Goal: Task Accomplishment & Management: Manage account settings

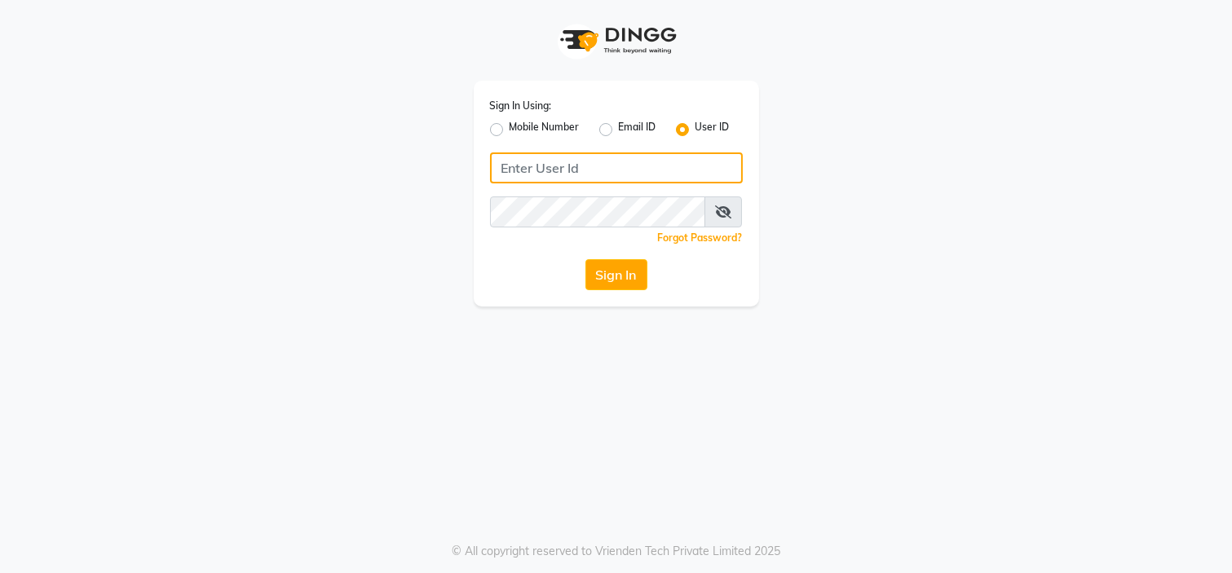
type input "7338156969"
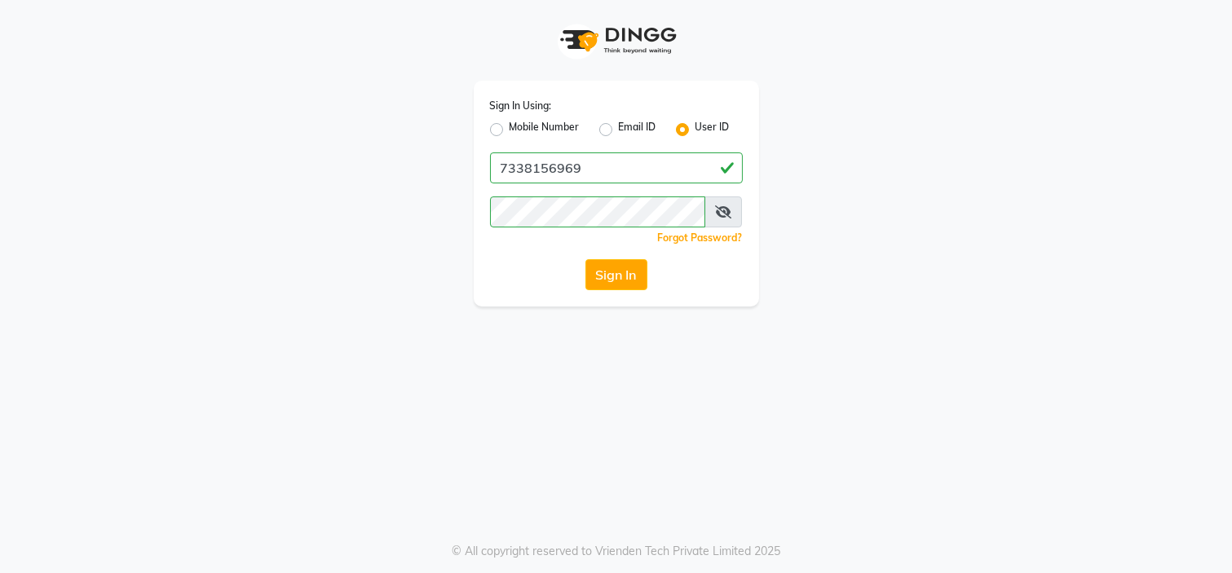
click at [523, 129] on label "Mobile Number" at bounding box center [544, 130] width 70 height 20
click at [520, 129] on input "Mobile Number" at bounding box center [514, 125] width 11 height 11
radio input "true"
radio input "false"
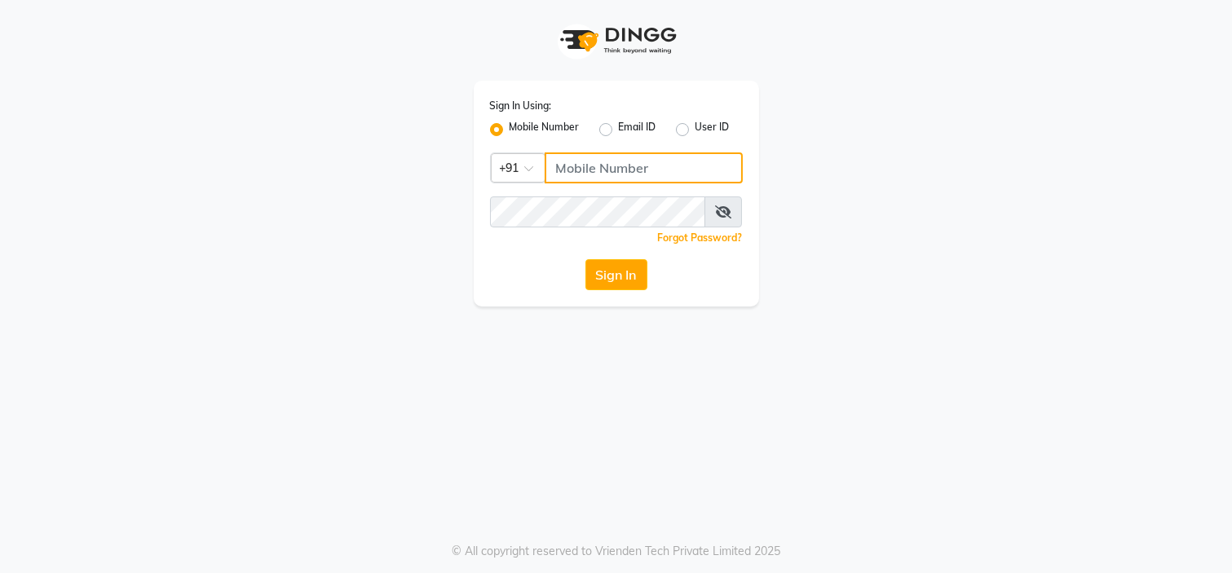
click at [585, 179] on input "Username" at bounding box center [644, 167] width 198 height 31
type input "7338156969"
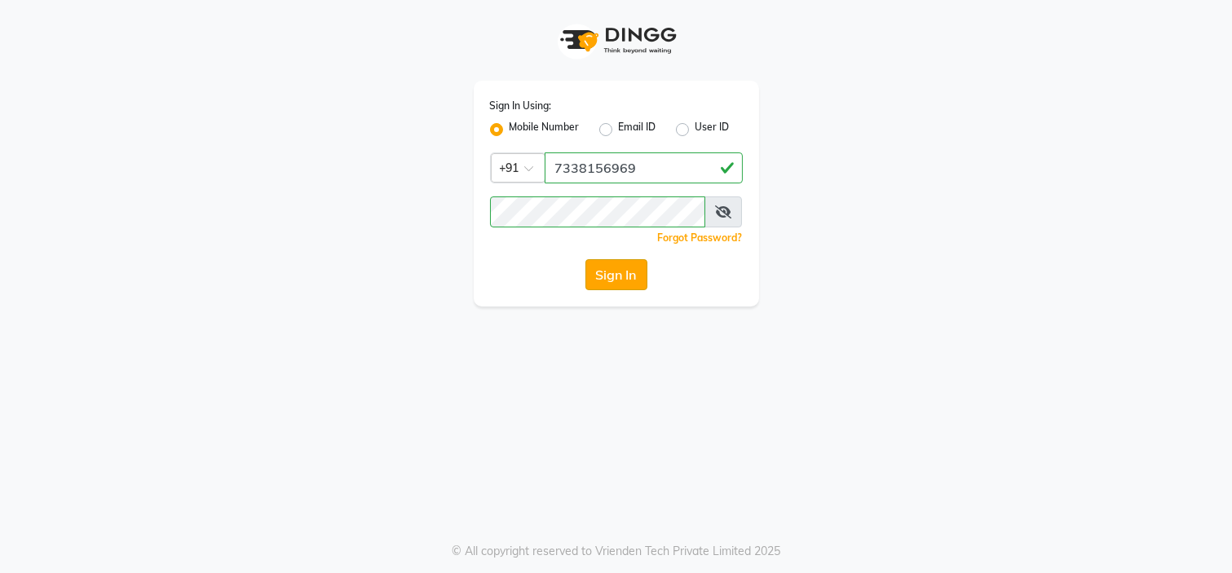
click at [625, 267] on button "Sign In" at bounding box center [616, 274] width 62 height 31
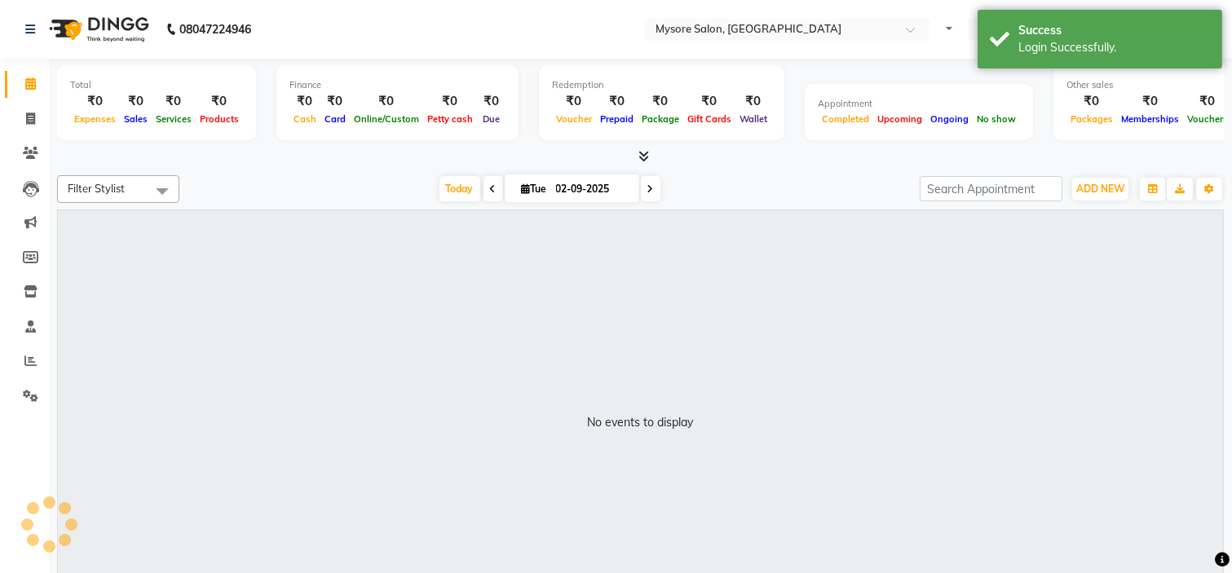
select select "en"
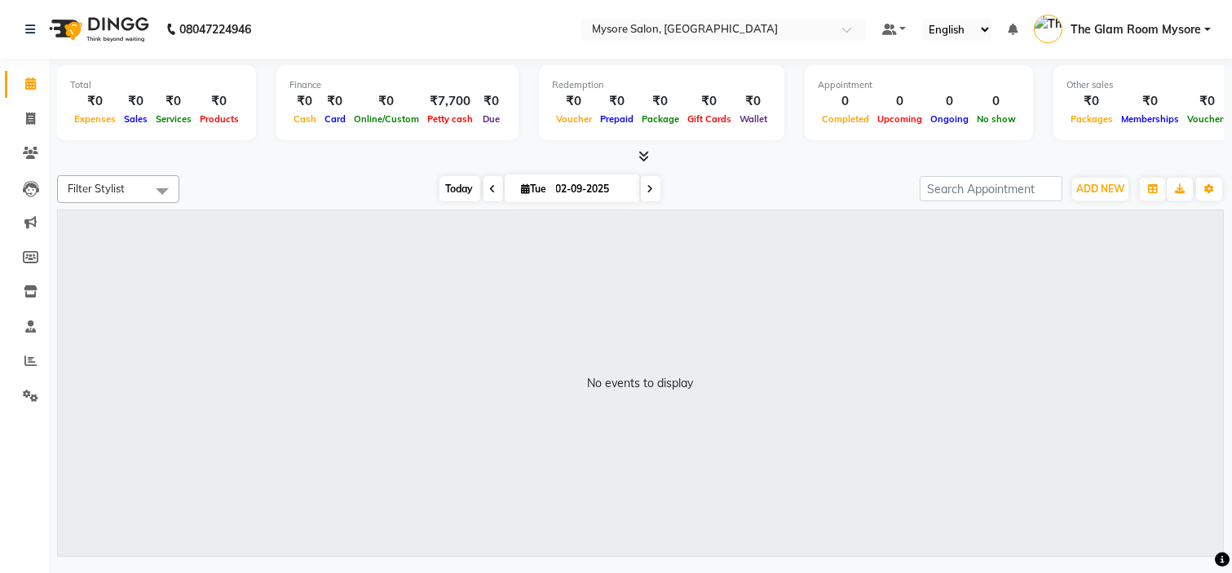
click at [454, 191] on span "Today" at bounding box center [459, 188] width 41 height 25
click at [442, 184] on span "Today" at bounding box center [459, 188] width 41 height 25
click at [641, 152] on icon at bounding box center [643, 156] width 11 height 12
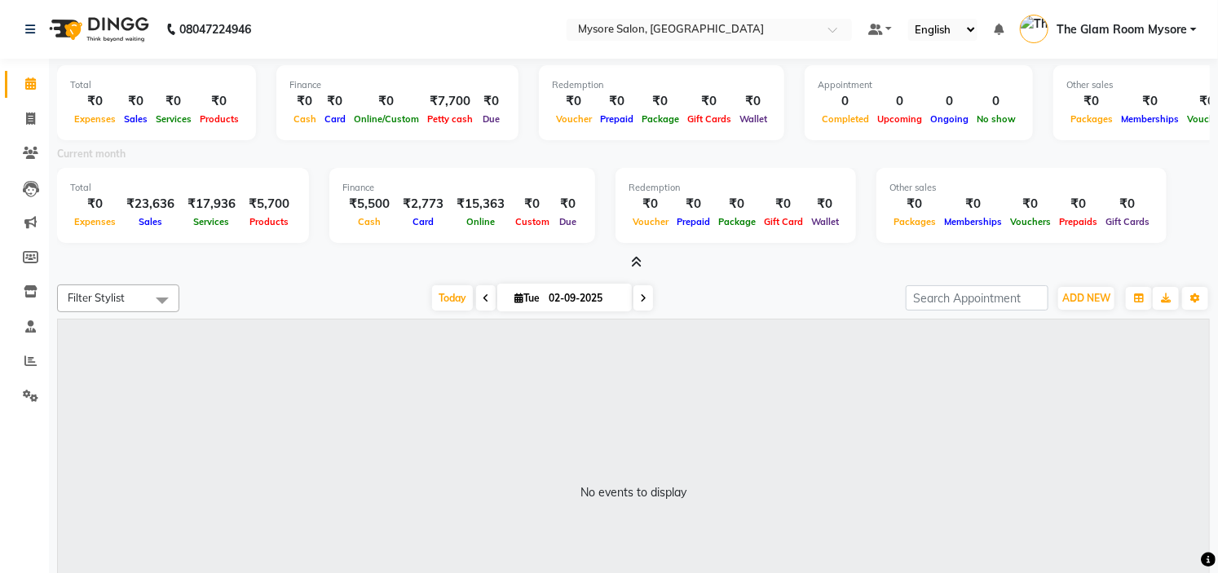
click at [634, 262] on icon at bounding box center [637, 262] width 11 height 12
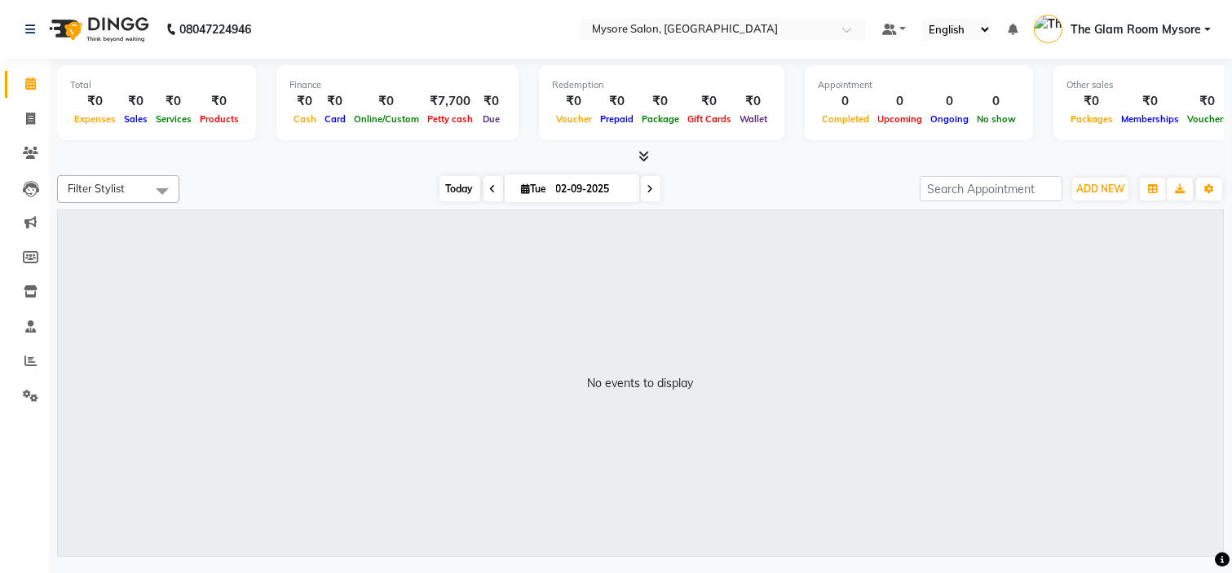
click at [452, 179] on span "Today" at bounding box center [459, 188] width 41 height 25
click at [384, 187] on div "[DATE] [DATE]" at bounding box center [549, 189] width 724 height 24
click at [456, 193] on span "Today" at bounding box center [459, 188] width 41 height 25
click at [455, 189] on span "Today" at bounding box center [459, 188] width 41 height 25
click at [450, 187] on span "Today" at bounding box center [459, 188] width 41 height 25
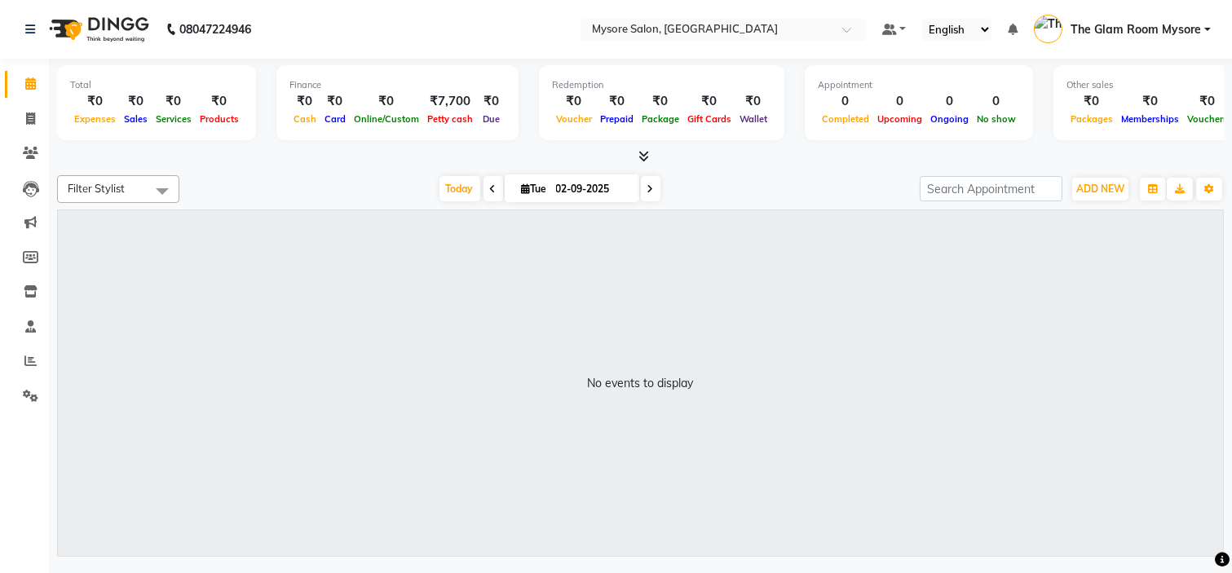
click at [915, 170] on div "Filter Stylist Select All Anilg Ankita Arpitha Arti Ashwini Ayaan DR. Apurva Fa…" at bounding box center [640, 363] width 1167 height 388
click at [456, 189] on span "Today" at bounding box center [459, 188] width 41 height 25
click at [1099, 192] on span "ADD NEW" at bounding box center [1100, 189] width 48 height 12
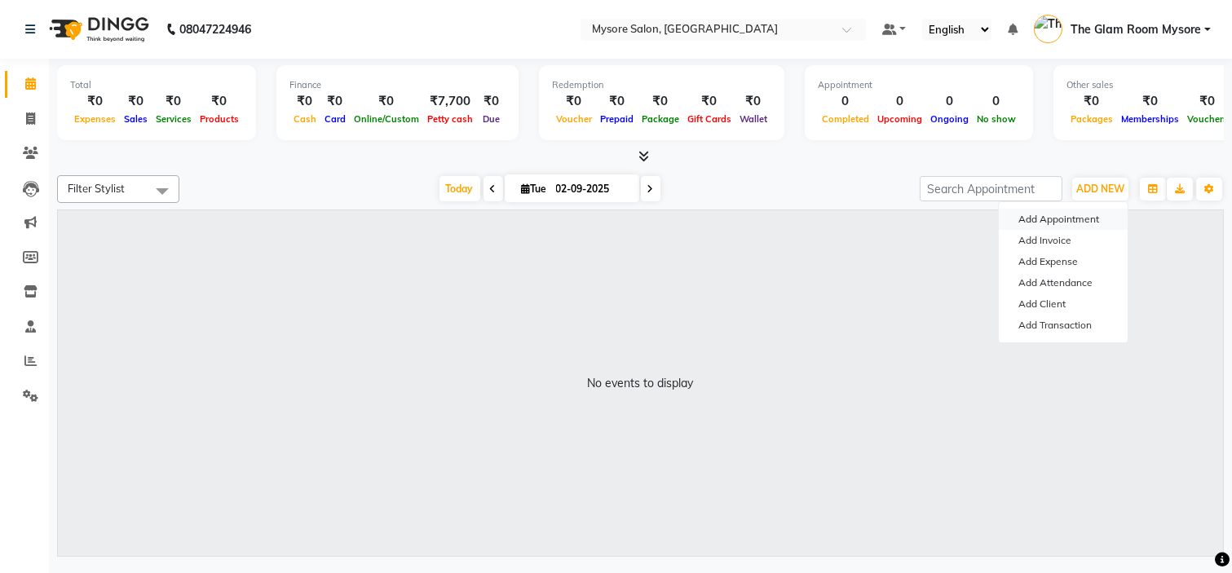
click at [1080, 214] on button "Add Appointment" at bounding box center [1063, 219] width 129 height 21
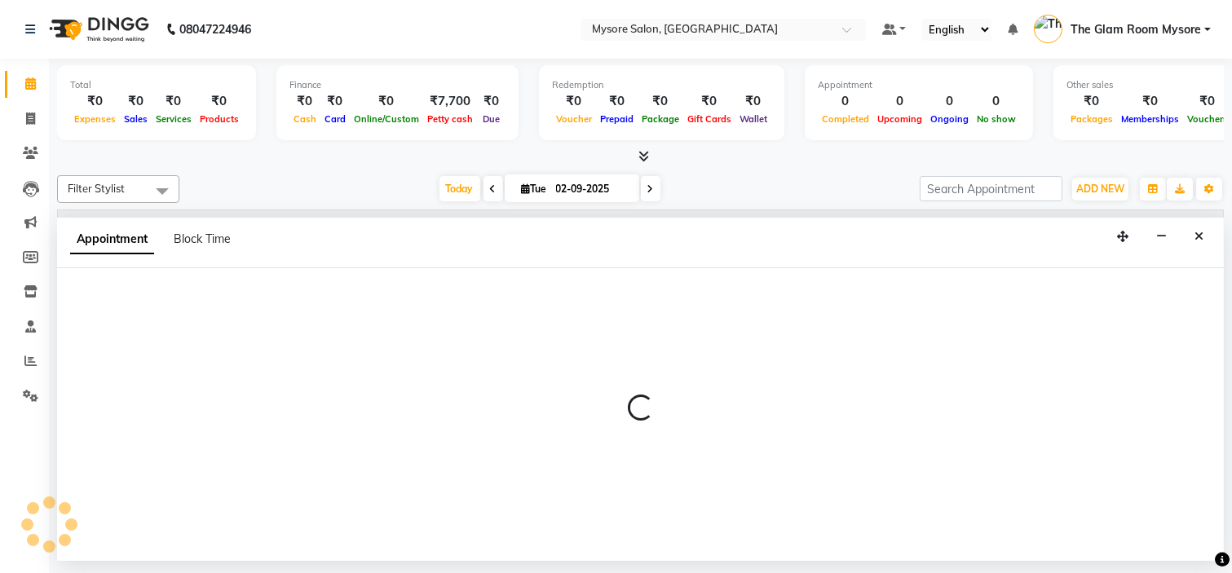
select select "540"
select select "tentative"
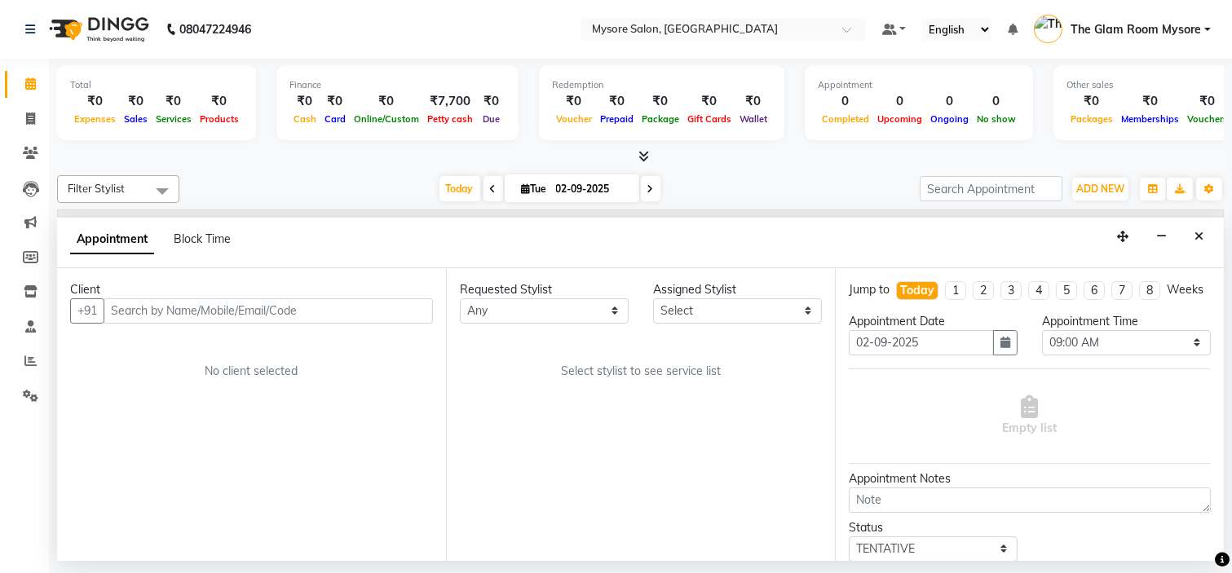
click at [175, 306] on input "text" at bounding box center [268, 310] width 329 height 25
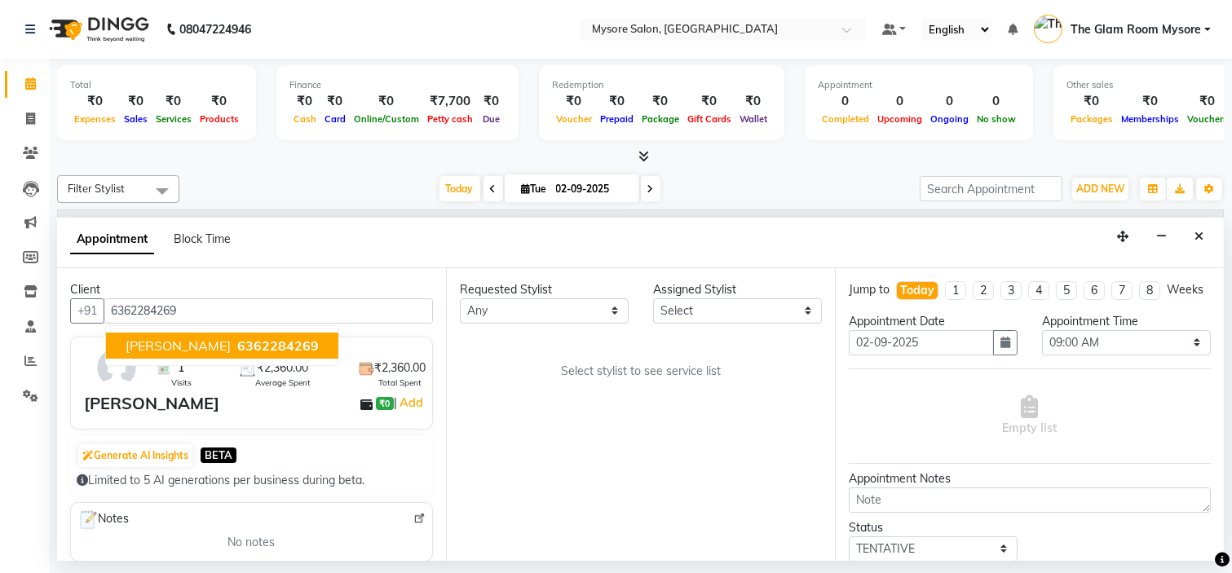
click at [192, 339] on span "Dr Chandana" at bounding box center [178, 345] width 105 height 16
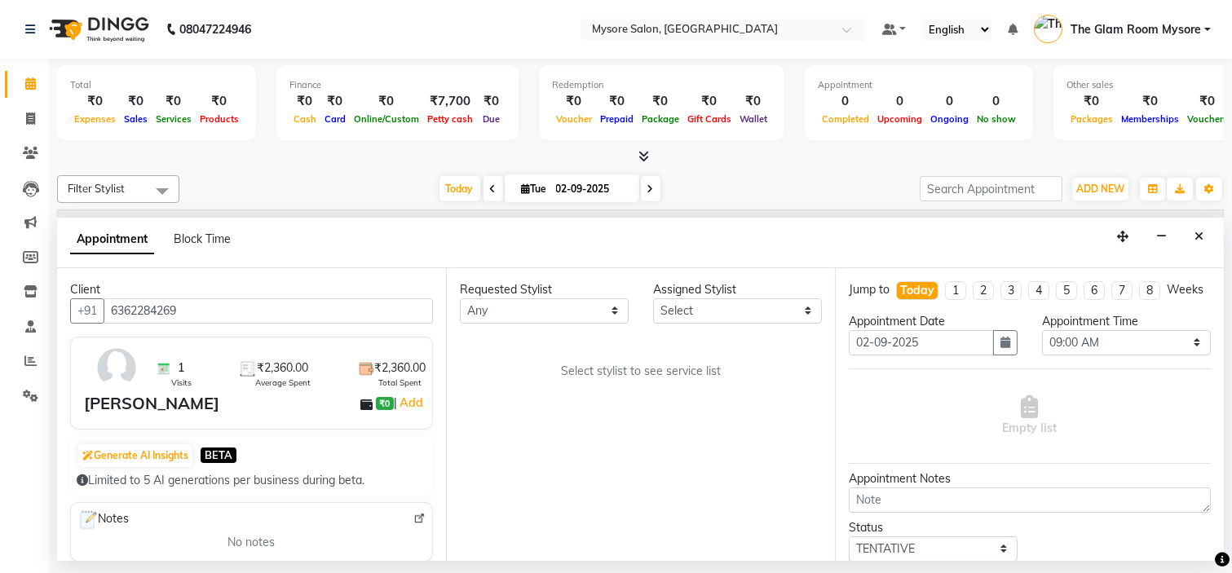
type input "6362284269"
click at [510, 310] on select "Any Anilg Ankita Arpitha Arti Ashwini Ayaan DR. Apurva Fatma Jayshree Lakshmi P…" at bounding box center [544, 310] width 169 height 25
select select "66079"
click at [460, 298] on select "Any Anilg Ankita Arpitha Arti Ashwini Ayaan DR. Apurva Fatma Jayshree Lakshmi P…" at bounding box center [544, 310] width 169 height 25
select select "66079"
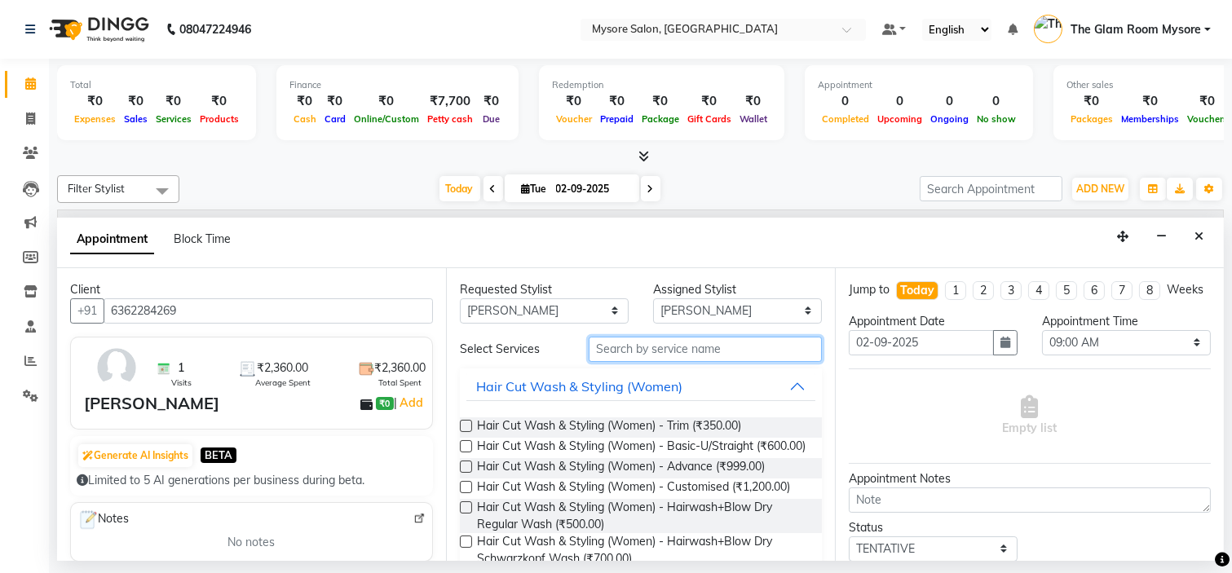
click at [649, 343] on input "text" at bounding box center [705, 349] width 233 height 25
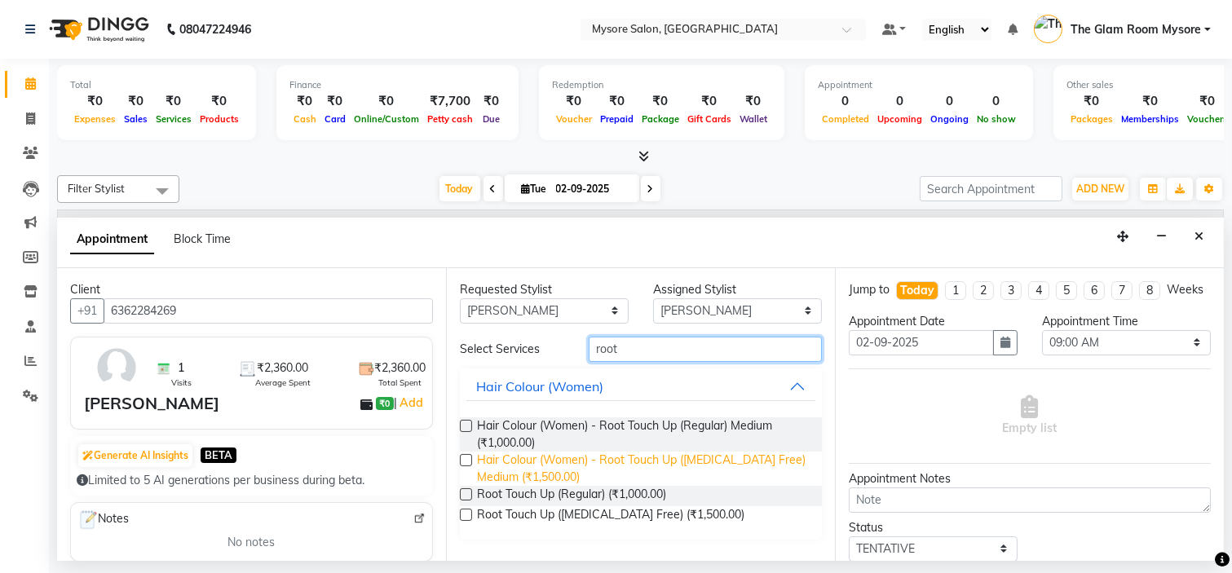
type input "root"
click at [637, 470] on span "Hair Colour (Women) - Root Touch Up (Ammonia Free) Medium (₹1,500.00)" at bounding box center [643, 469] width 332 height 34
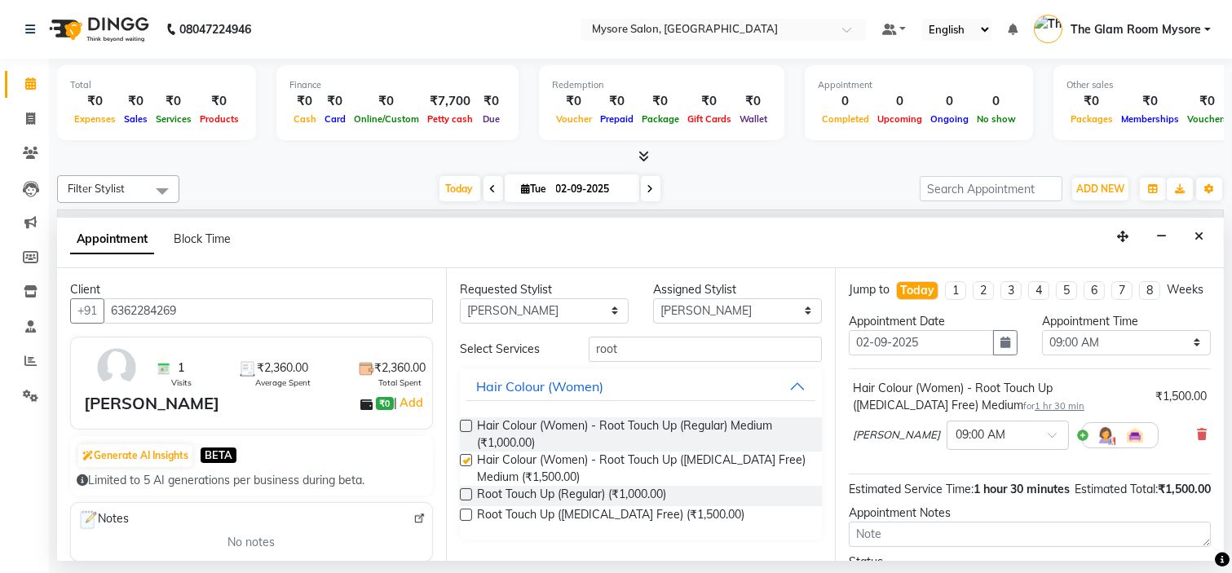
checkbox input "false"
click at [598, 311] on select "Any Anilg Ankita Arpitha Arti Ashwini Ayaan DR. Apurva Fatma Jayshree Lakshmi P…" at bounding box center [544, 310] width 169 height 25
select select "89044"
click at [460, 298] on select "Any Anilg Ankita Arpitha Arti Ashwini Ayaan DR. Apurva Fatma Jayshree Lakshmi P…" at bounding box center [544, 310] width 169 height 25
select select "89044"
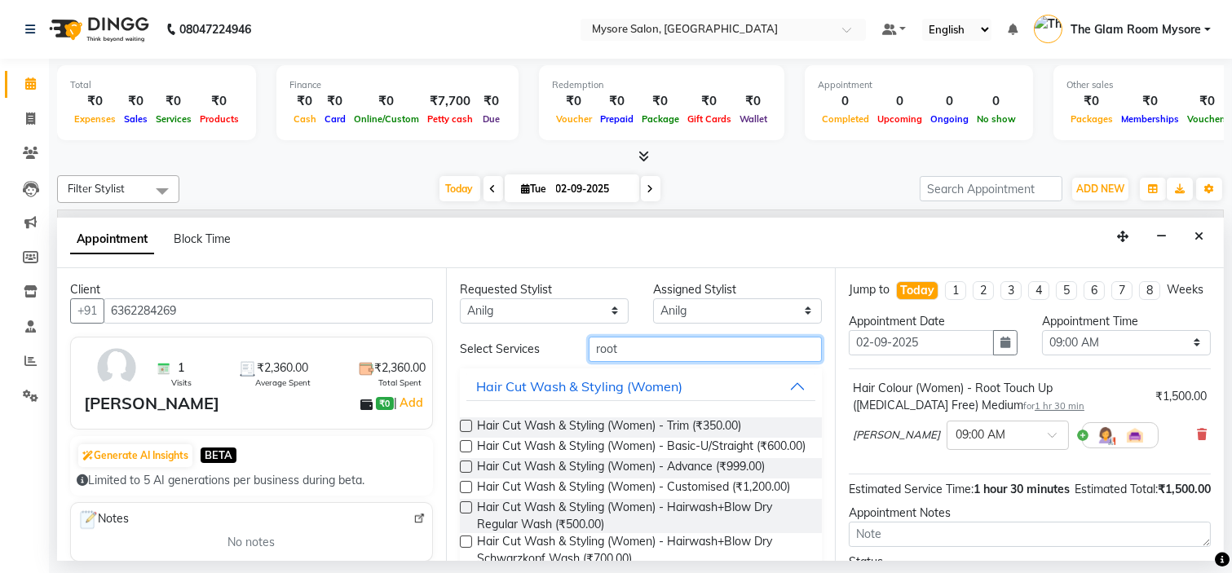
click at [712, 352] on input "root" at bounding box center [705, 349] width 233 height 25
type input "r"
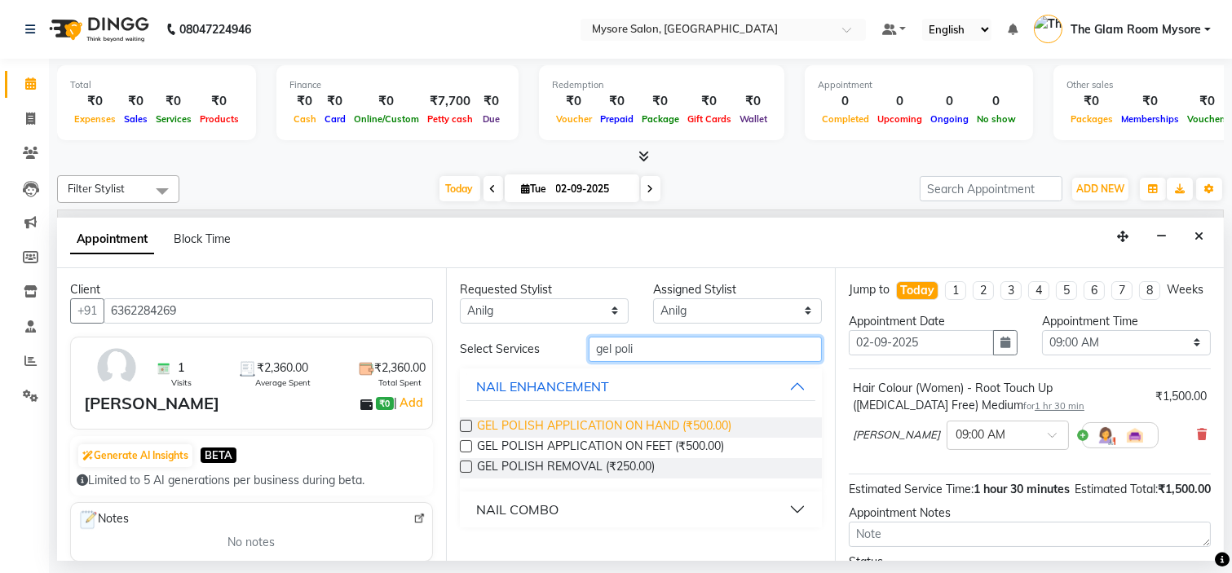
type input "gel poli"
click at [689, 422] on span "GEL POLISH APPLICATION ON HAND (₹500.00)" at bounding box center [604, 427] width 254 height 20
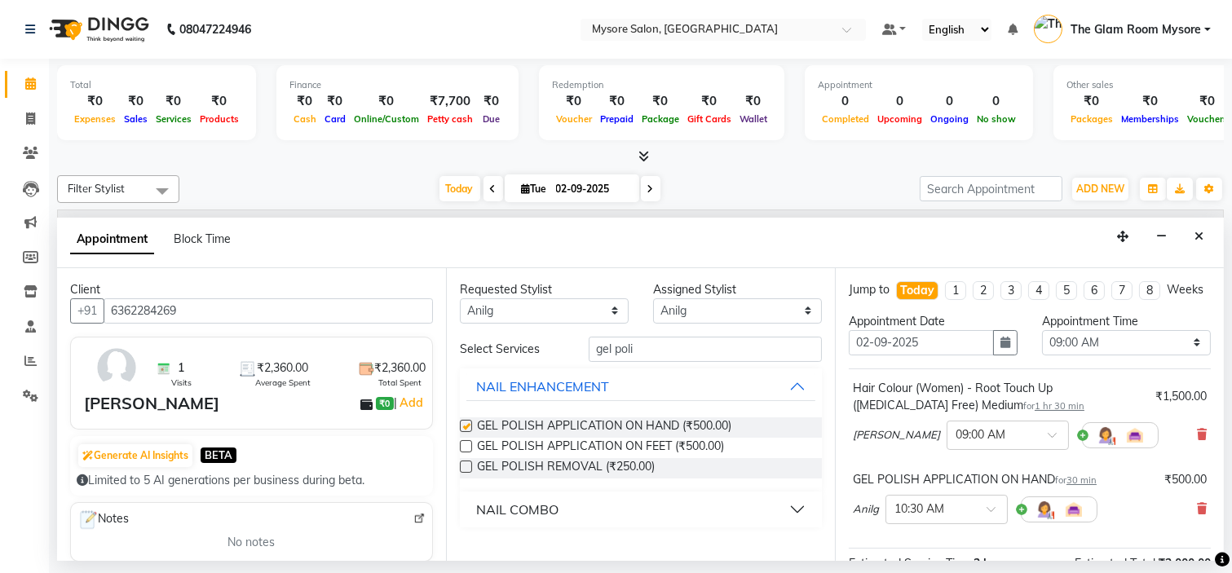
checkbox input "false"
click at [1070, 346] on select "Select 09:00 AM 09:15 AM 09:30 AM 09:45 AM 10:00 AM 10:15 AM 10:30 AM 10:45 AM …" at bounding box center [1126, 342] width 169 height 25
select select "780"
click at [1042, 344] on select "Select 09:00 AM 09:15 AM 09:30 AM 09:45 AM 10:00 AM 10:15 AM 10:30 AM 10:45 AM …" at bounding box center [1126, 342] width 169 height 25
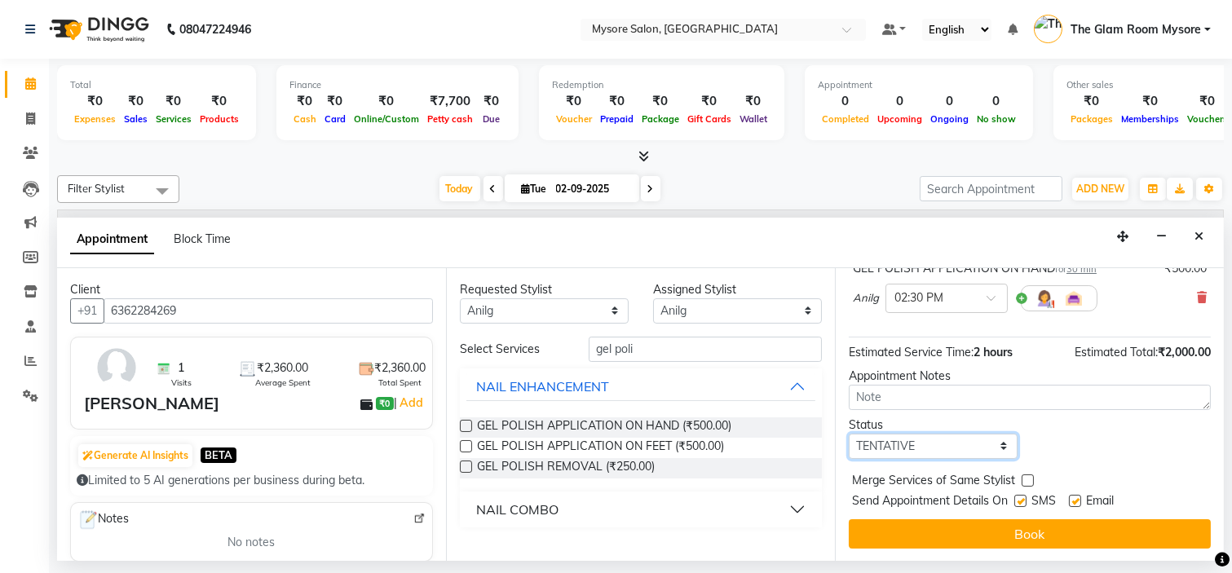
click at [992, 454] on select "Select TENTATIVE CONFIRM CHECK-IN UPCOMING" at bounding box center [933, 446] width 169 height 25
select select "confirm booking"
click at [849, 434] on select "Select TENTATIVE CONFIRM CHECK-IN UPCOMING" at bounding box center [933, 446] width 169 height 25
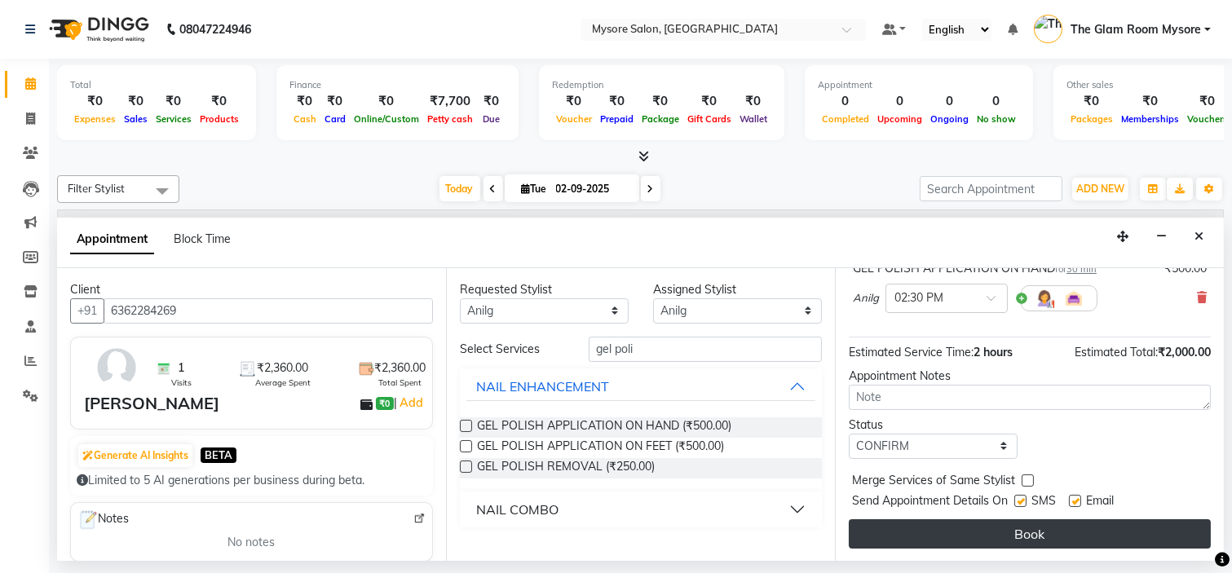
click at [983, 533] on button "Book" at bounding box center [1030, 533] width 362 height 29
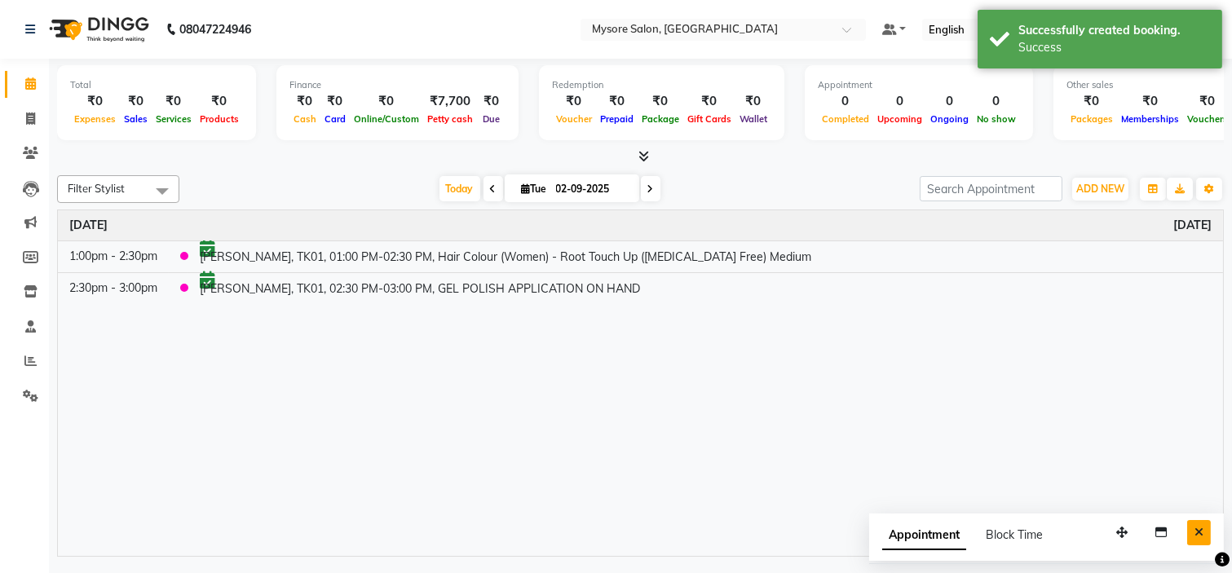
click at [1193, 528] on button "Close" at bounding box center [1199, 532] width 24 height 25
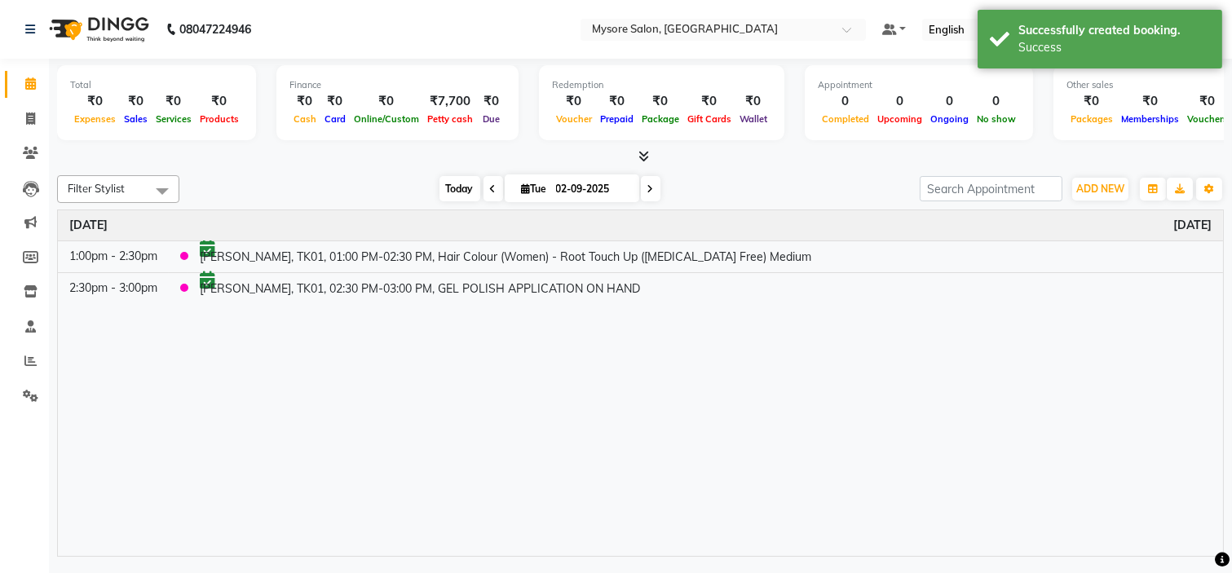
click at [446, 187] on span "Today" at bounding box center [459, 188] width 41 height 25
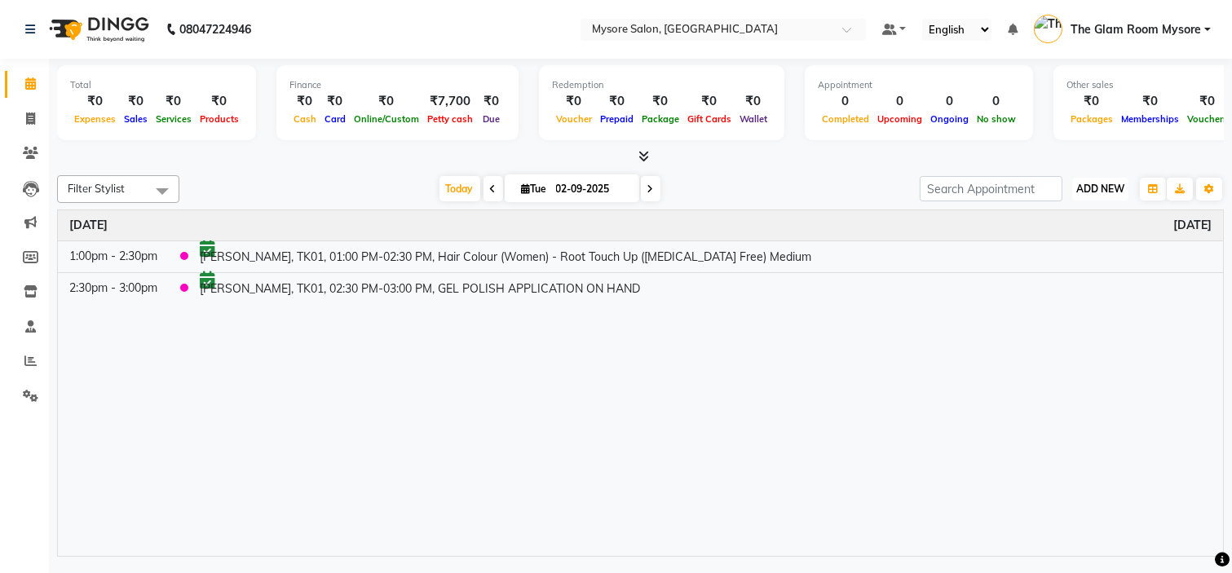
click at [1084, 189] on span "ADD NEW" at bounding box center [1100, 189] width 48 height 12
click at [1058, 223] on button "Add Appointment" at bounding box center [1063, 219] width 129 height 21
select select "540"
select select "tentative"
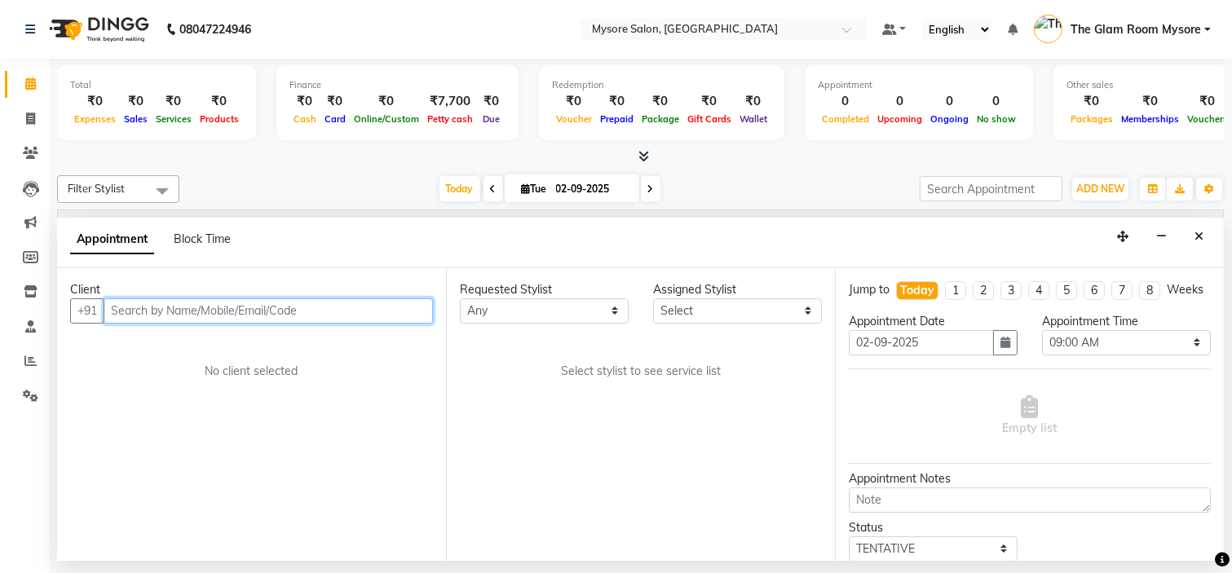
click at [218, 311] on input "text" at bounding box center [268, 310] width 329 height 25
type input "9449273736"
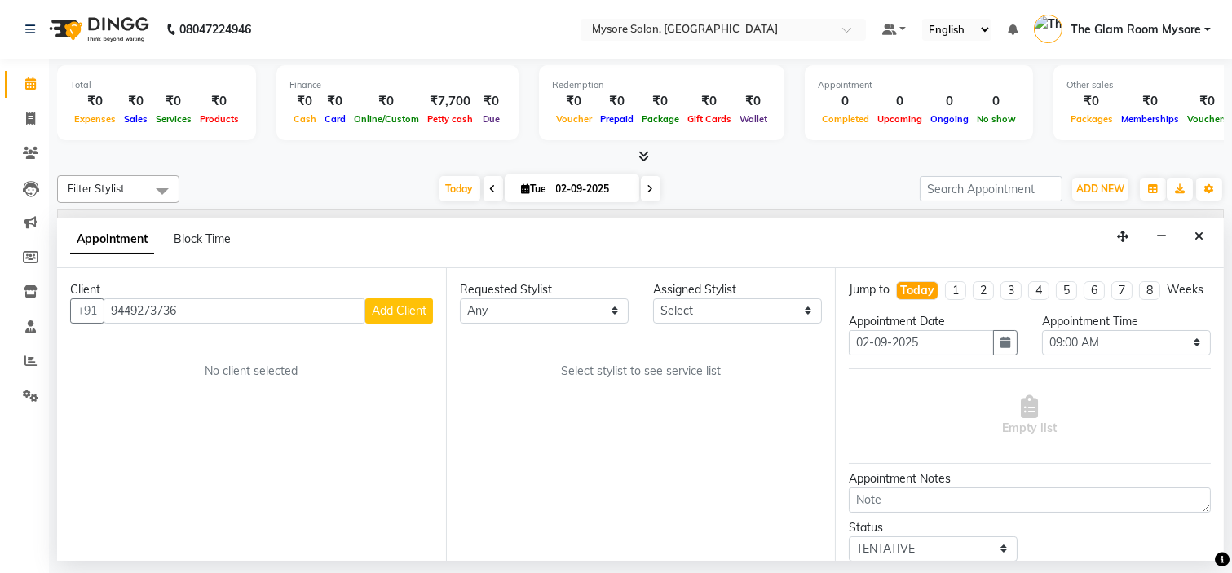
click at [387, 319] on button "Add Client" at bounding box center [399, 310] width 68 height 25
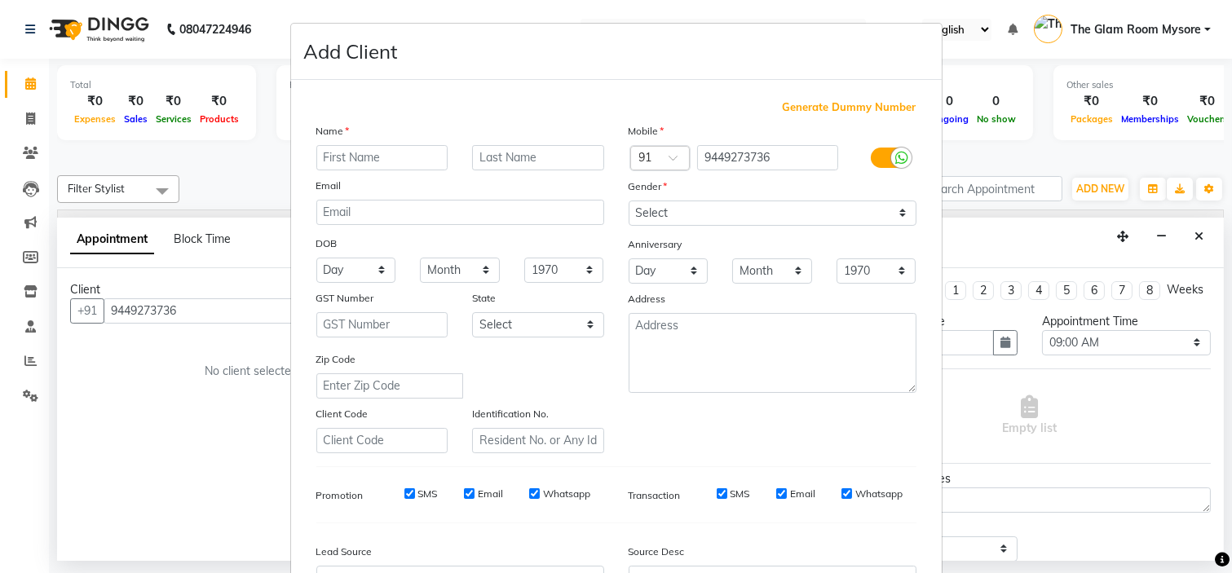
click at [386, 164] on input "text" at bounding box center [382, 157] width 132 height 25
type input "Monica"
click at [671, 218] on select "Select Male Female Other Prefer Not To Say" at bounding box center [773, 213] width 288 height 25
select select "female"
click at [629, 201] on select "Select Male Female Other Prefer Not To Say" at bounding box center [773, 213] width 288 height 25
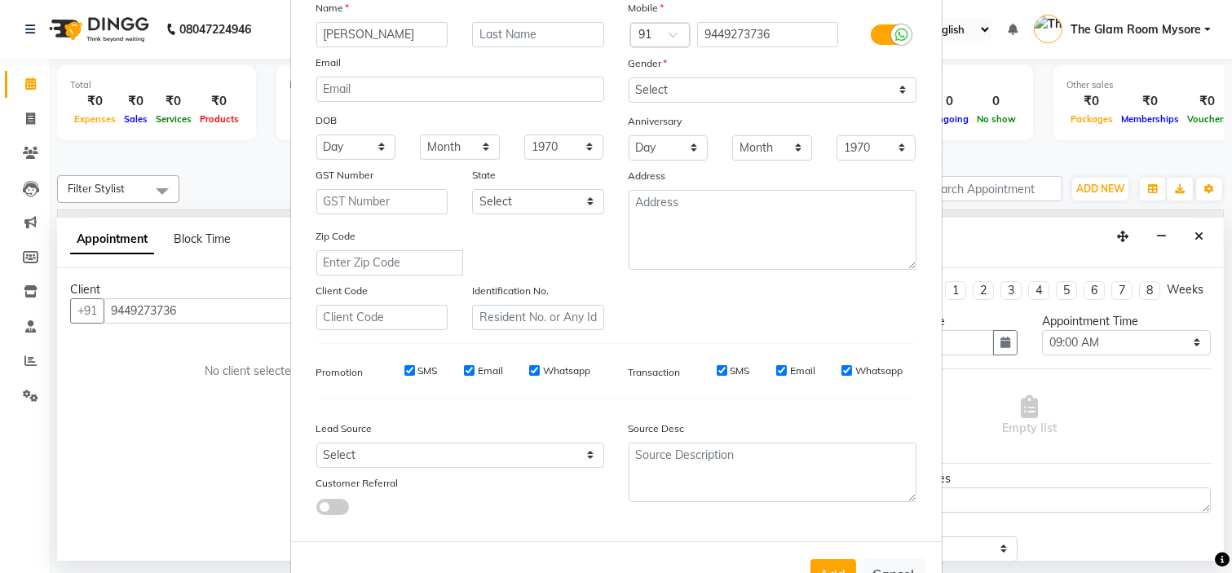
scroll to position [180, 0]
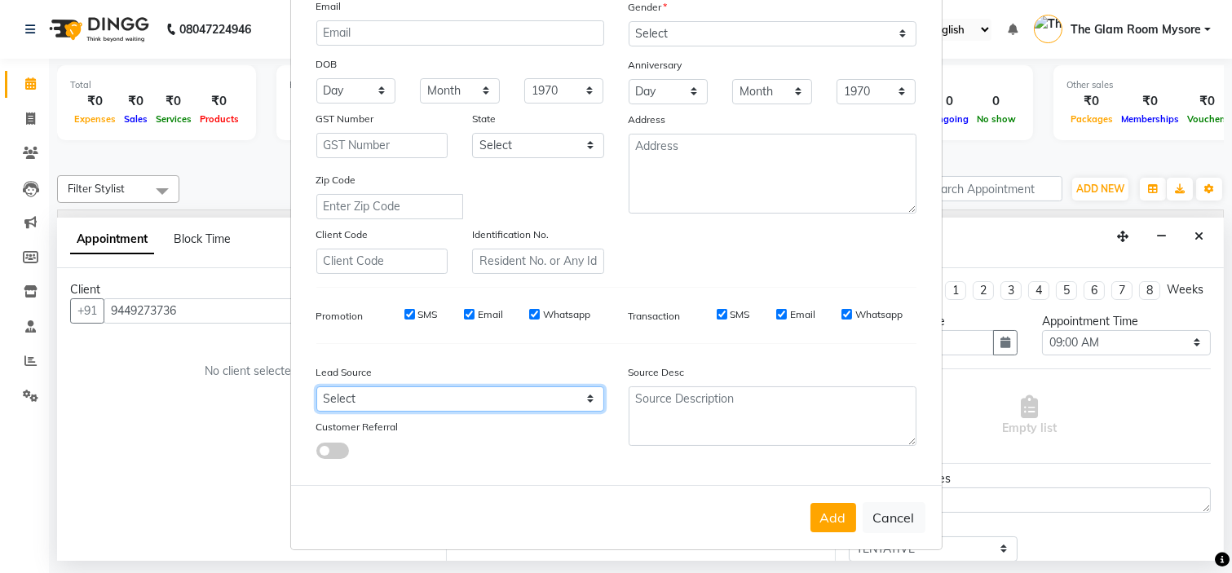
click at [509, 403] on select "Select Walk-in Referral Internet Friend Word of Mouth Advertisement Facebook Ju…" at bounding box center [460, 398] width 288 height 25
select select "40676"
click at [316, 386] on select "Select Walk-in Referral Internet Friend Word of Mouth Advertisement Facebook Ju…" at bounding box center [460, 398] width 288 height 25
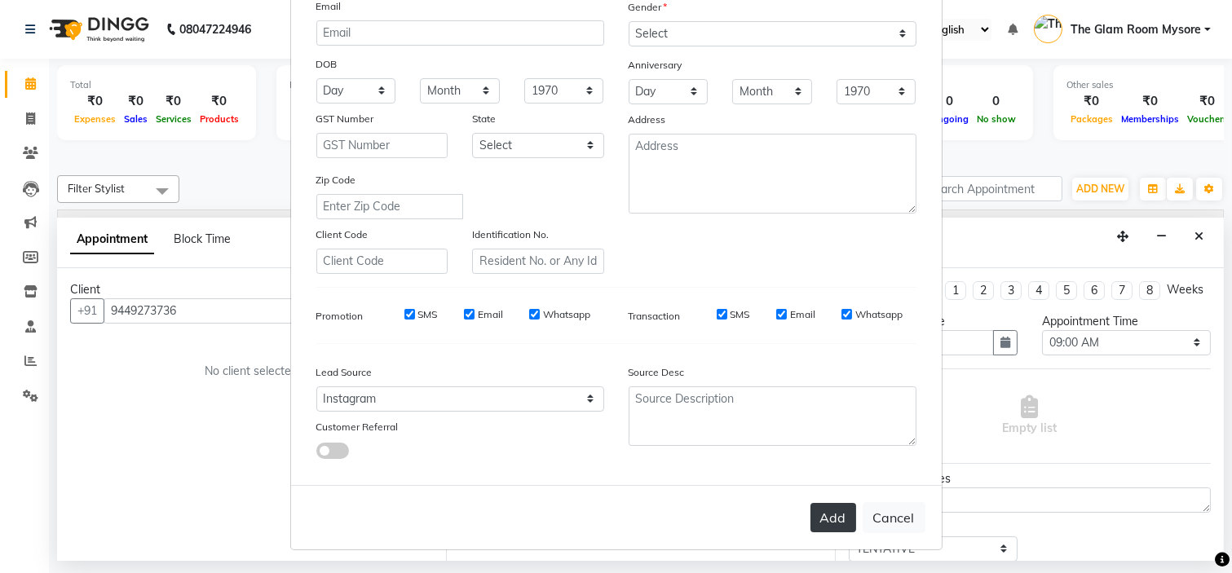
click at [823, 514] on button "Add" at bounding box center [833, 517] width 46 height 29
select select
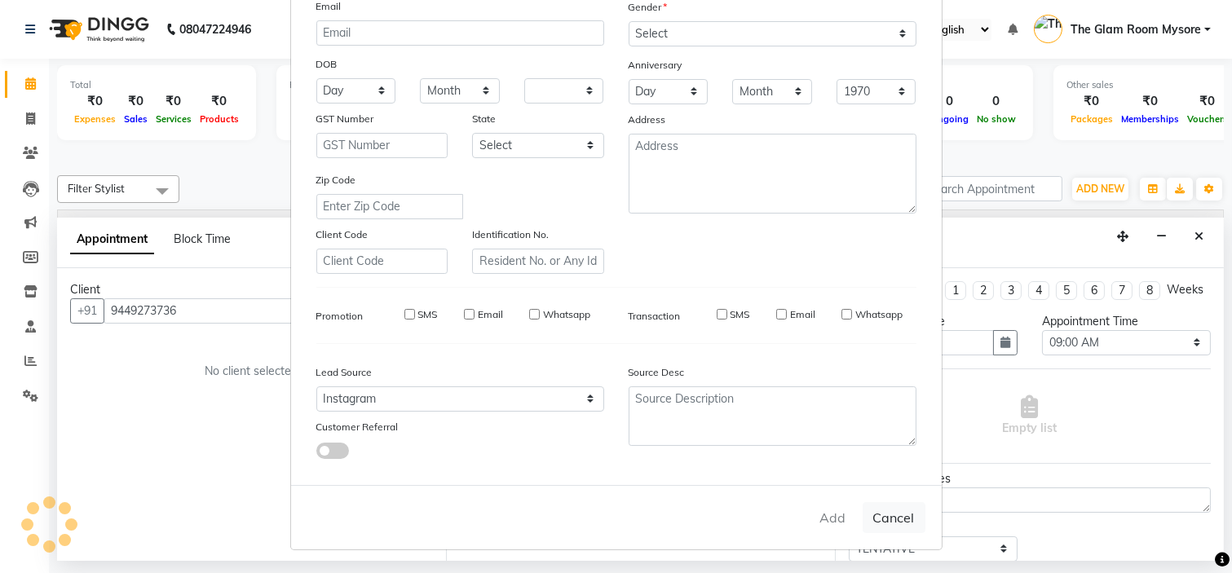
select select
checkbox input "false"
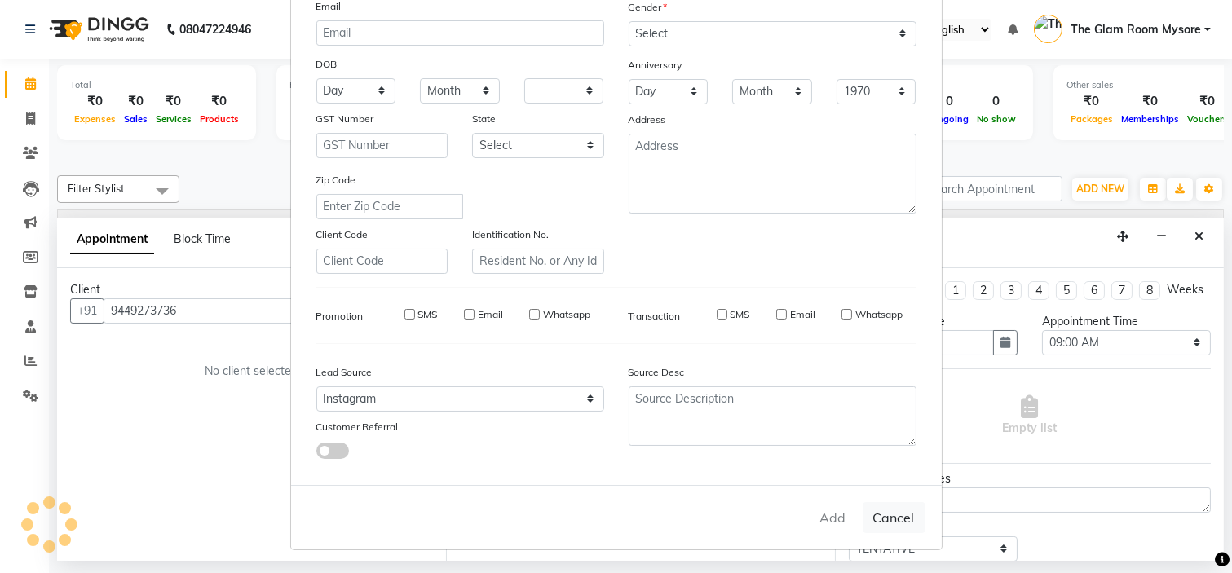
checkbox input "false"
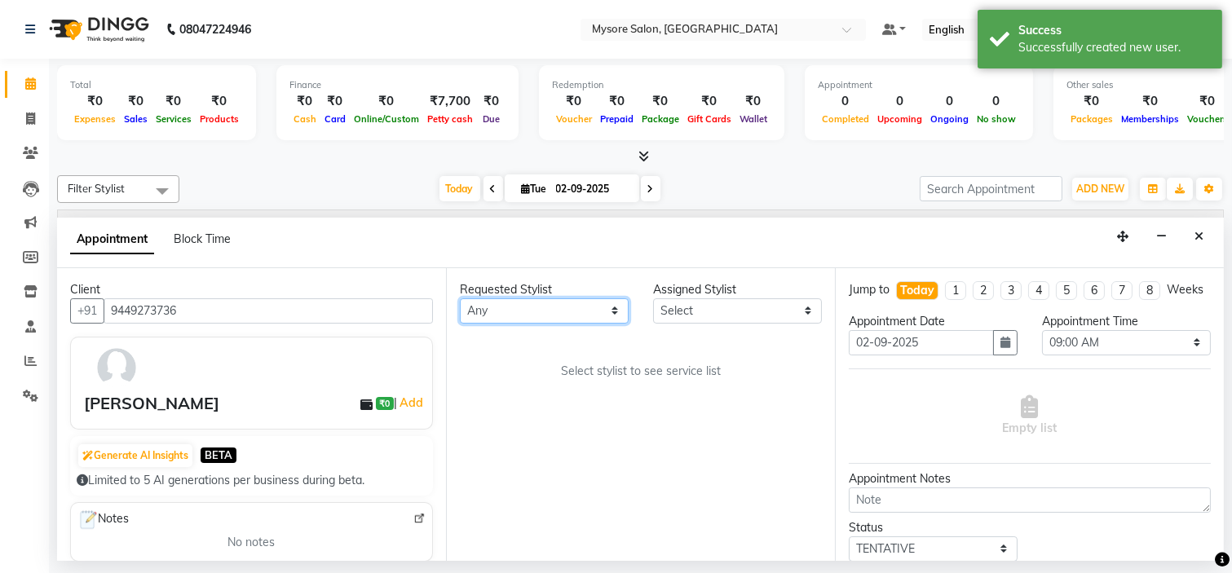
click at [507, 315] on select "Any Anilg Ankita Arpitha Arti Ashwini Ayaan DR. Apurva Fatma Jayshree Lakshmi P…" at bounding box center [544, 310] width 169 height 25
select select "66079"
click at [460, 298] on select "Any Anilg Ankita Arpitha Arti Ashwini Ayaan DR. Apurva Fatma Jayshree Lakshmi P…" at bounding box center [544, 310] width 169 height 25
select select "66079"
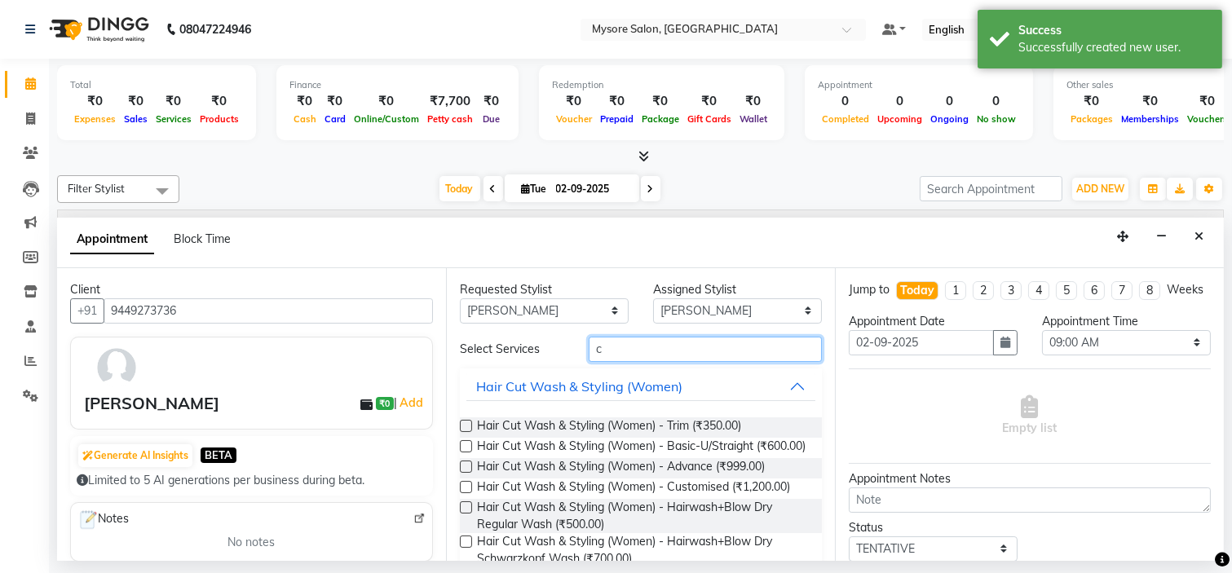
click at [695, 352] on input "c" at bounding box center [705, 349] width 233 height 25
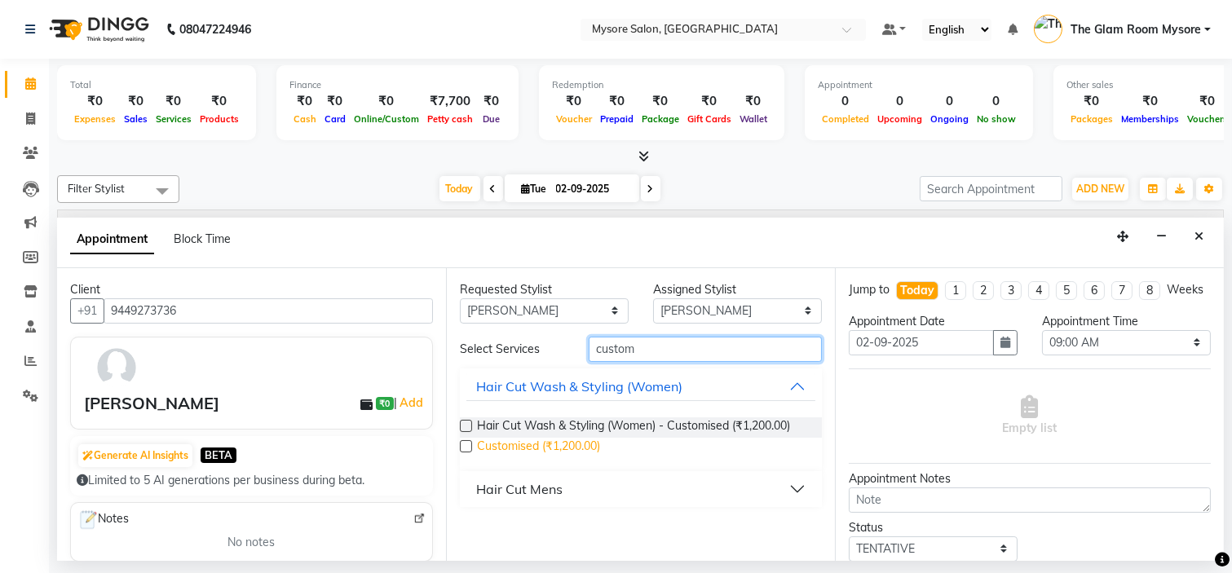
type input "custom"
click at [573, 448] on span "Customised (₹1,200.00)" at bounding box center [538, 448] width 123 height 20
checkbox input "false"
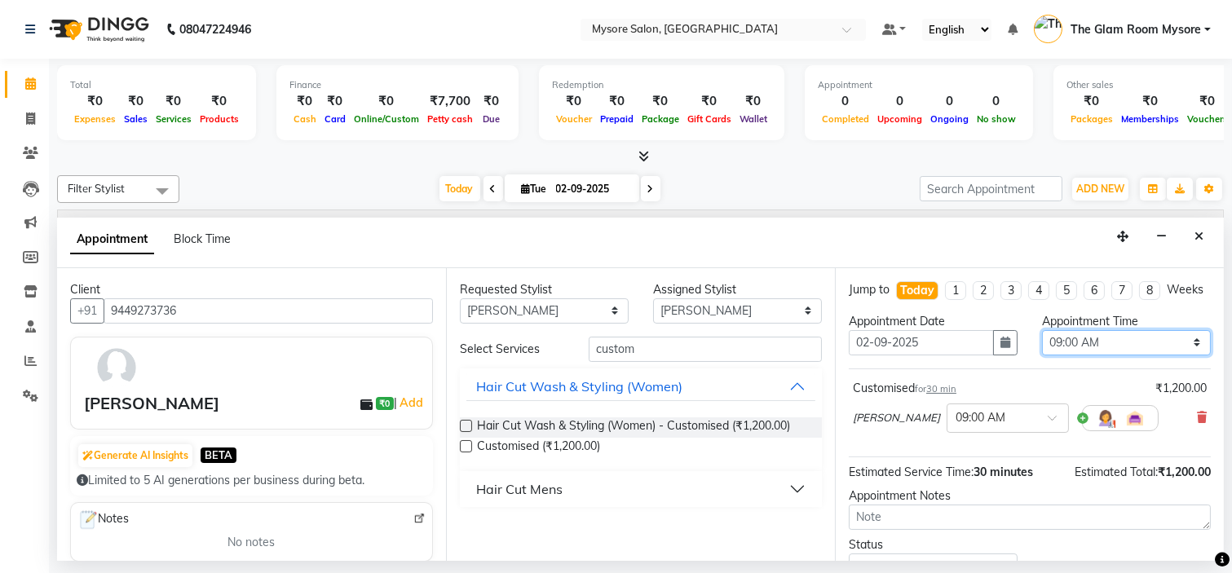
click at [1100, 355] on select "Select 09:00 AM 09:15 AM 09:30 AM 09:45 AM 10:00 AM 10:15 AM 10:30 AM 10:45 AM …" at bounding box center [1126, 342] width 169 height 25
select select "780"
click at [1042, 344] on select "Select 09:00 AM 09:15 AM 09:30 AM 09:45 AM 10:00 AM 10:15 AM 10:30 AM 10:45 AM …" at bounding box center [1126, 342] width 169 height 25
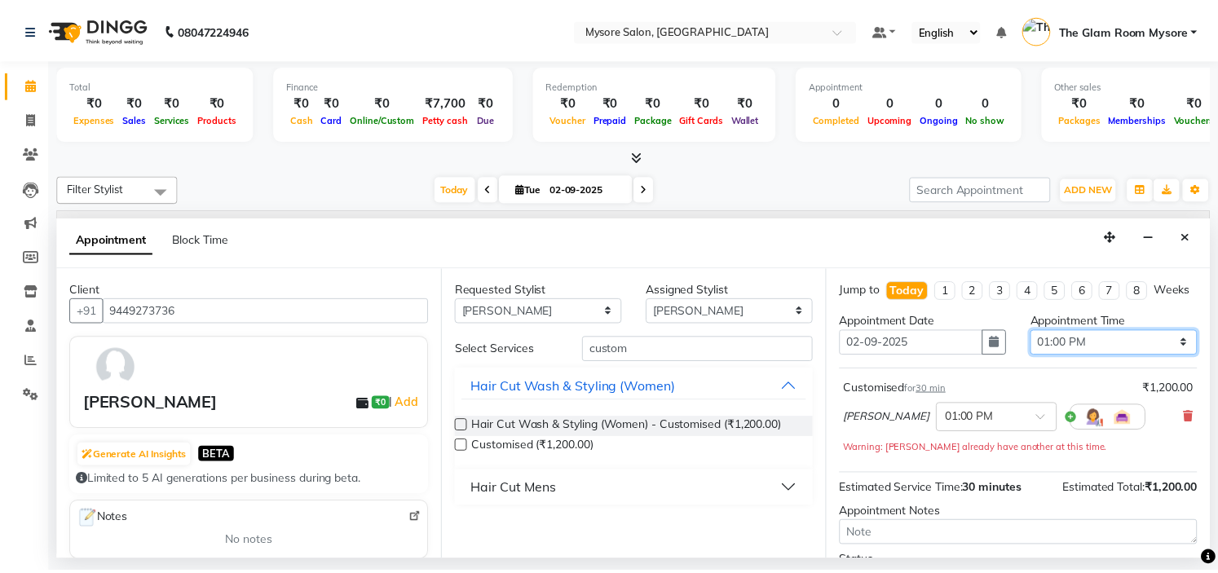
scroll to position [152, 0]
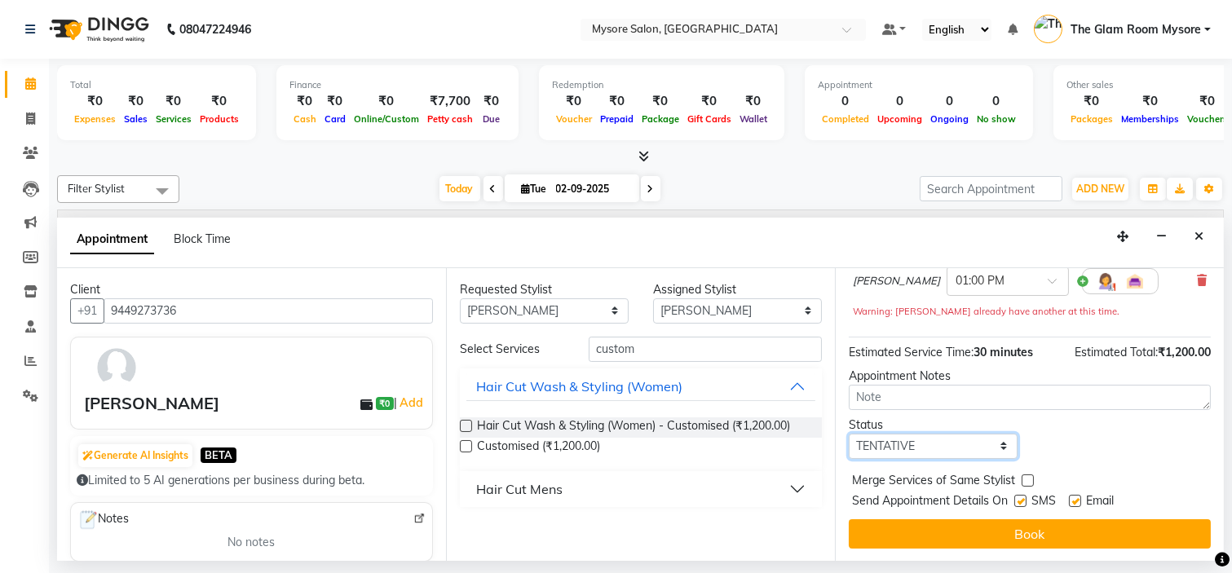
click at [963, 437] on select "Select TENTATIVE CONFIRM CHECK-IN UPCOMING" at bounding box center [933, 446] width 169 height 25
select select "confirm booking"
click at [849, 434] on select "Select TENTATIVE CONFIRM CHECK-IN UPCOMING" at bounding box center [933, 446] width 169 height 25
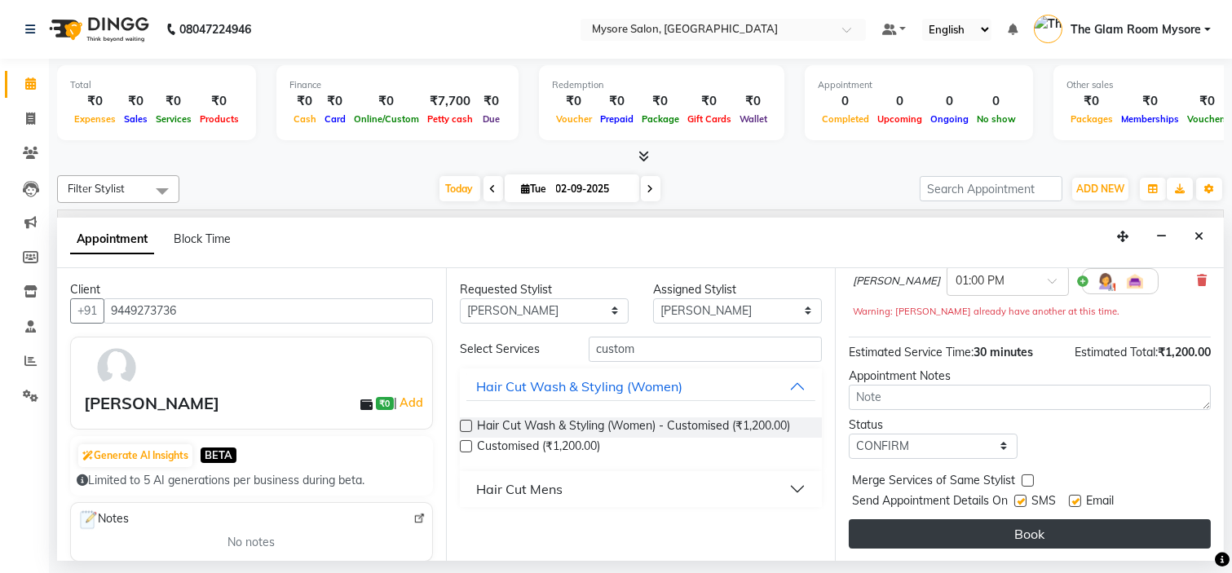
click at [943, 536] on button "Book" at bounding box center [1030, 533] width 362 height 29
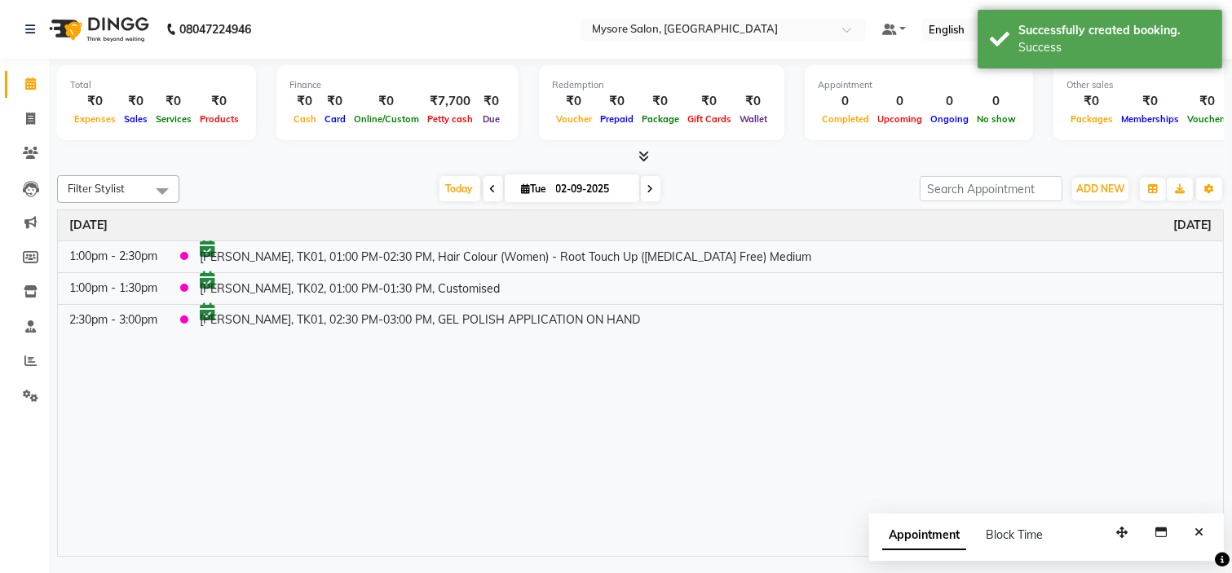
click at [1184, 535] on div "Appointment Block Time" at bounding box center [1046, 539] width 355 height 51
click at [1205, 534] on button "Close" at bounding box center [1199, 532] width 24 height 25
click at [446, 184] on span "Today" at bounding box center [459, 188] width 41 height 25
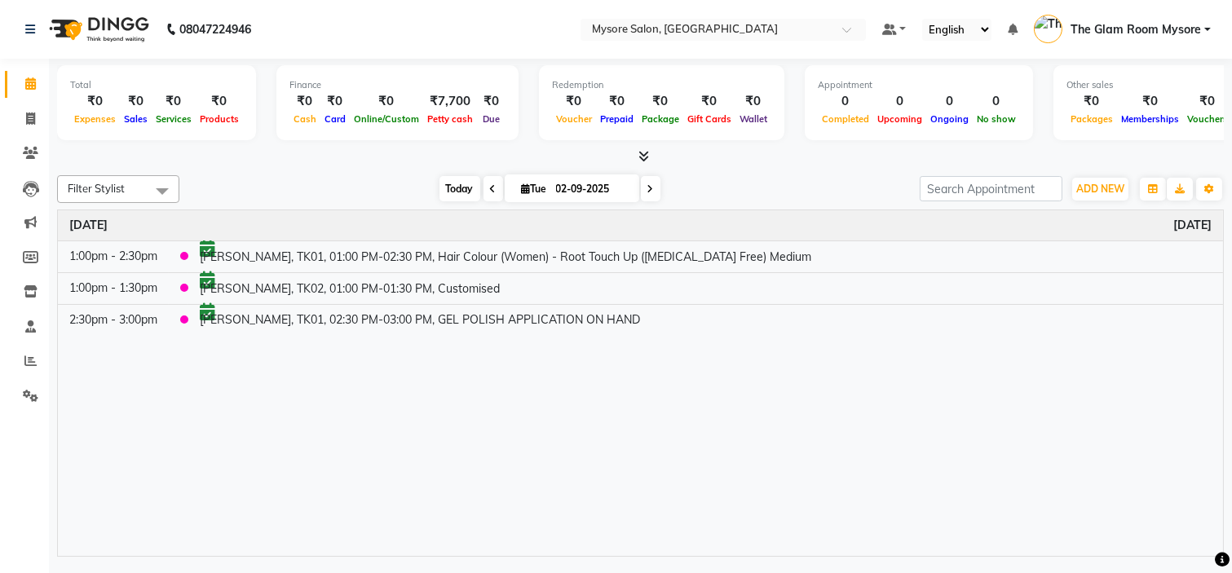
click at [443, 189] on span "Today" at bounding box center [459, 188] width 41 height 25
click at [453, 189] on span "Today" at bounding box center [459, 188] width 41 height 25
click at [444, 182] on span "Today" at bounding box center [459, 188] width 41 height 25
click at [642, 157] on icon at bounding box center [643, 156] width 11 height 12
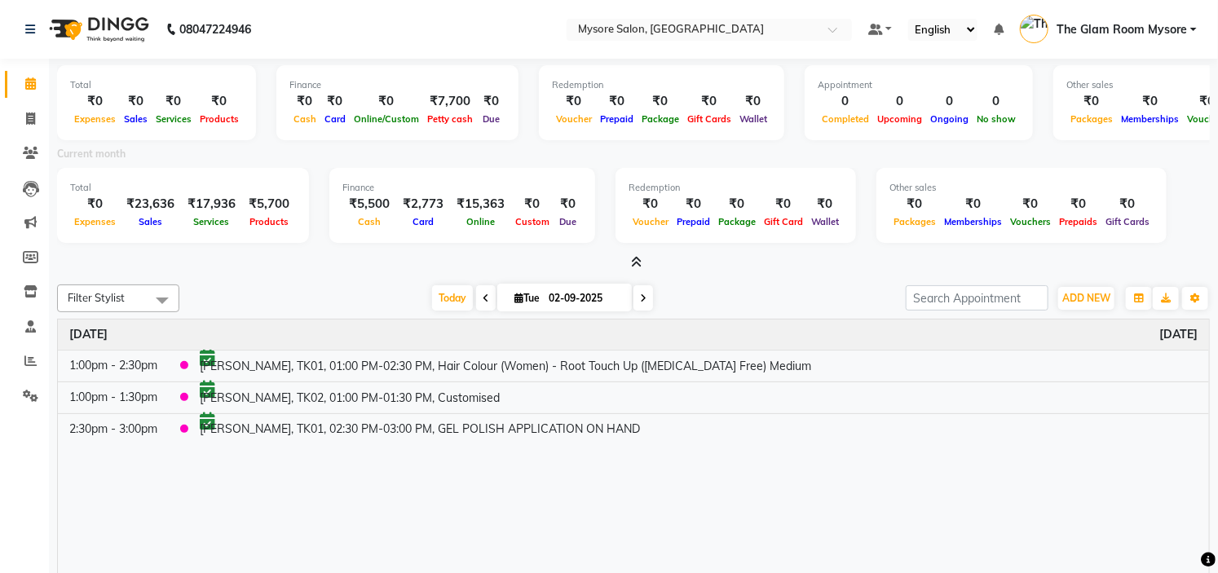
click at [634, 261] on icon at bounding box center [637, 262] width 11 height 12
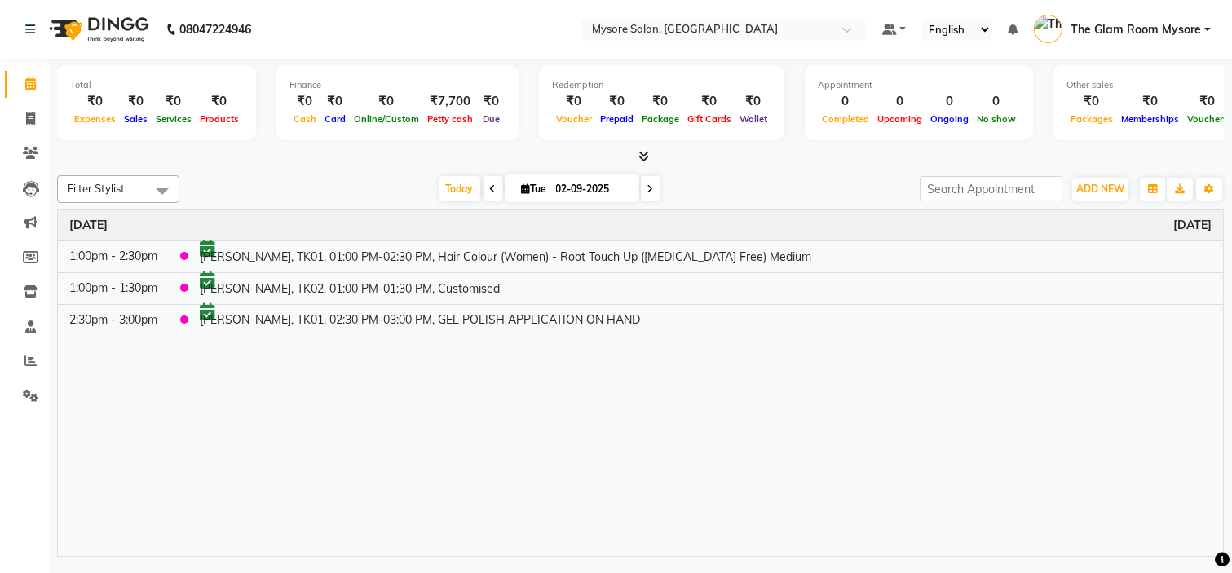
click at [642, 160] on icon at bounding box center [643, 156] width 11 height 12
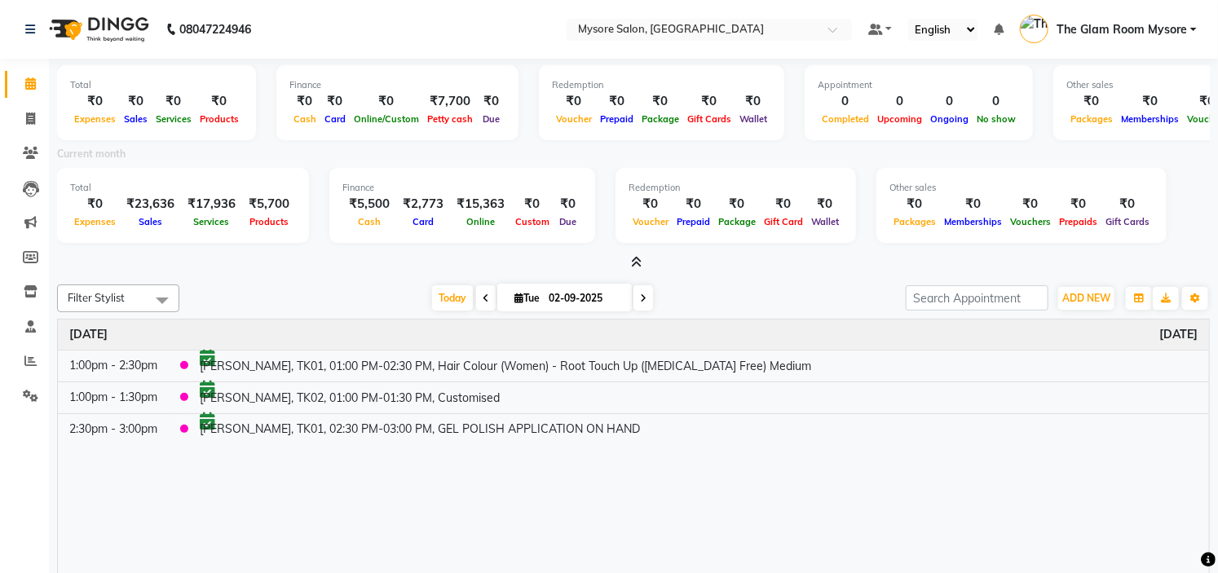
click at [633, 264] on icon at bounding box center [637, 262] width 11 height 12
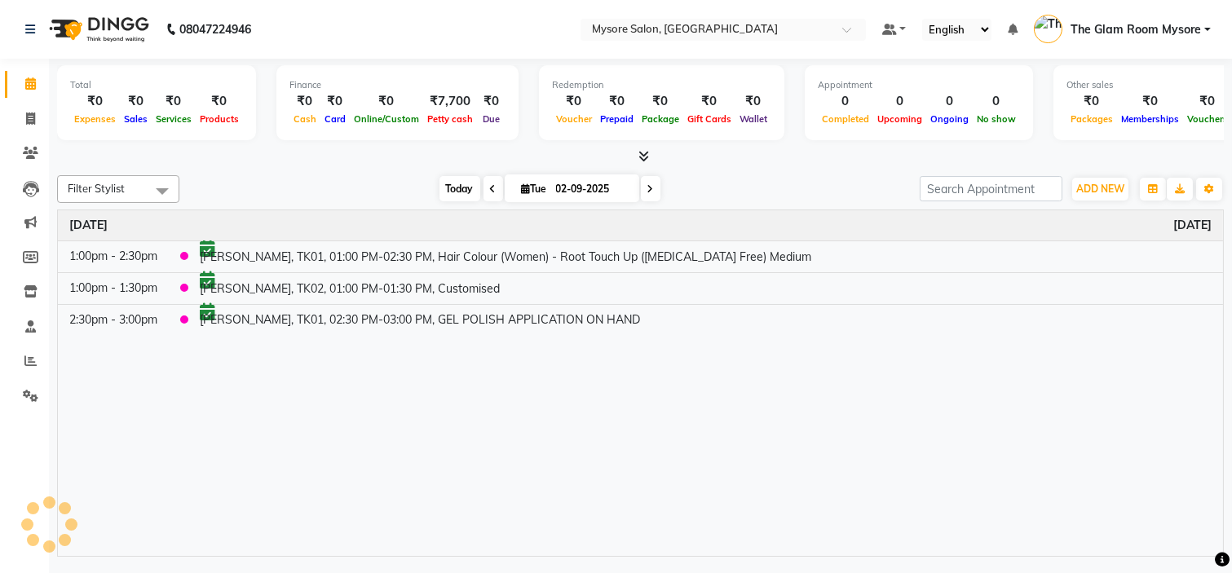
click at [447, 183] on span "Today" at bounding box center [459, 188] width 41 height 25
click at [642, 152] on icon at bounding box center [643, 156] width 11 height 12
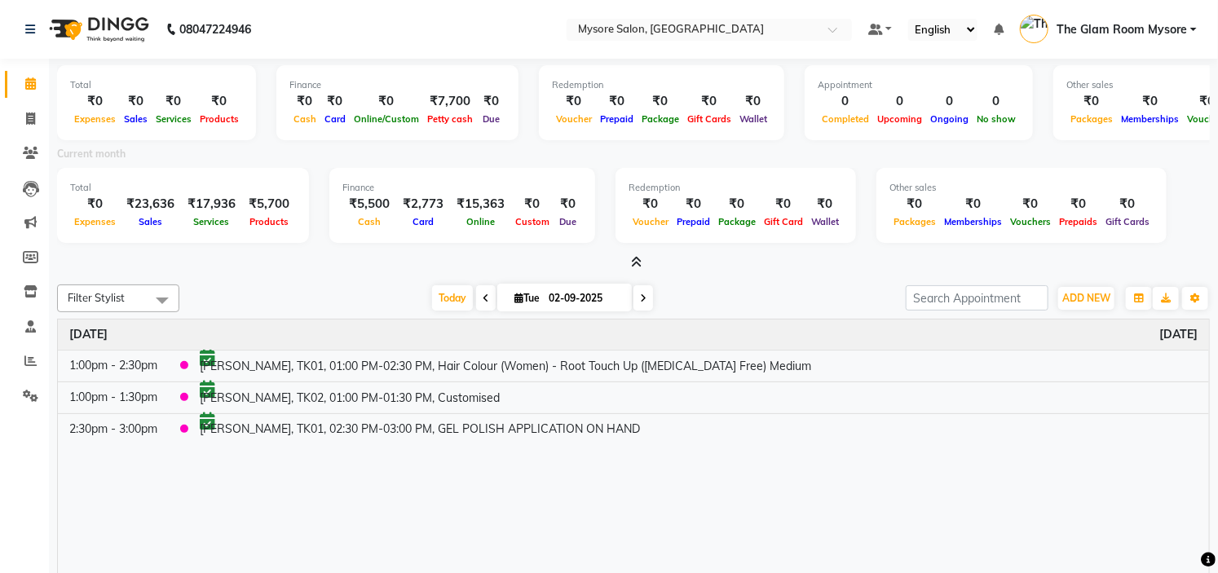
click at [670, 273] on div "Total ₹0 Expenses ₹0 Sales ₹0 Services ₹0 Products Finance ₹0 Cash ₹0 Card ₹0 O…" at bounding box center [633, 364] width 1169 height 611
click at [637, 262] on icon at bounding box center [637, 262] width 11 height 12
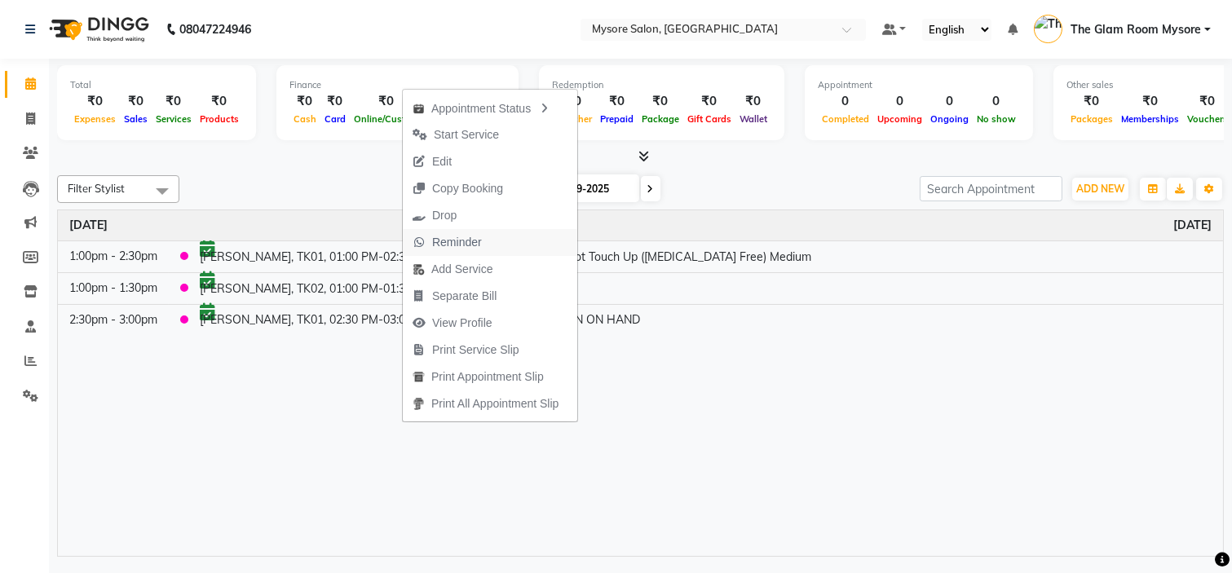
click at [475, 235] on span "Reminder" at bounding box center [457, 242] width 50 height 17
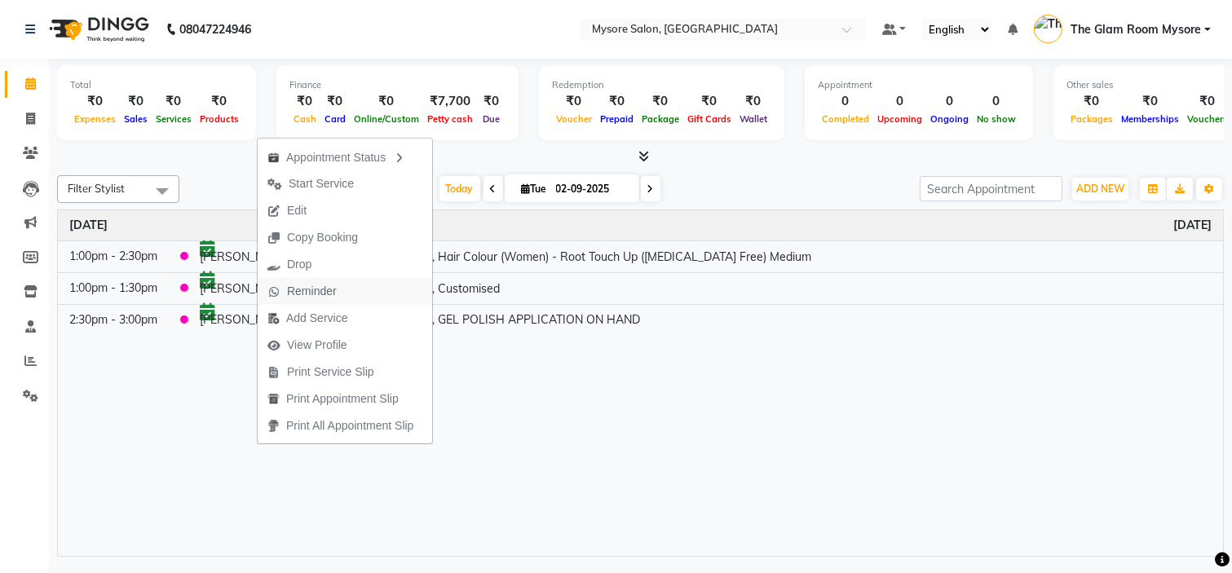
click at [334, 288] on span "Reminder" at bounding box center [312, 291] width 50 height 17
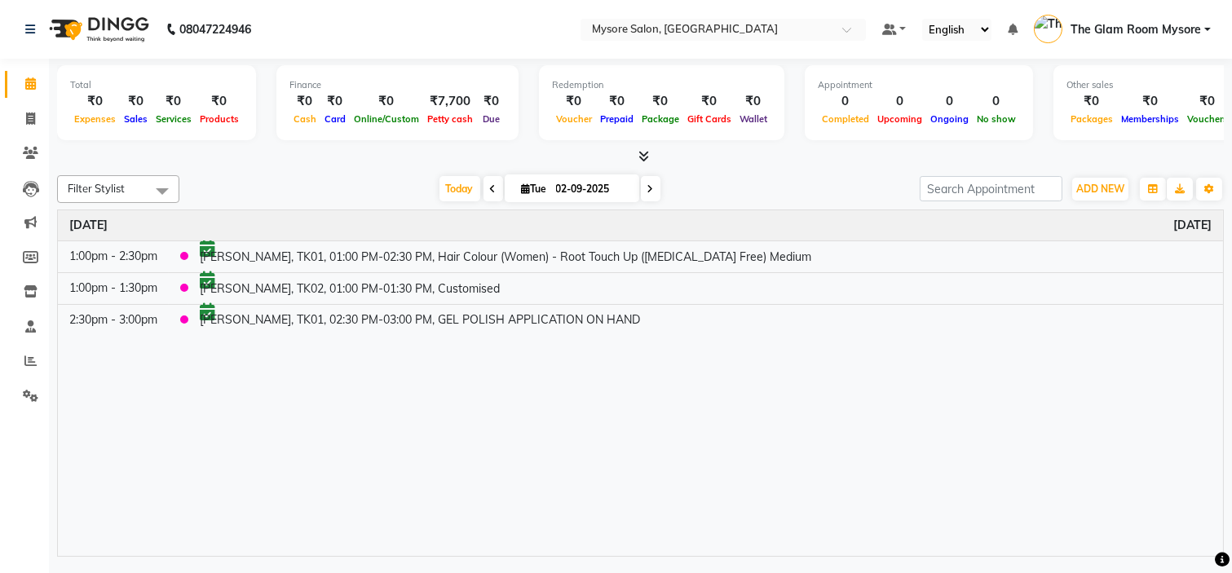
click at [802, 159] on div at bounding box center [640, 156] width 1167 height 17
click at [26, 353] on span at bounding box center [30, 361] width 29 height 19
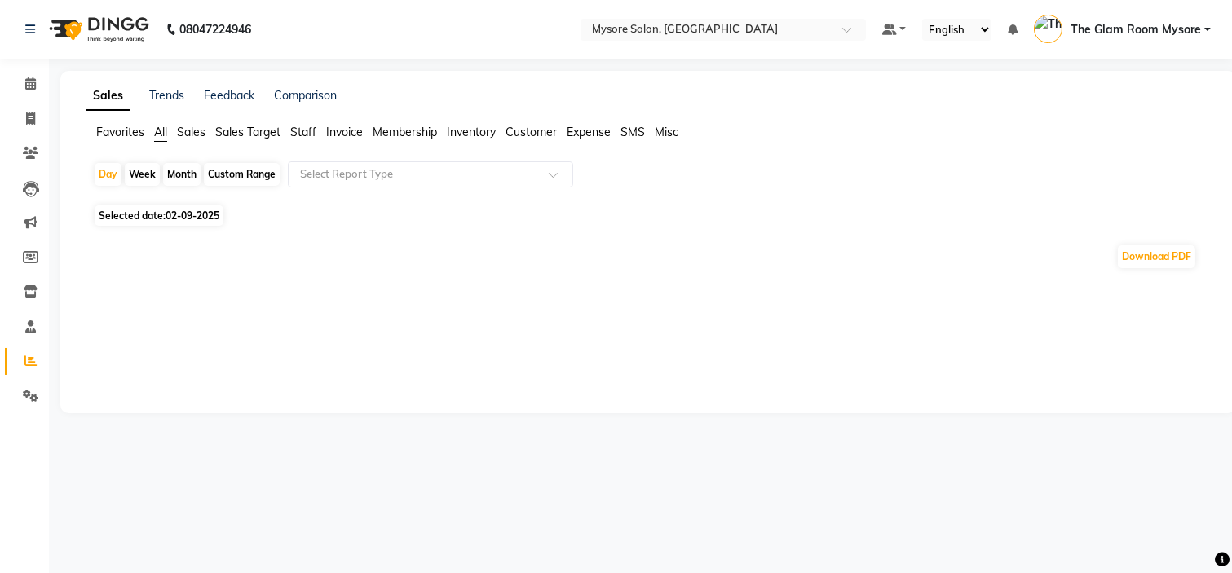
click at [153, 213] on span "Selected date: 02-09-2025" at bounding box center [159, 215] width 129 height 20
select select "9"
select select "2025"
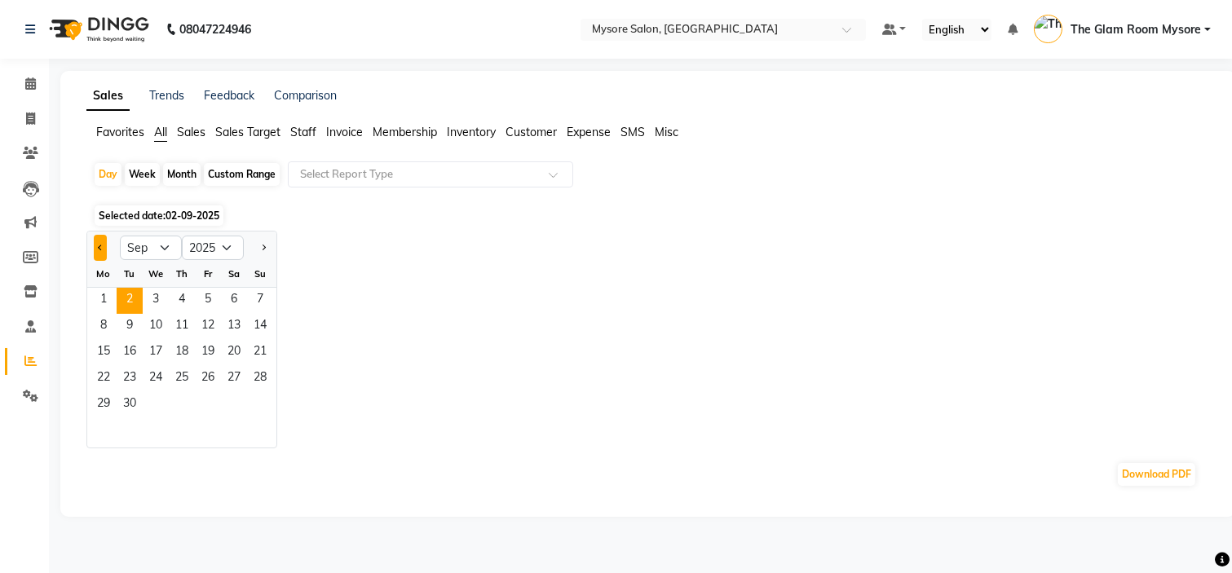
click at [104, 249] on button "Previous month" at bounding box center [100, 248] width 13 height 26
select select "8"
click at [262, 400] on span "31" at bounding box center [260, 405] width 26 height 26
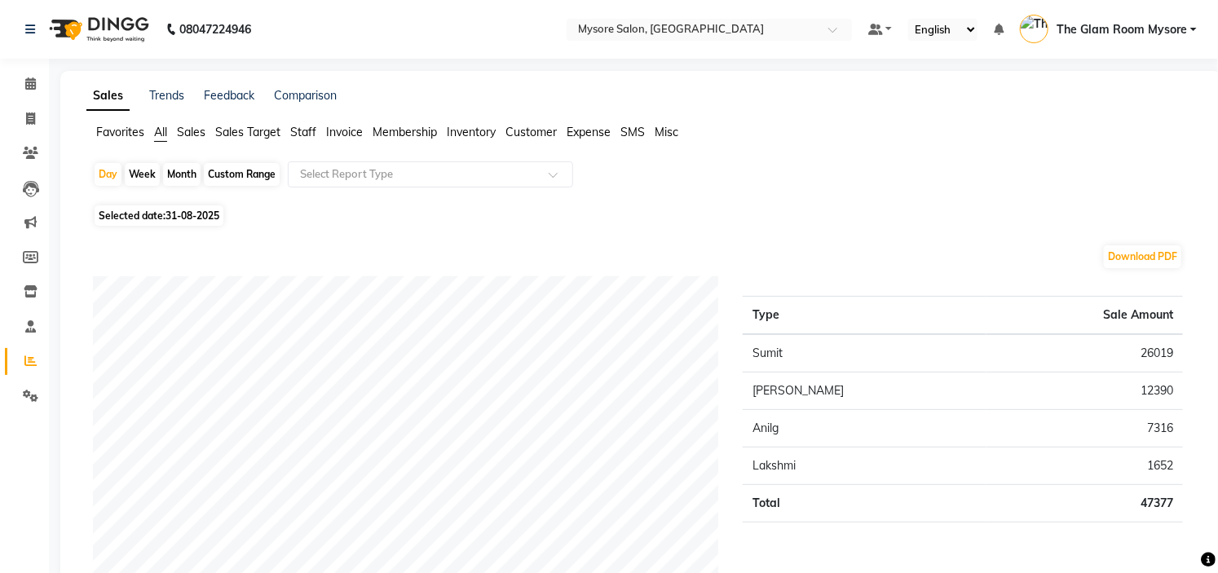
click at [1158, 354] on td "26019" at bounding box center [1084, 353] width 196 height 38
copy td "26019"
click at [1168, 390] on td "12390" at bounding box center [1084, 391] width 196 height 37
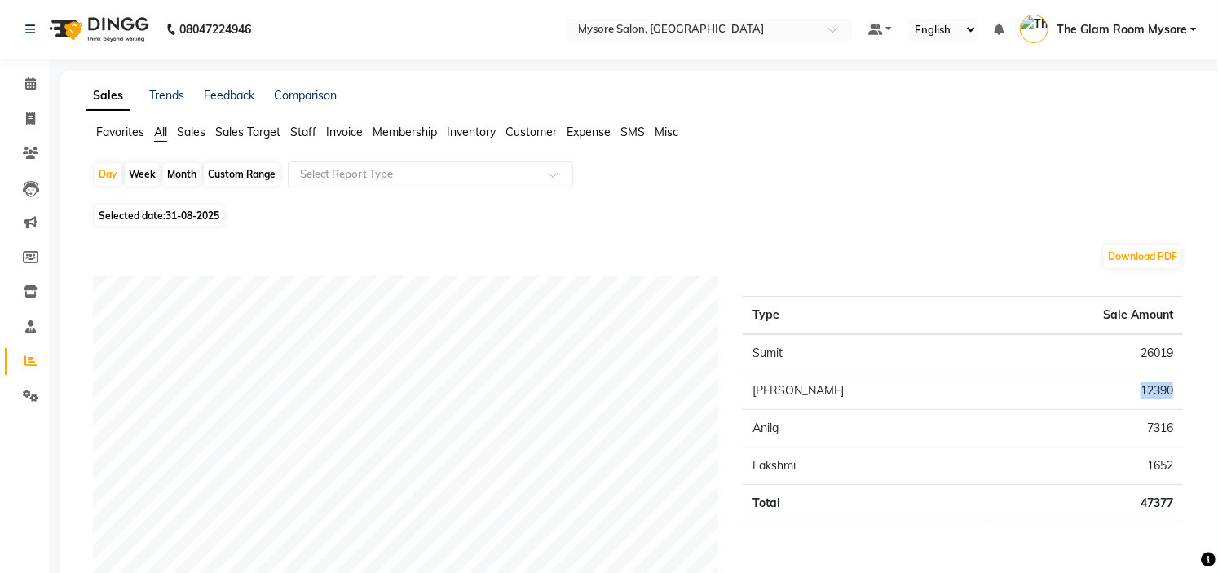
copy td "12390"
click at [1162, 421] on td "7316" at bounding box center [1084, 428] width 196 height 37
copy td "7316"
click at [1156, 465] on td "1652" at bounding box center [1084, 466] width 196 height 37
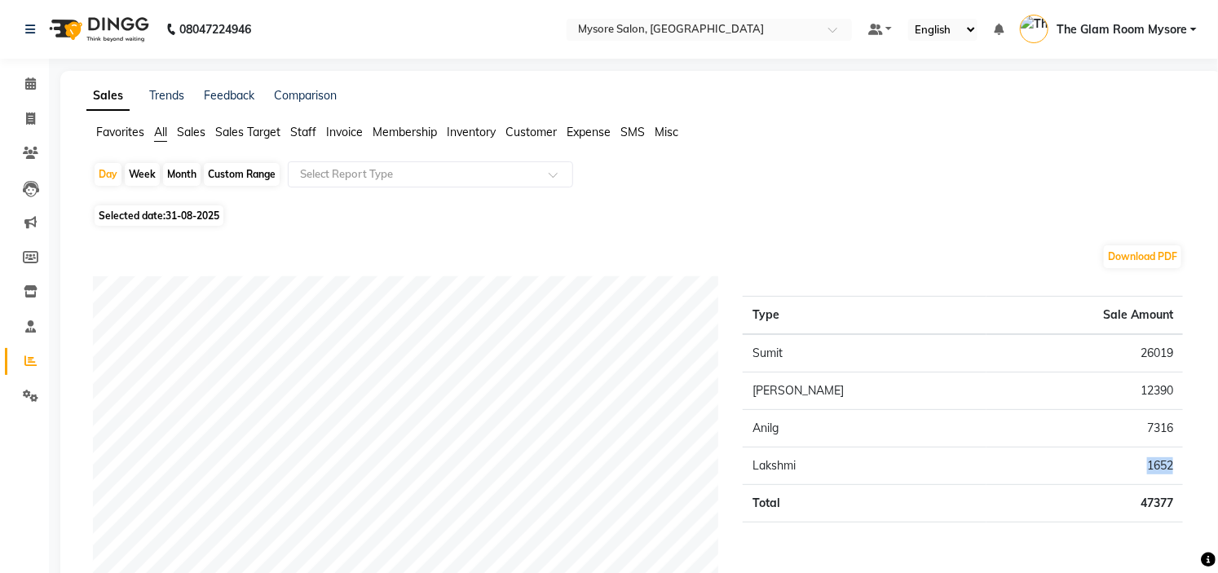
click at [1156, 465] on td "1652" at bounding box center [1084, 466] width 196 height 37
copy td "1652"
click at [161, 210] on span "Selected date: 31-08-2025" at bounding box center [159, 215] width 129 height 20
select select "8"
select select "2025"
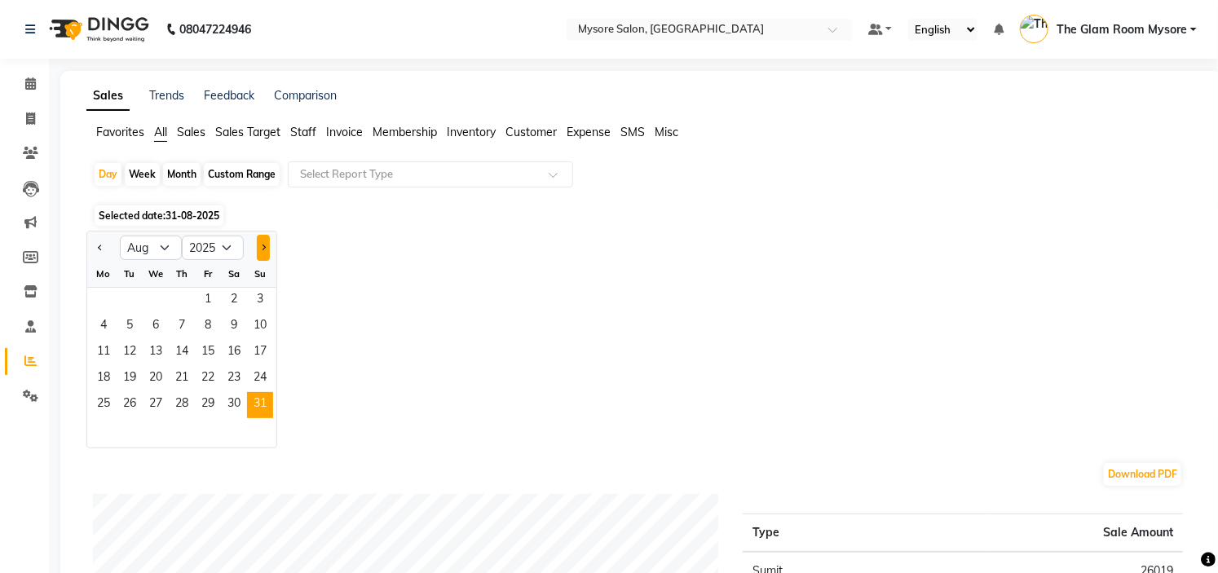
click at [258, 249] on button "Next month" at bounding box center [263, 248] width 13 height 26
select select "9"
click at [98, 289] on span "1" at bounding box center [103, 301] width 26 height 26
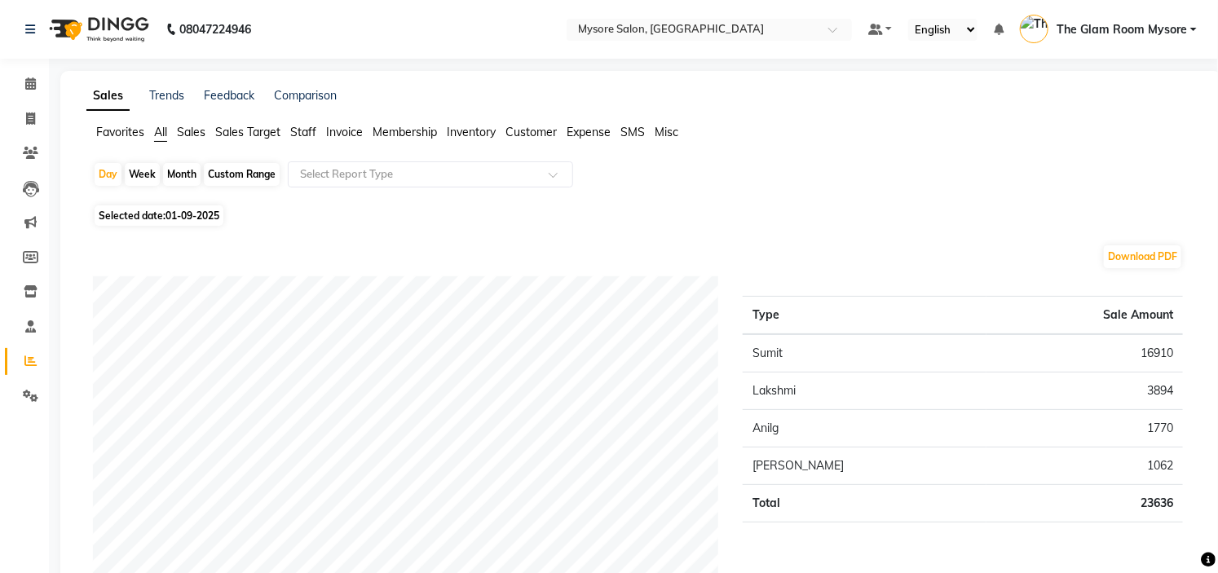
click at [1159, 351] on td "16910" at bounding box center [1084, 353] width 196 height 38
copy td "16910"
click at [1153, 387] on td "3894" at bounding box center [1084, 391] width 196 height 37
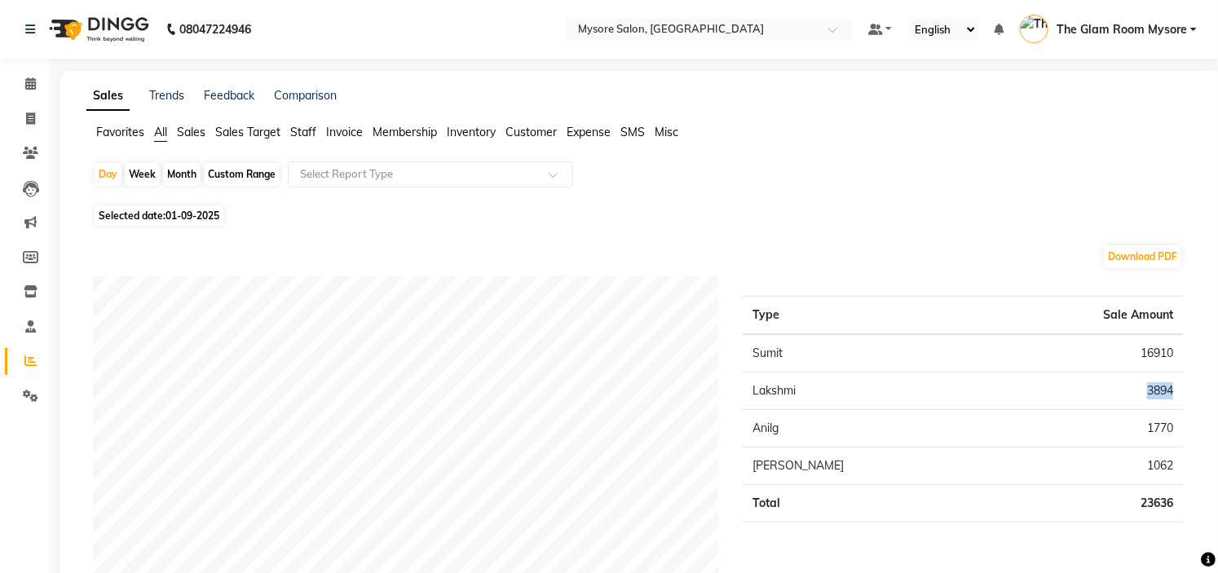
copy td "3894"
click at [1159, 424] on td "1770" at bounding box center [1084, 428] width 196 height 37
copy td "1770"
click at [1153, 465] on td "1062" at bounding box center [1084, 466] width 196 height 37
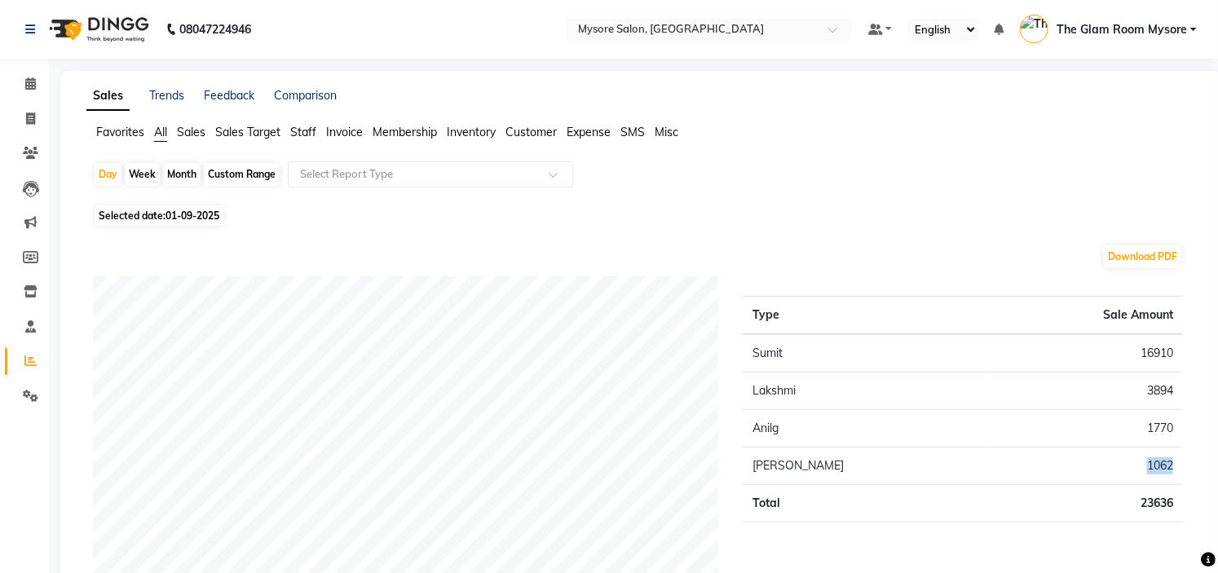
click at [1153, 465] on td "1062" at bounding box center [1084, 466] width 196 height 37
copy td "1062"
click at [302, 129] on span "Staff" at bounding box center [303, 132] width 26 height 15
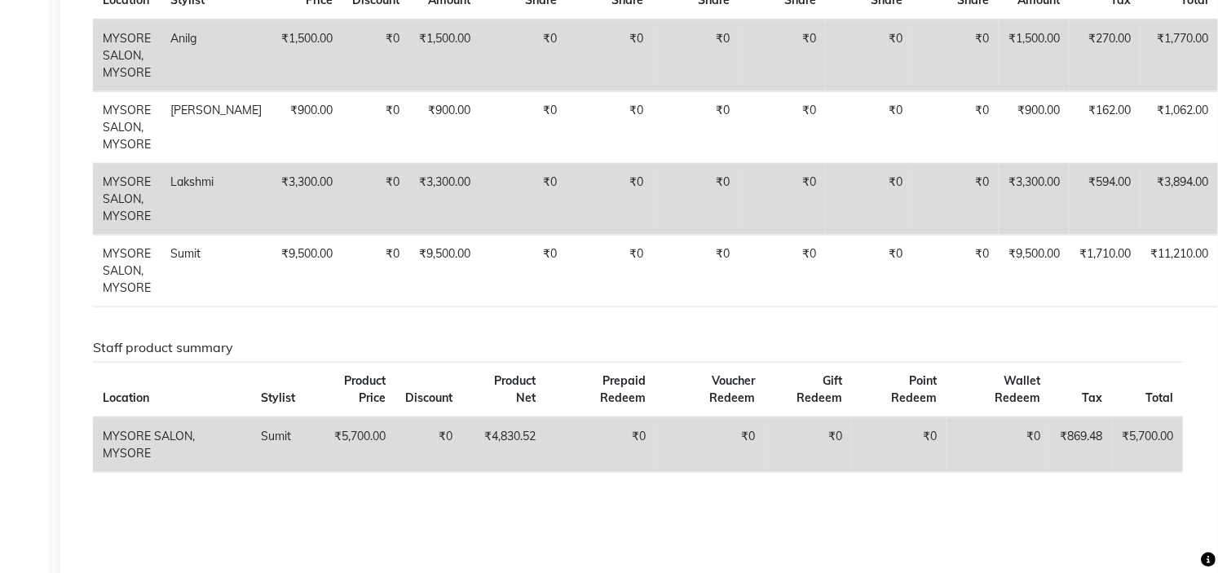
scroll to position [670, 0]
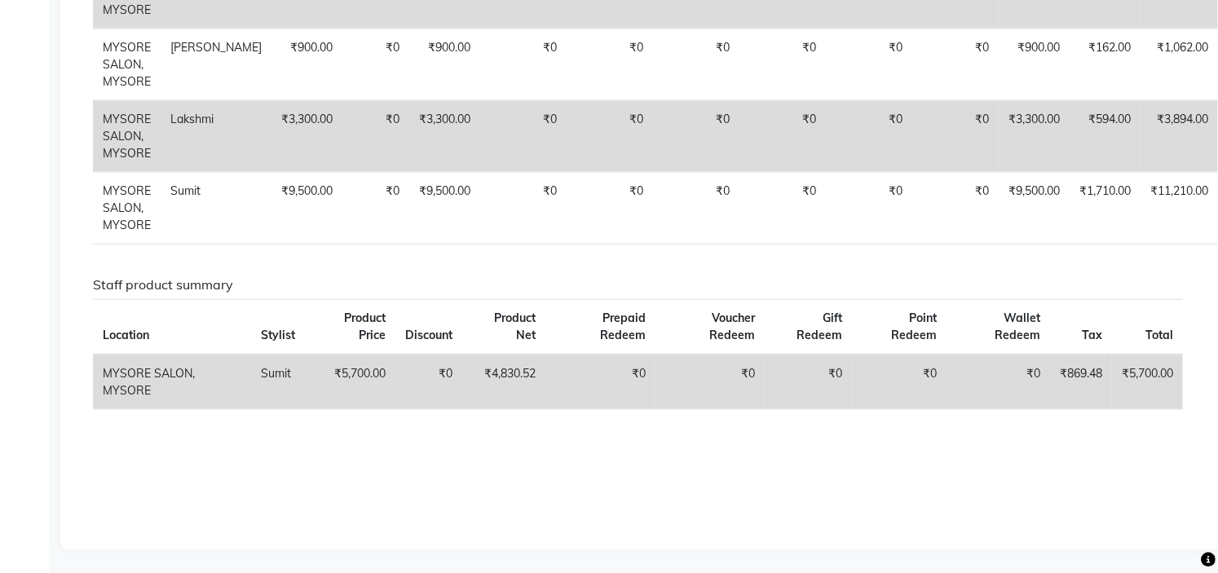
click at [354, 368] on td "₹5,700.00" at bounding box center [351, 382] width 90 height 55
copy td "5,700.00"
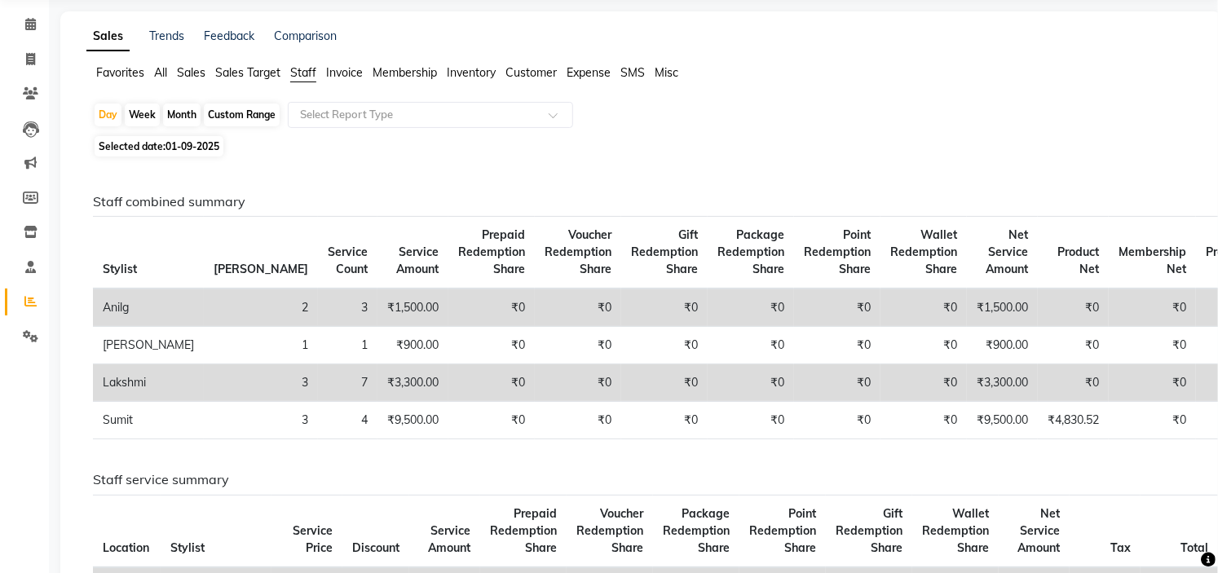
scroll to position [0, 0]
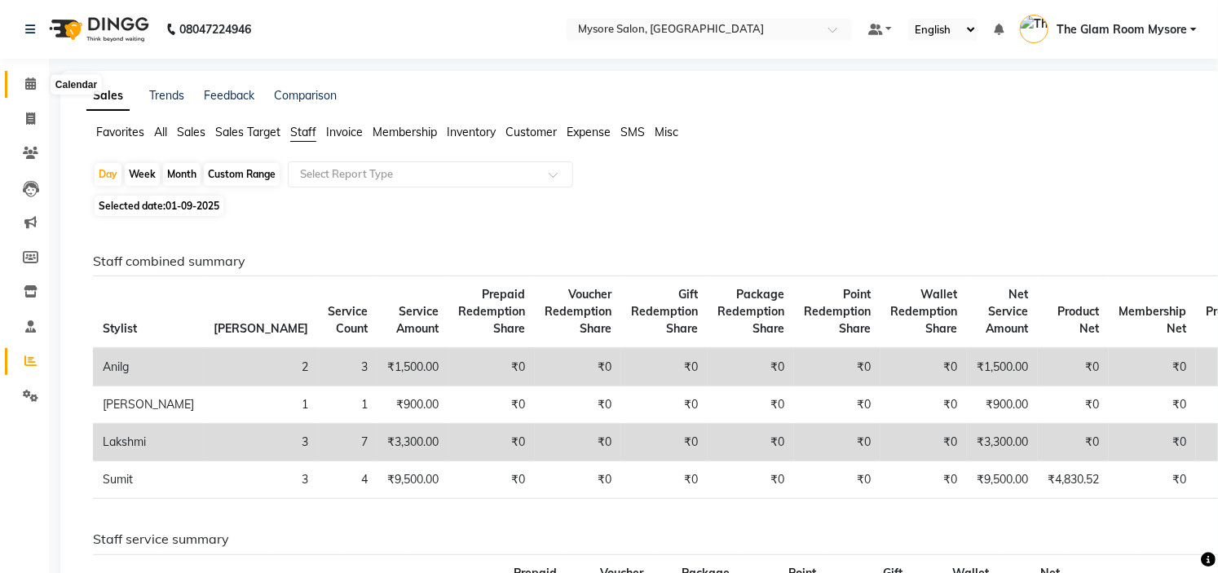
click at [16, 87] on span at bounding box center [30, 84] width 29 height 19
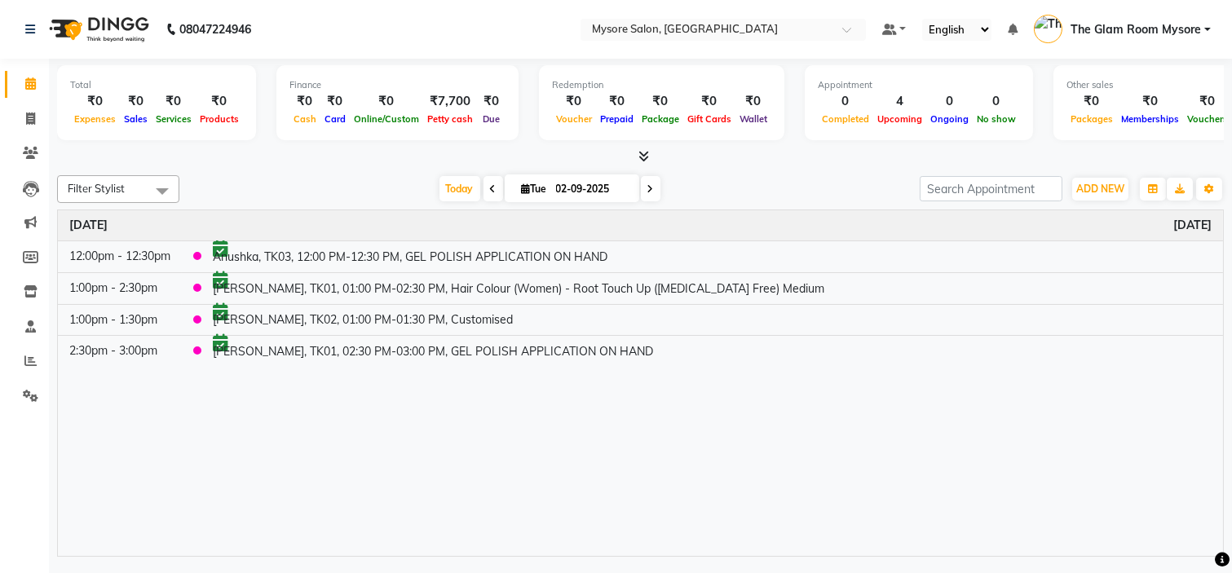
click at [490, 188] on icon at bounding box center [493, 189] width 7 height 10
type input "01-09-2025"
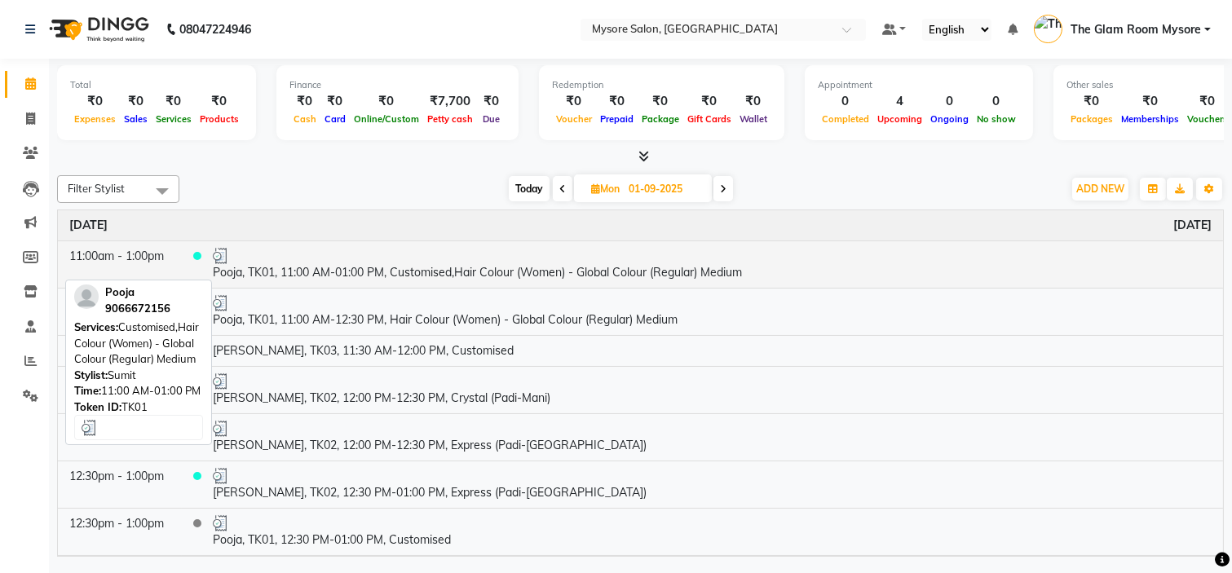
click at [443, 263] on td "Pooja, TK01, 11:00 AM-01:00 PM, Customised,Hair Colour (Women) - Global Colour …" at bounding box center [711, 263] width 1021 height 47
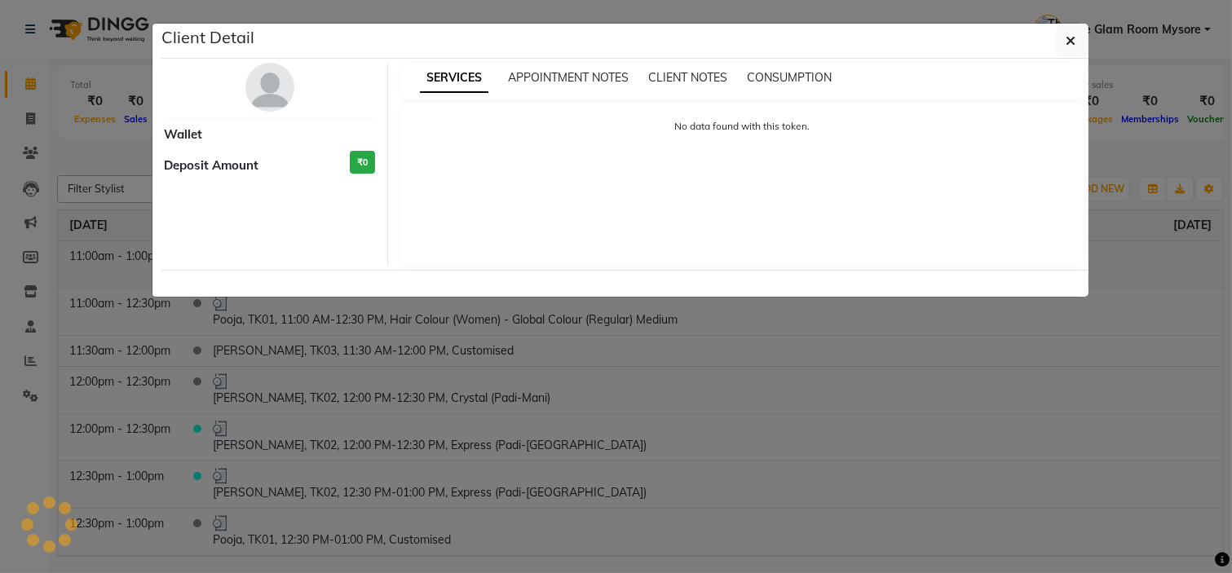
select select "3"
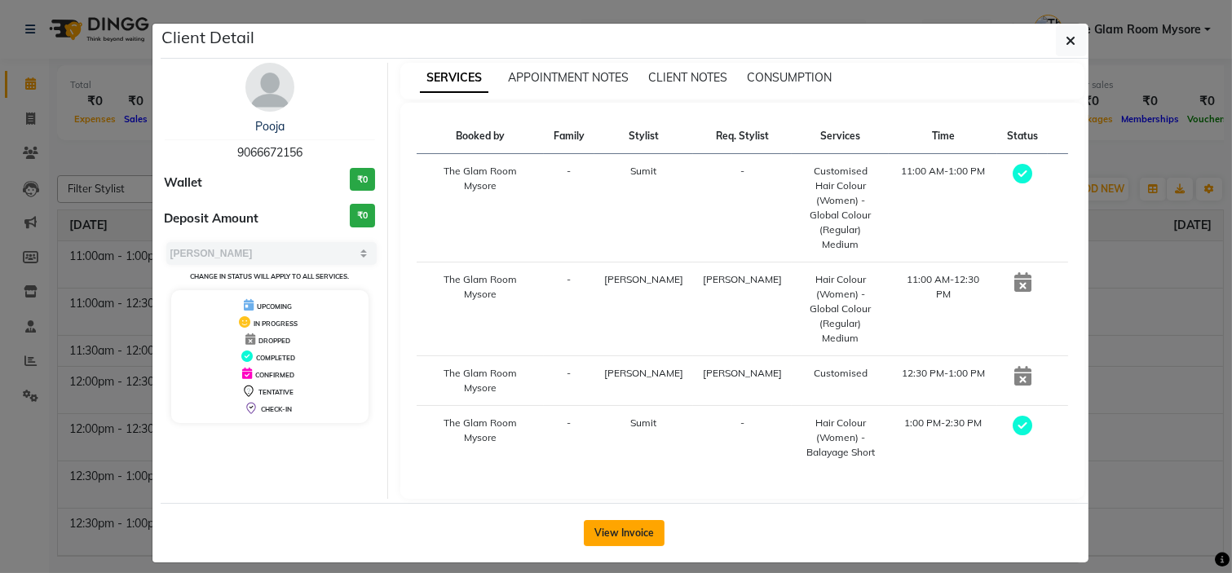
click at [637, 520] on button "View Invoice" at bounding box center [624, 533] width 81 height 26
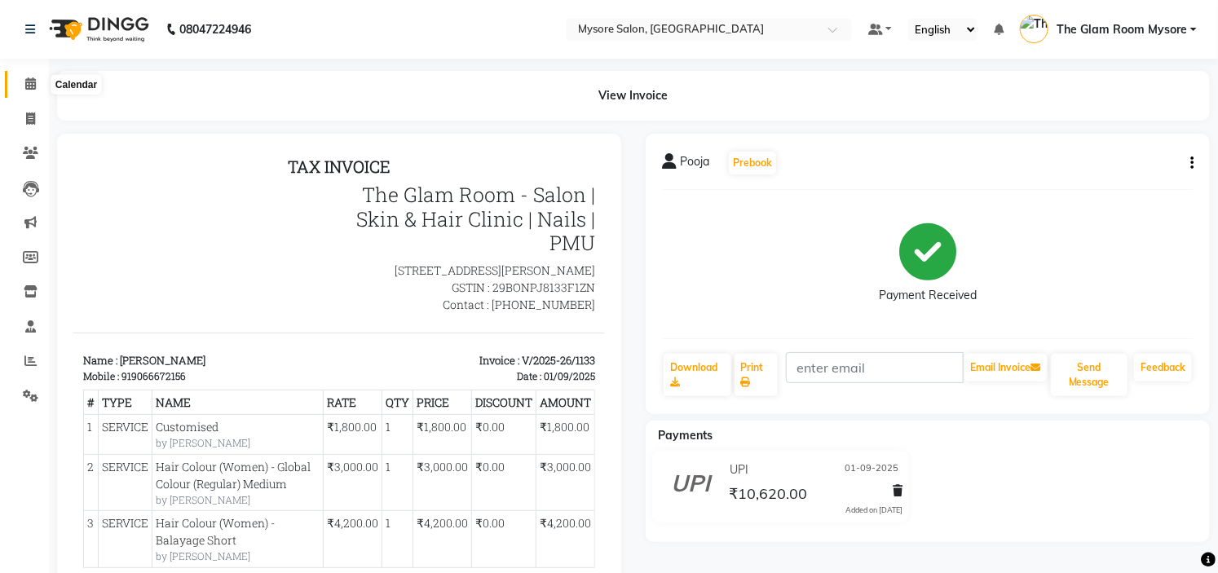
click at [29, 90] on icon at bounding box center [30, 83] width 11 height 12
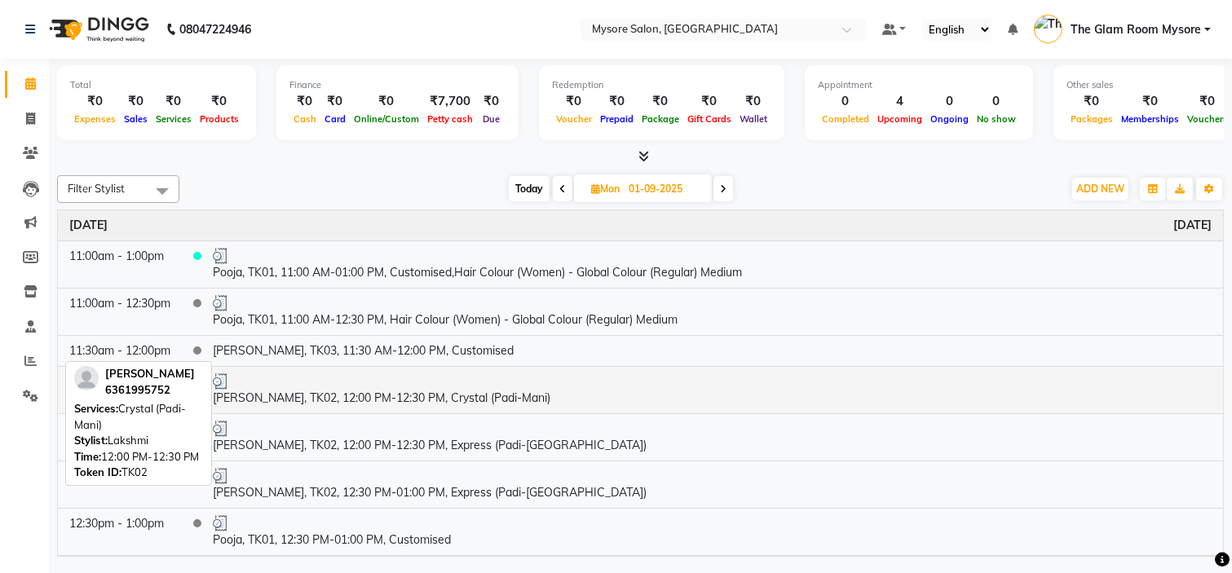
click at [346, 385] on div at bounding box center [712, 381] width 999 height 16
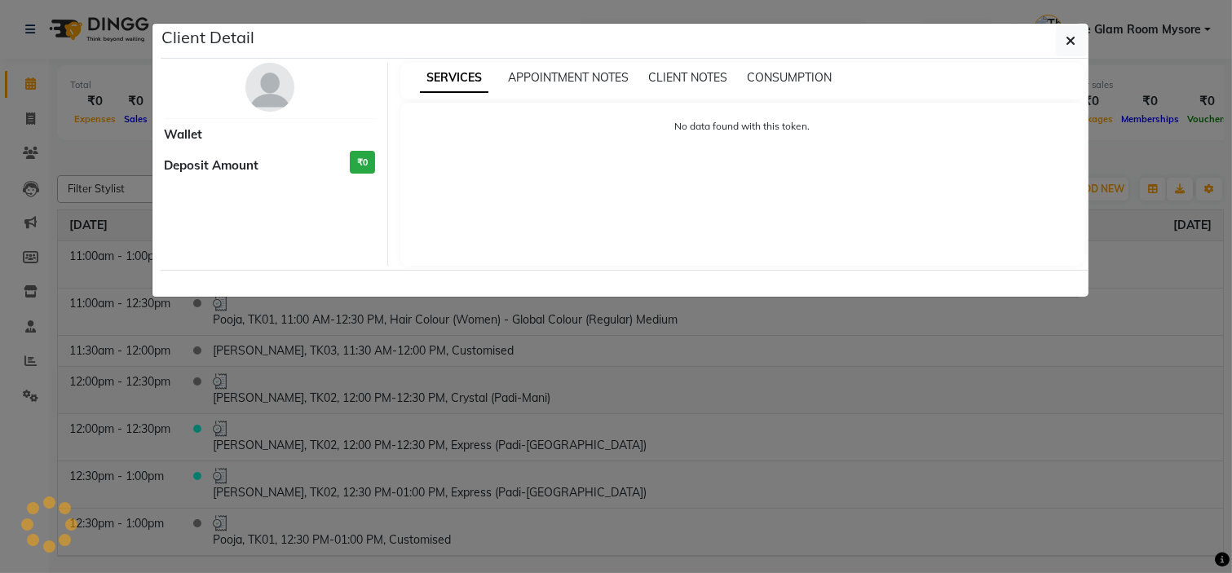
select select "3"
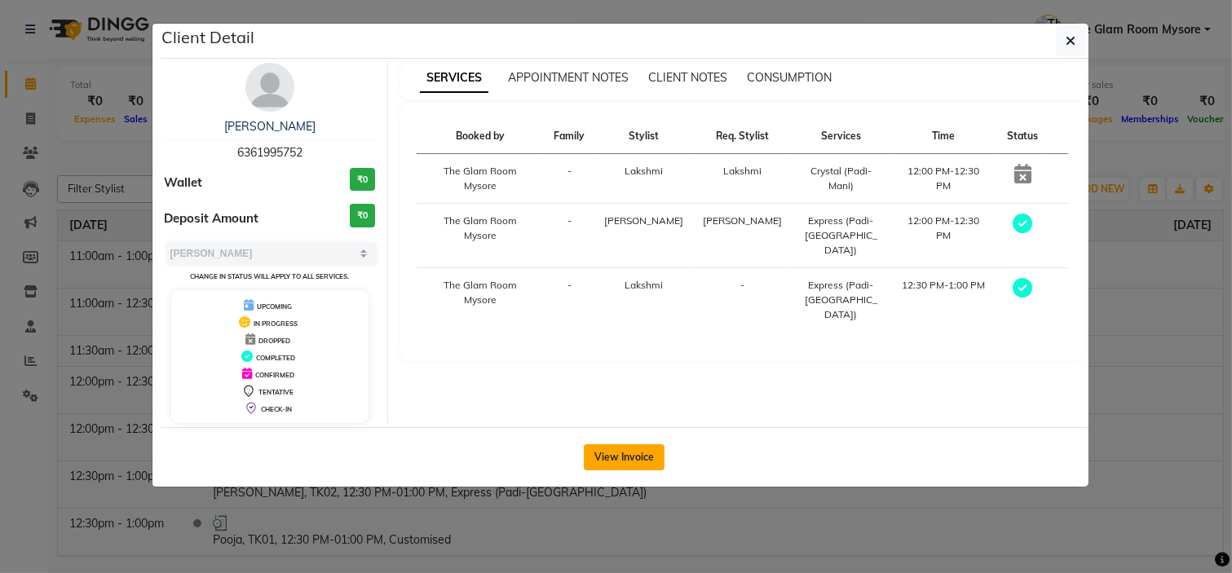
click at [638, 457] on button "View Invoice" at bounding box center [624, 457] width 81 height 26
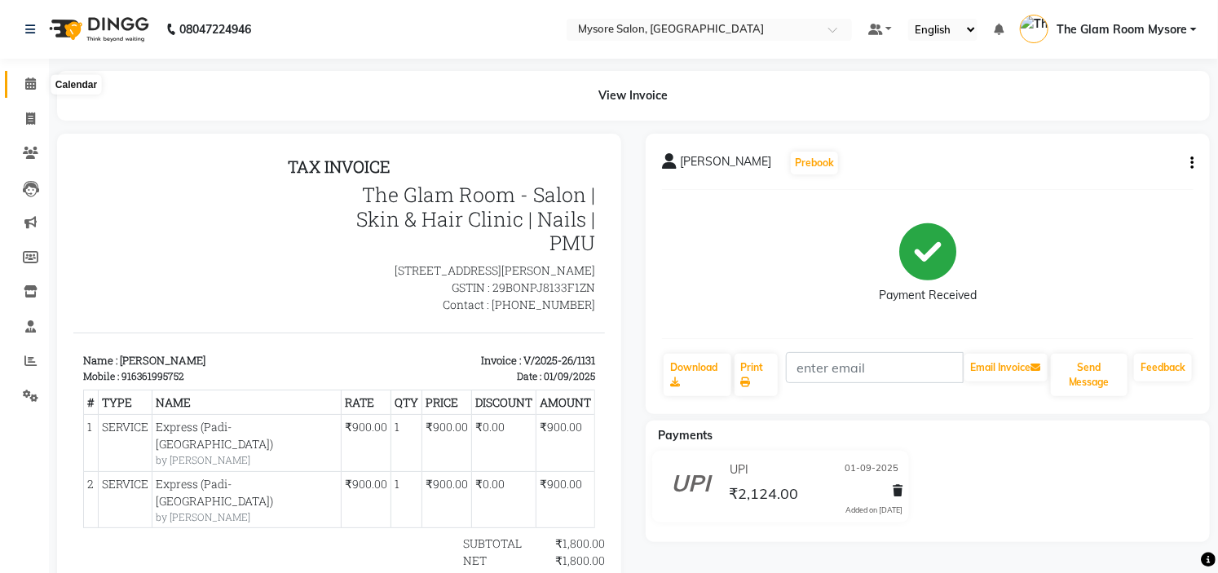
click at [26, 78] on icon at bounding box center [30, 83] width 11 height 12
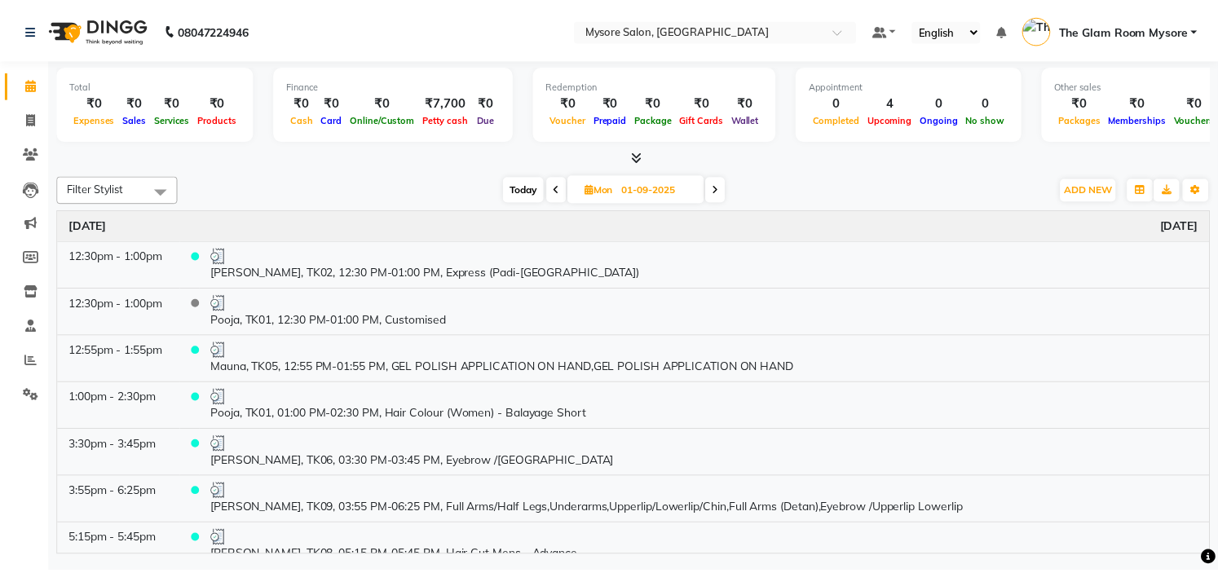
scroll to position [254, 0]
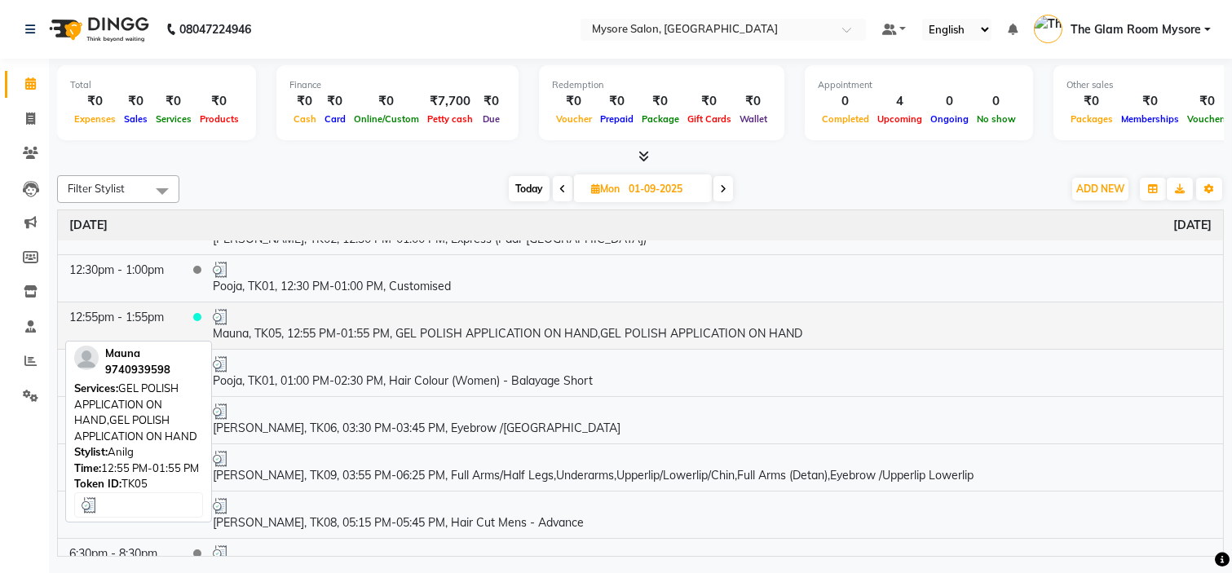
click at [454, 329] on td "Mauna, TK05, 12:55 PM-01:55 PM, GEL POLISH APPLICATION ON HAND,GEL POLISH APPLI…" at bounding box center [711, 325] width 1021 height 47
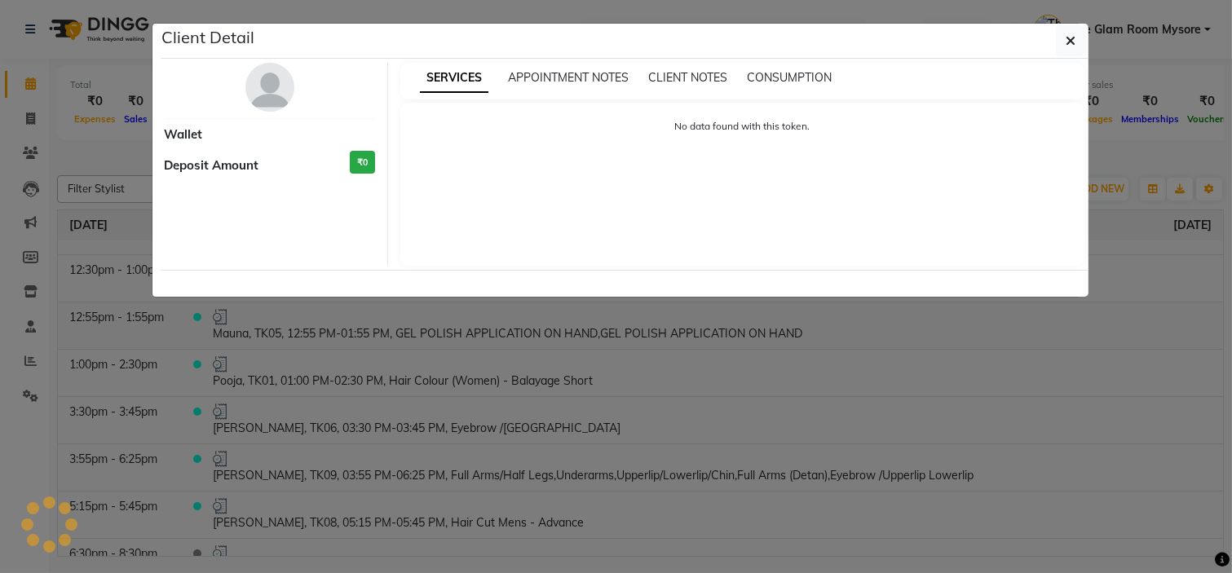
select select "3"
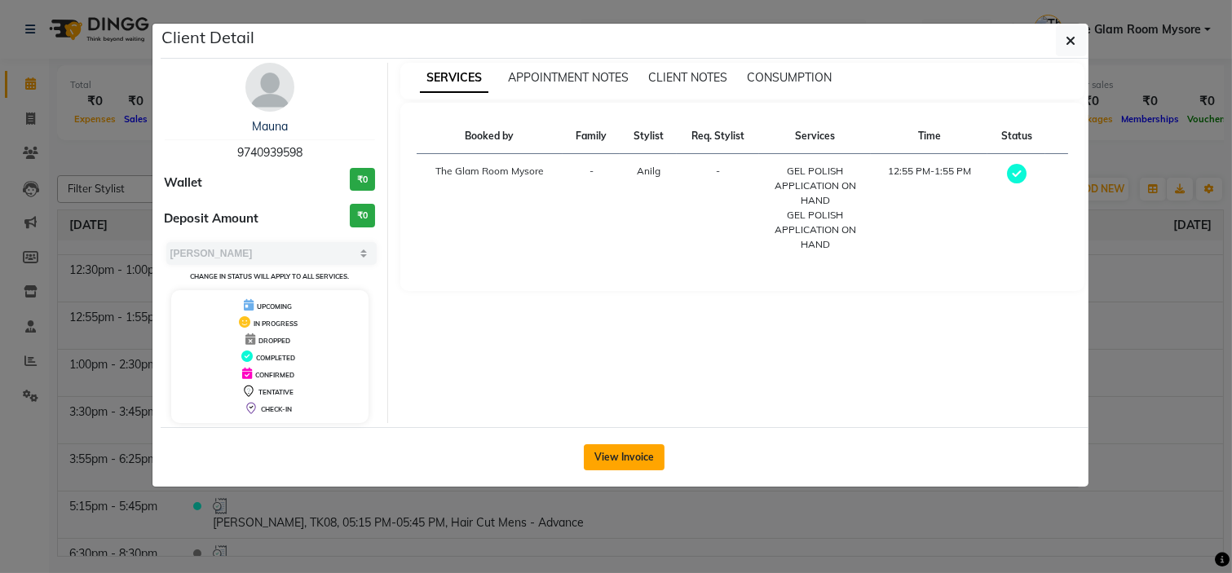
click at [624, 455] on button "View Invoice" at bounding box center [624, 457] width 81 height 26
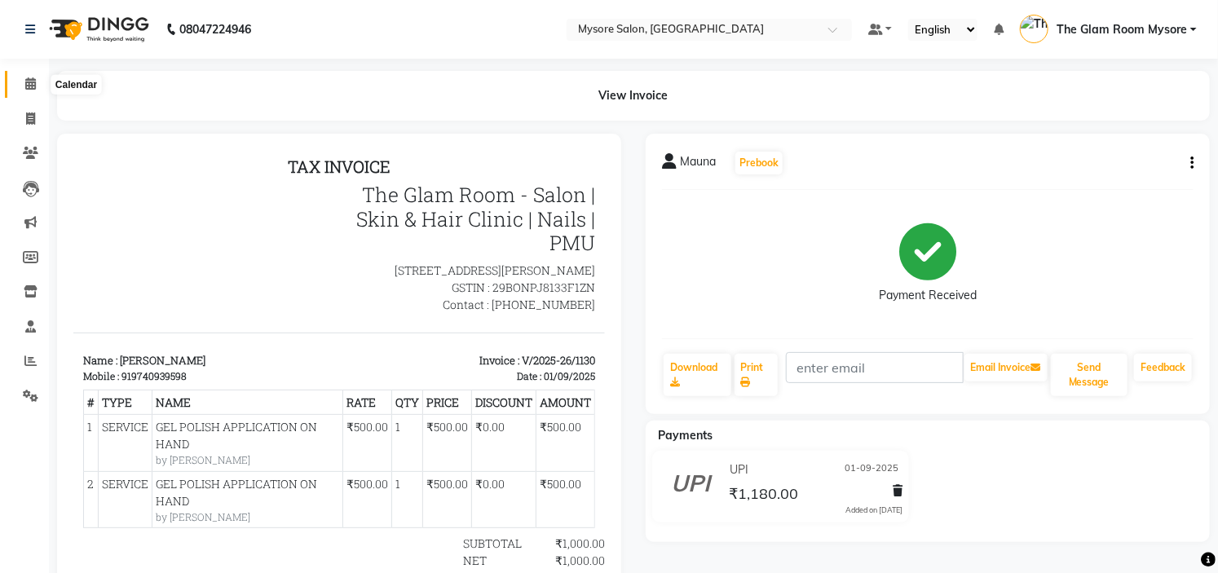
click at [29, 82] on icon at bounding box center [30, 83] width 11 height 12
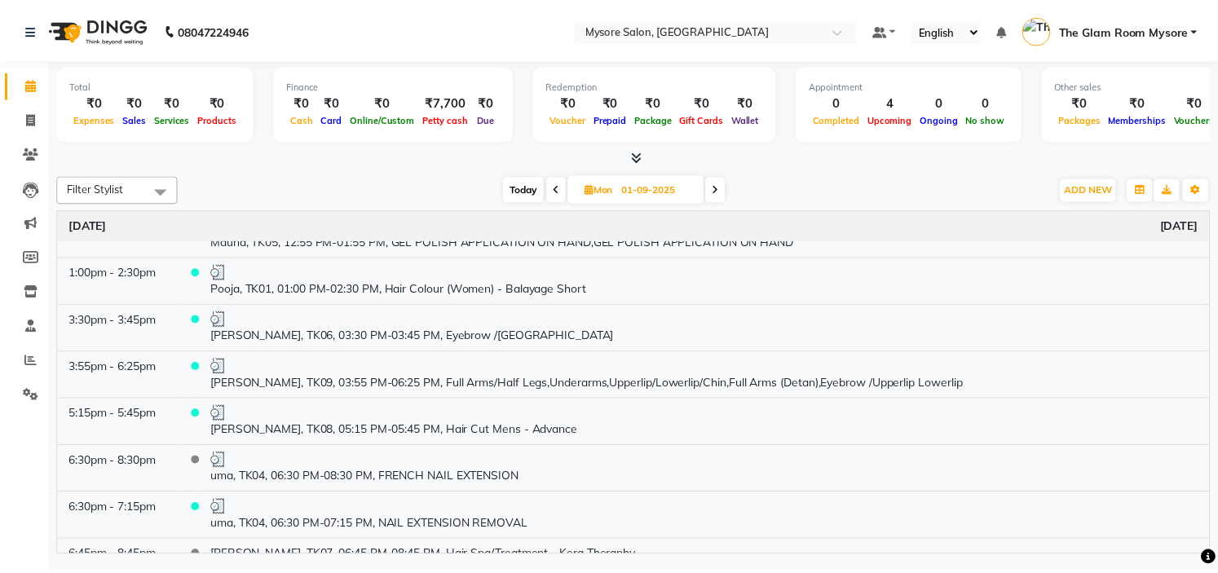
scroll to position [362, 0]
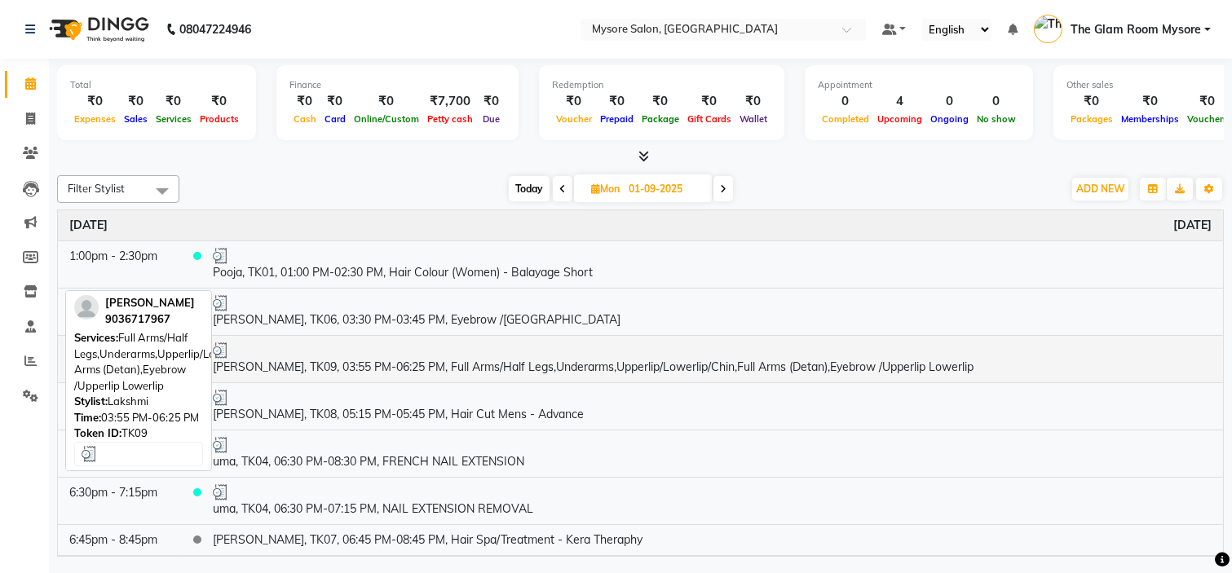
click at [355, 359] on td "Bhoomika, TK09, 03:55 PM-06:25 PM, Full Arms/Half Legs,Underarms,Upperlip/Lower…" at bounding box center [711, 358] width 1021 height 47
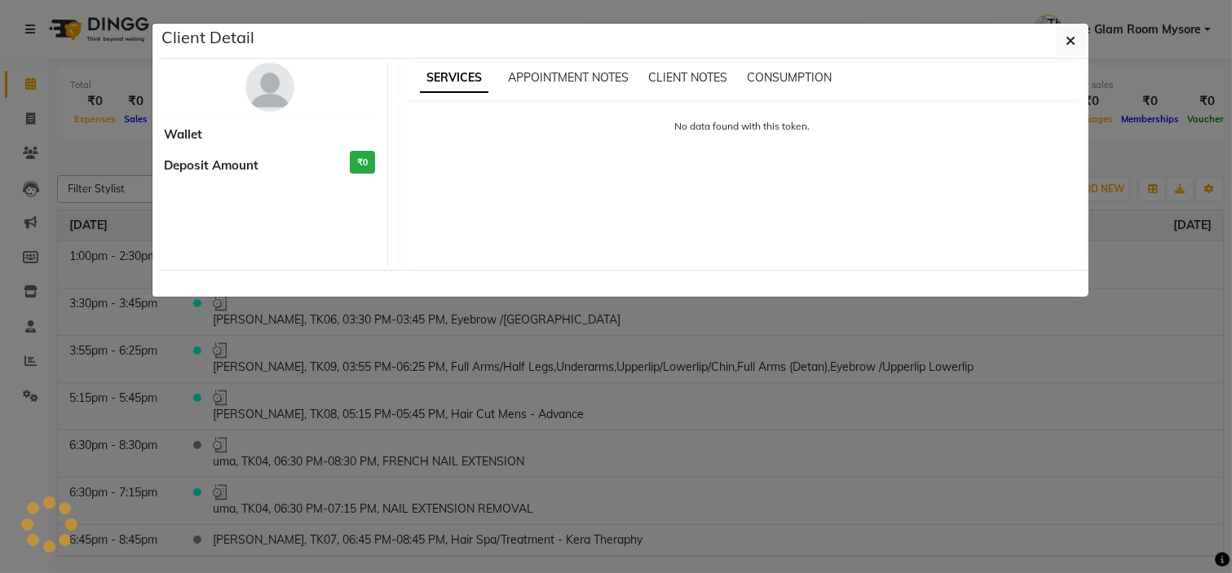
select select "3"
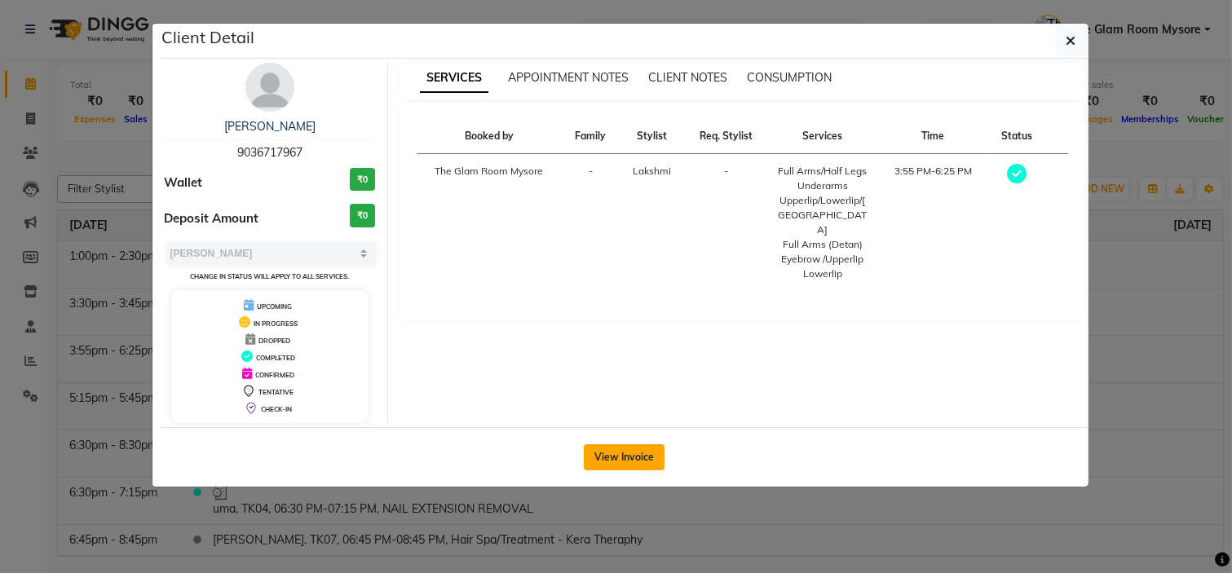
click at [623, 448] on button "View Invoice" at bounding box center [624, 457] width 81 height 26
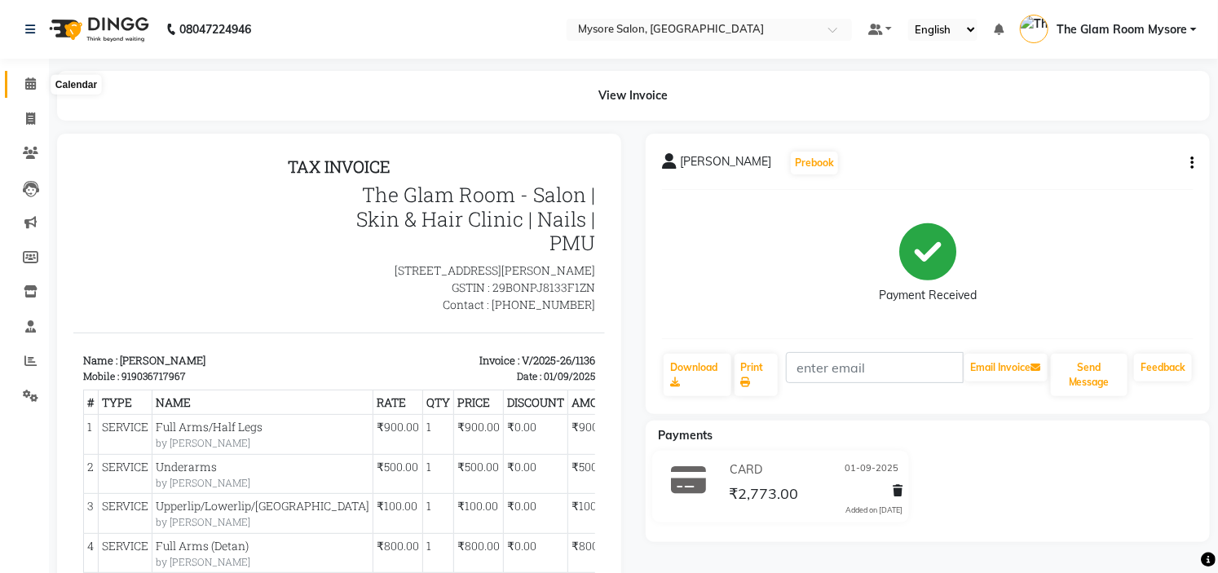
click at [23, 86] on span at bounding box center [30, 84] width 29 height 19
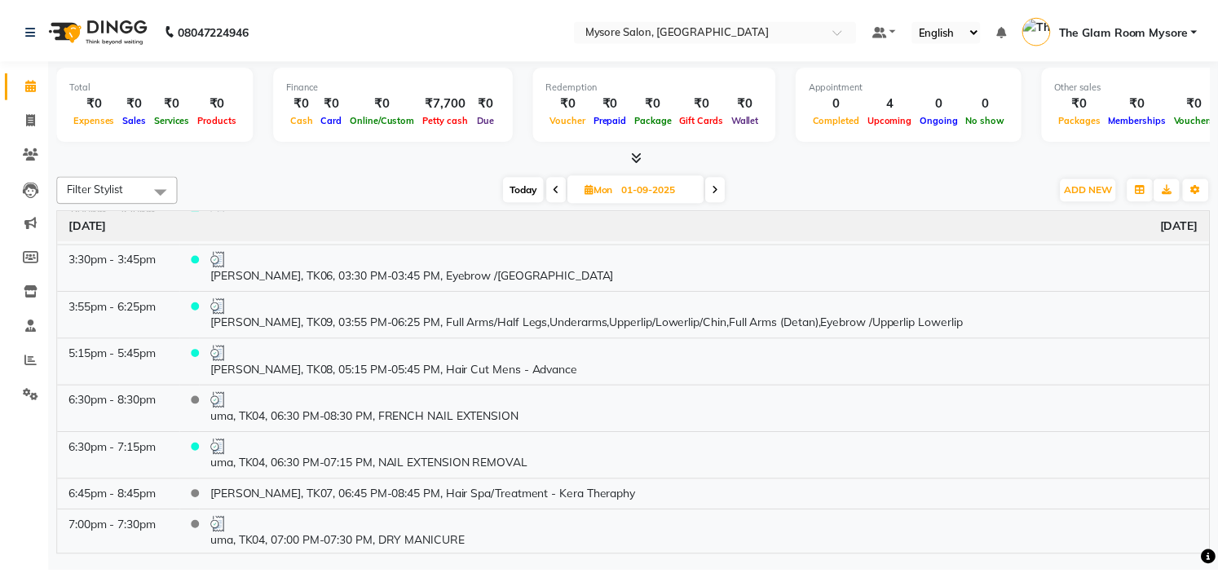
scroll to position [408, 0]
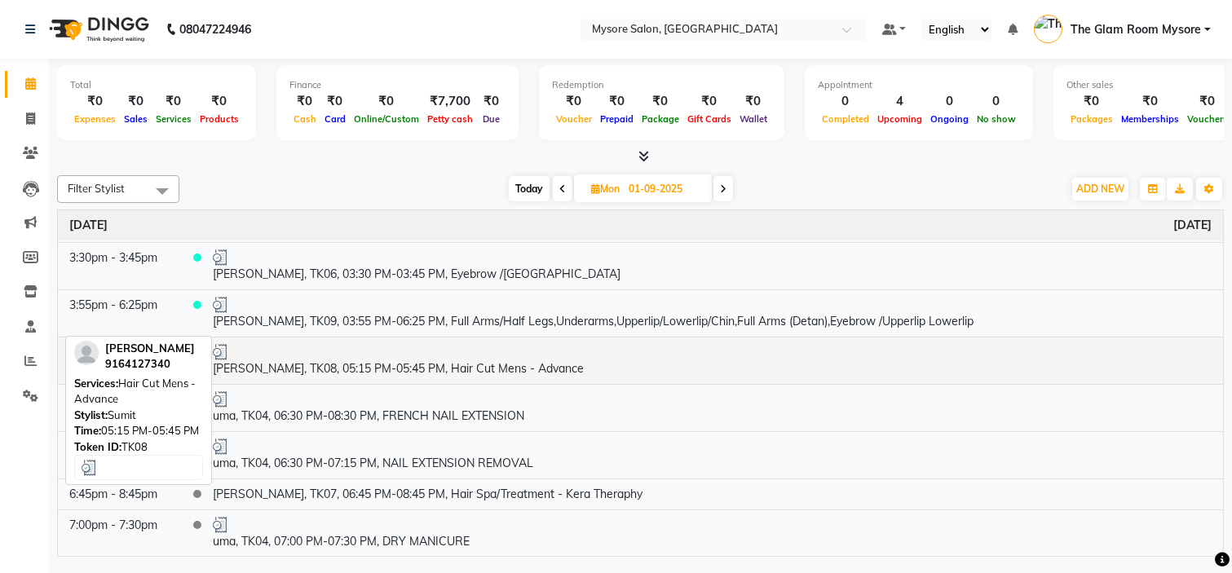
click at [359, 347] on div at bounding box center [712, 352] width 999 height 16
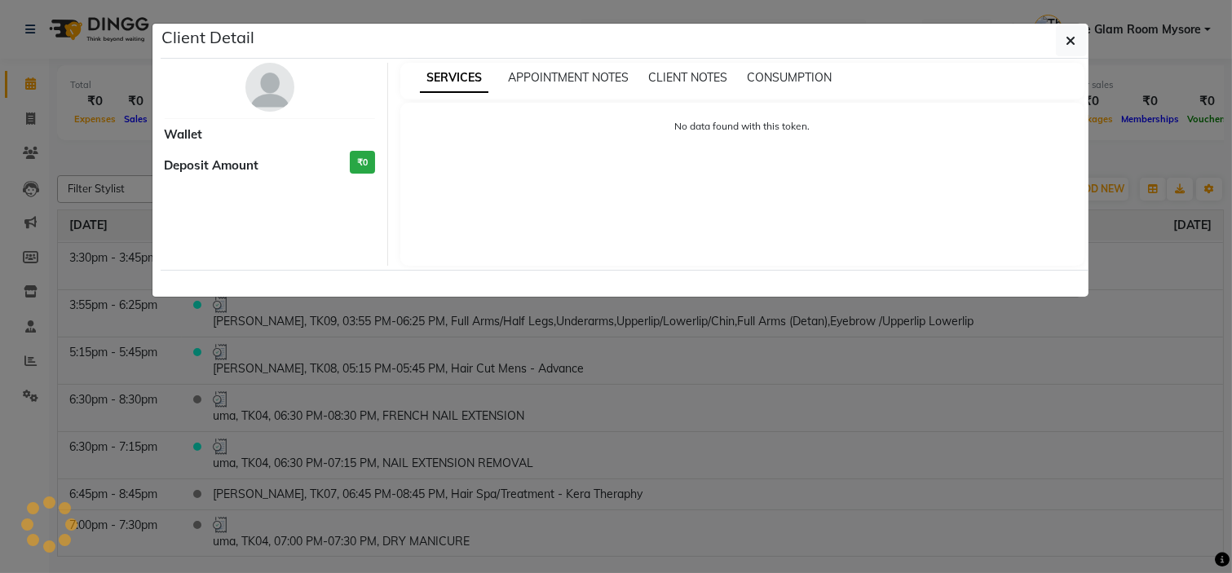
select select "3"
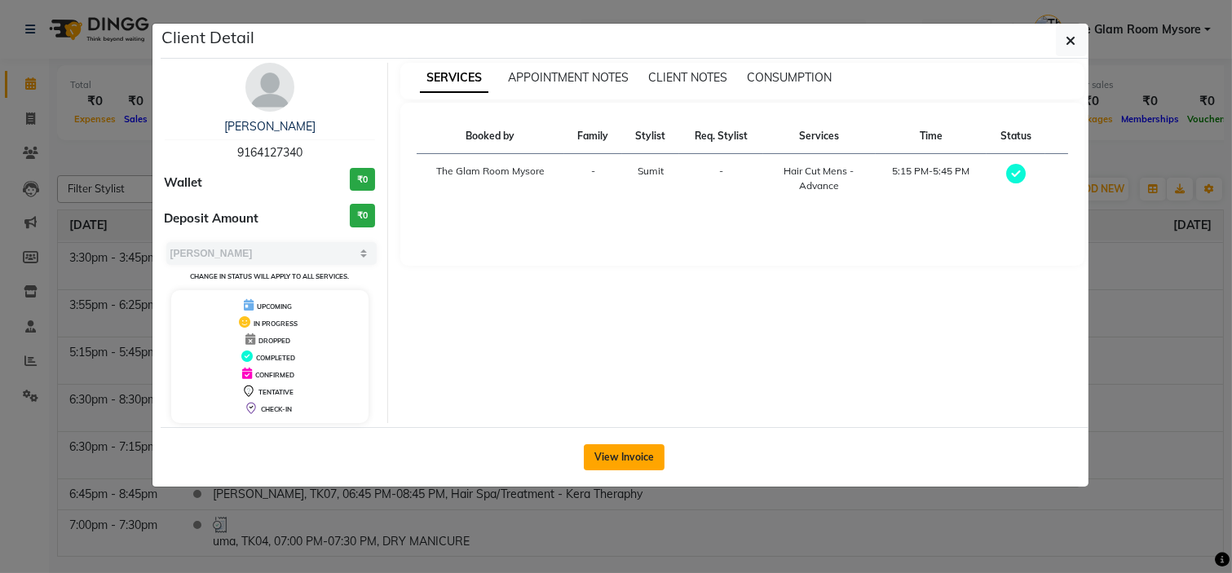
click at [639, 453] on button "View Invoice" at bounding box center [624, 457] width 81 height 26
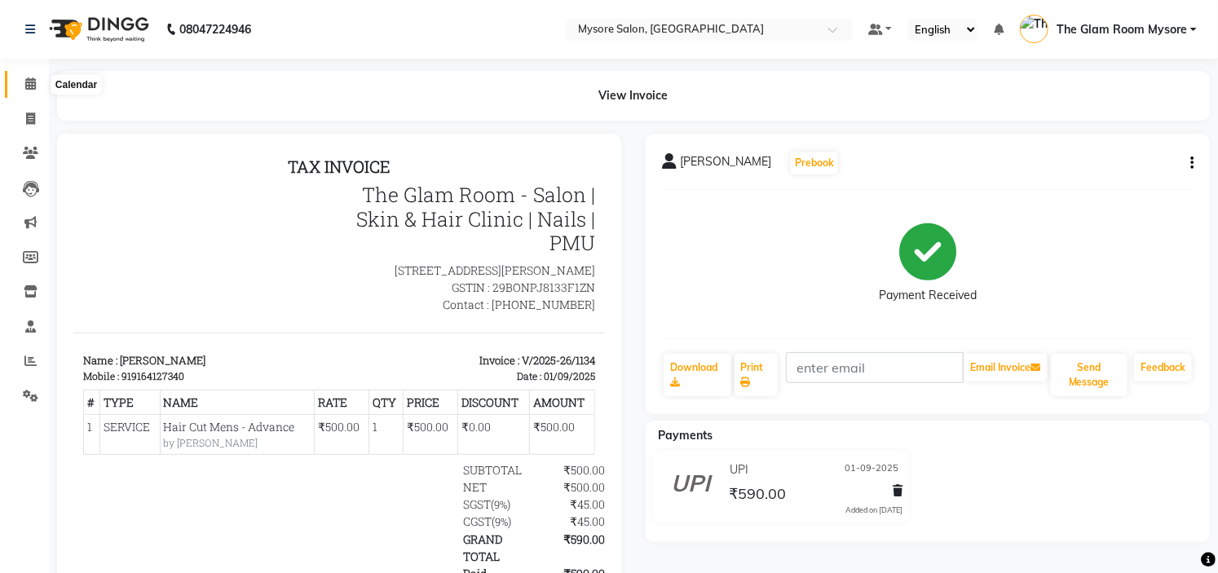
click at [31, 86] on icon at bounding box center [30, 83] width 11 height 12
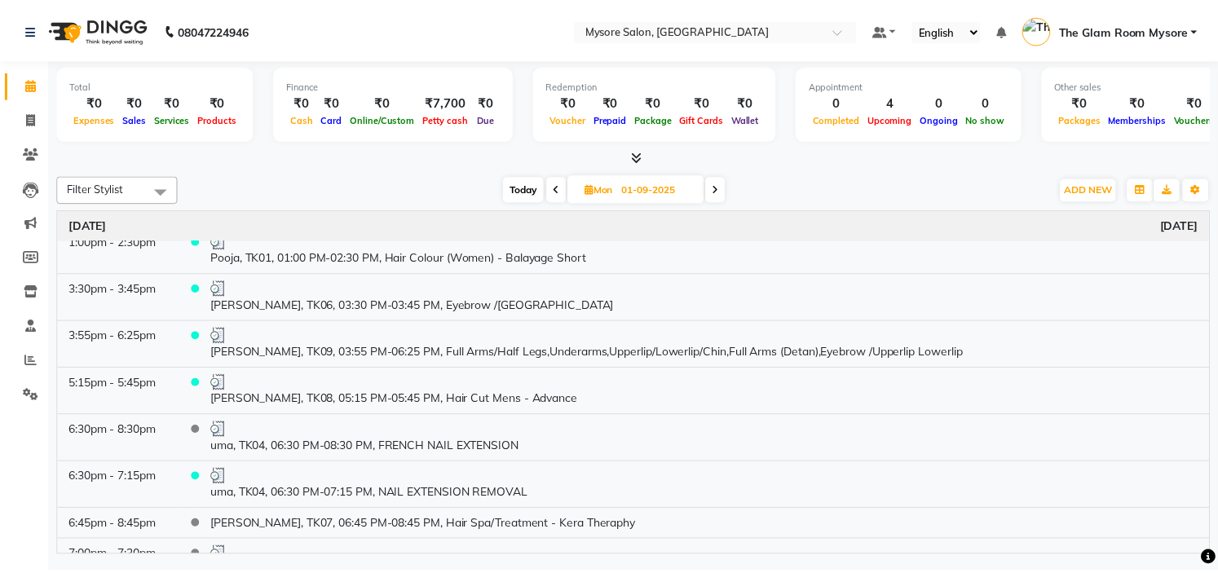
scroll to position [408, 0]
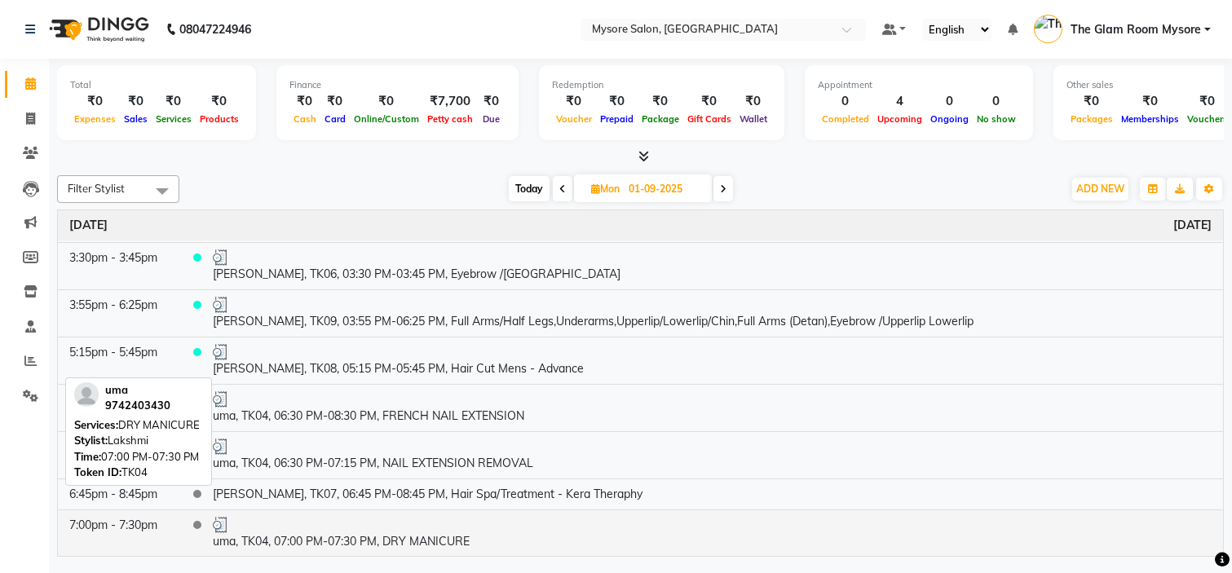
click at [329, 538] on td "uma, TK04, 07:00 PM-07:30 PM, DRY MANICURE" at bounding box center [711, 532] width 1021 height 47
select select "3"
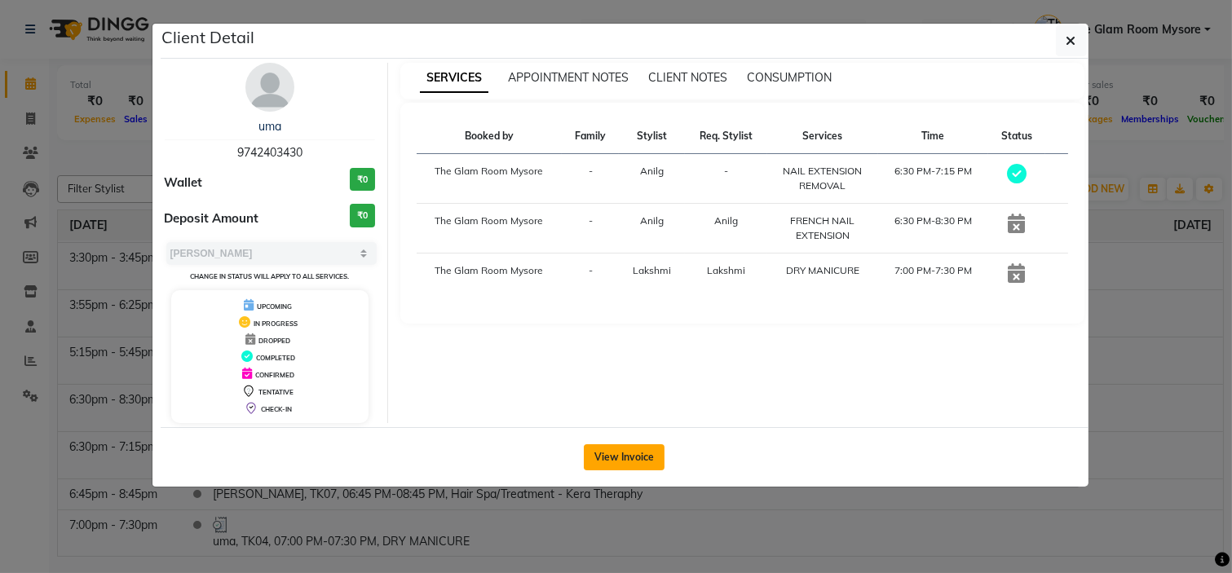
click at [609, 456] on button "View Invoice" at bounding box center [624, 457] width 81 height 26
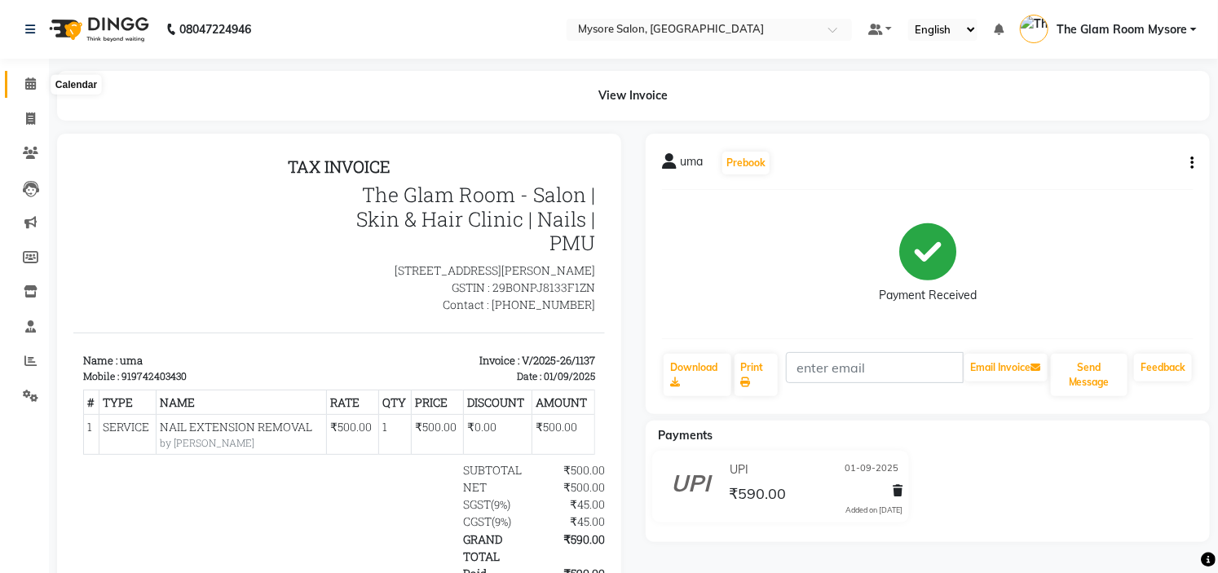
click at [30, 84] on icon at bounding box center [30, 83] width 11 height 12
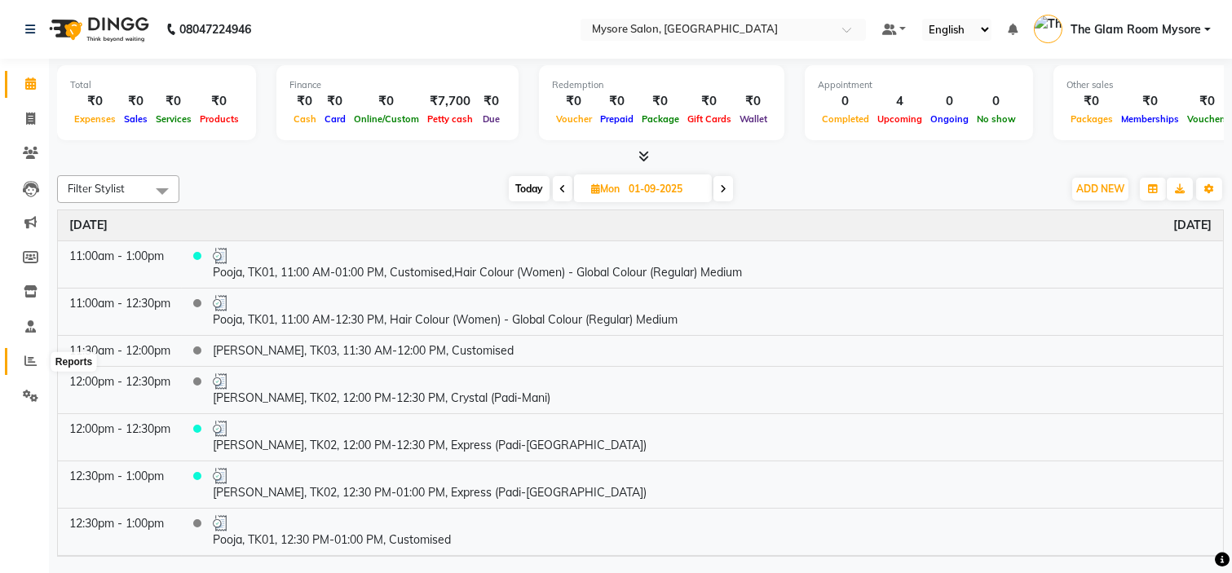
click at [26, 363] on icon at bounding box center [30, 361] width 12 height 12
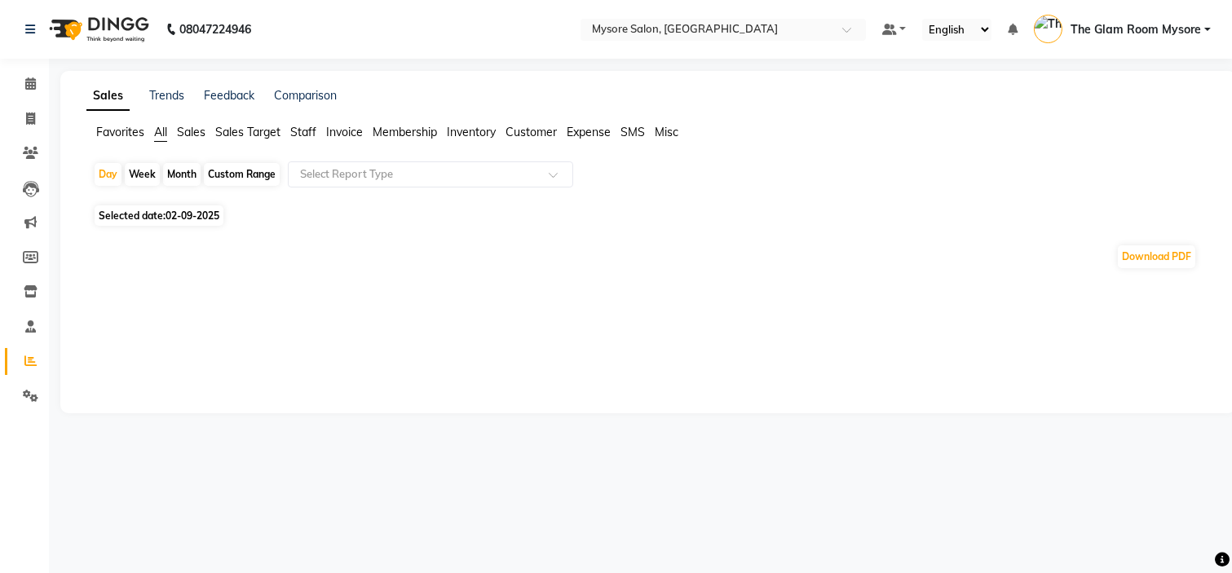
click at [300, 129] on span "Staff" at bounding box center [303, 132] width 26 height 15
click at [148, 209] on span "Selected date: 02-09-2025" at bounding box center [159, 206] width 129 height 20
select select "9"
select select "2025"
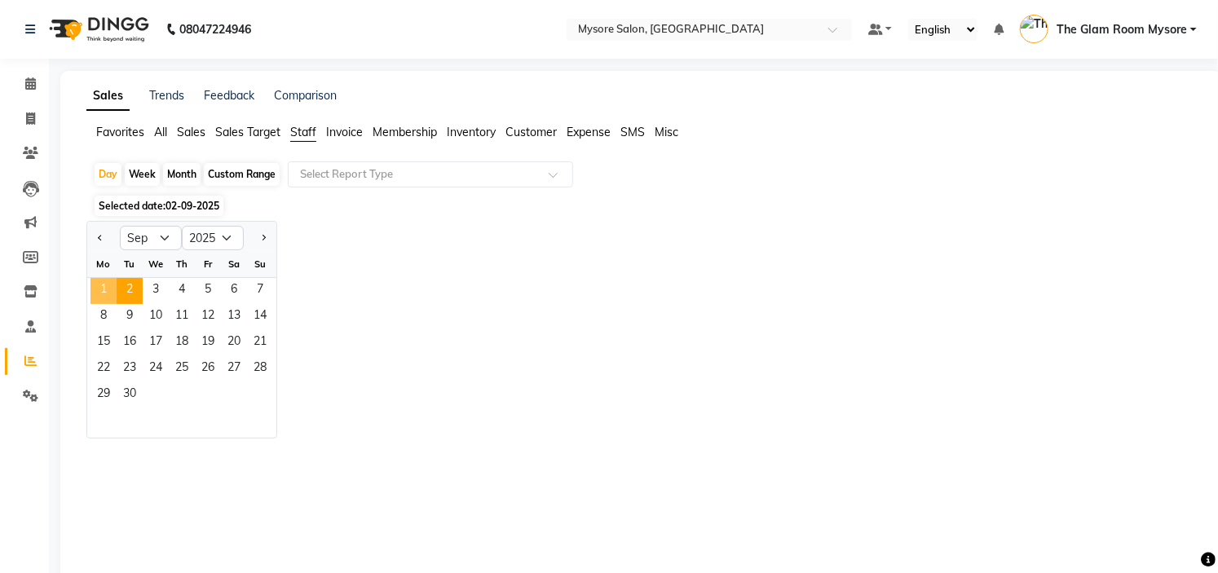
click at [96, 290] on span "1" at bounding box center [103, 291] width 26 height 26
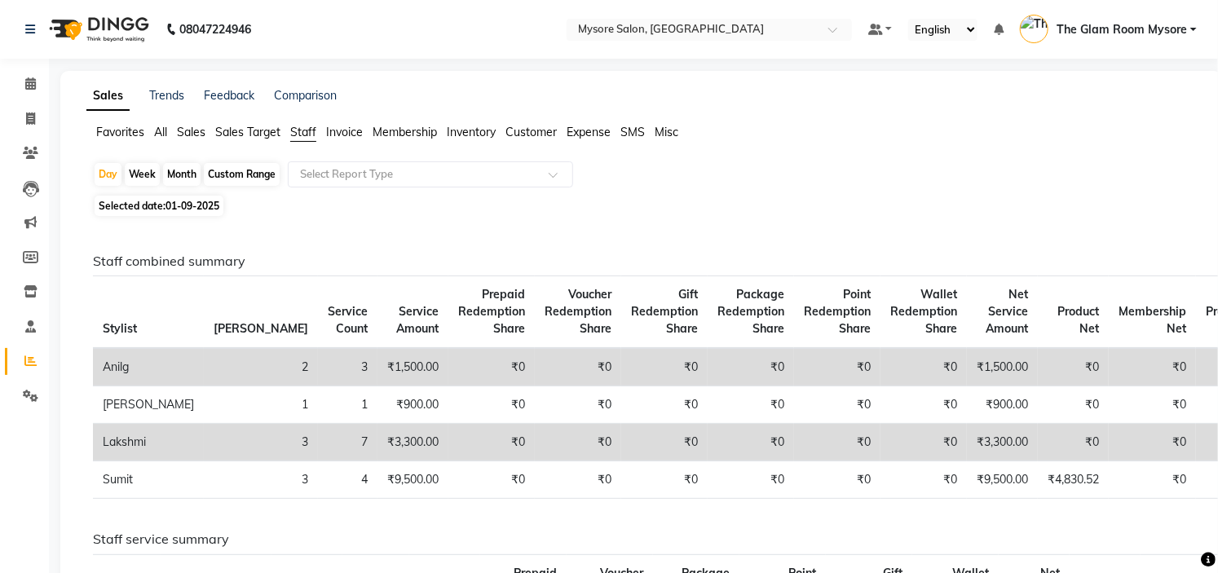
click at [1038, 451] on td "₹0" at bounding box center [1073, 442] width 71 height 37
click at [24, 76] on span at bounding box center [30, 84] width 29 height 19
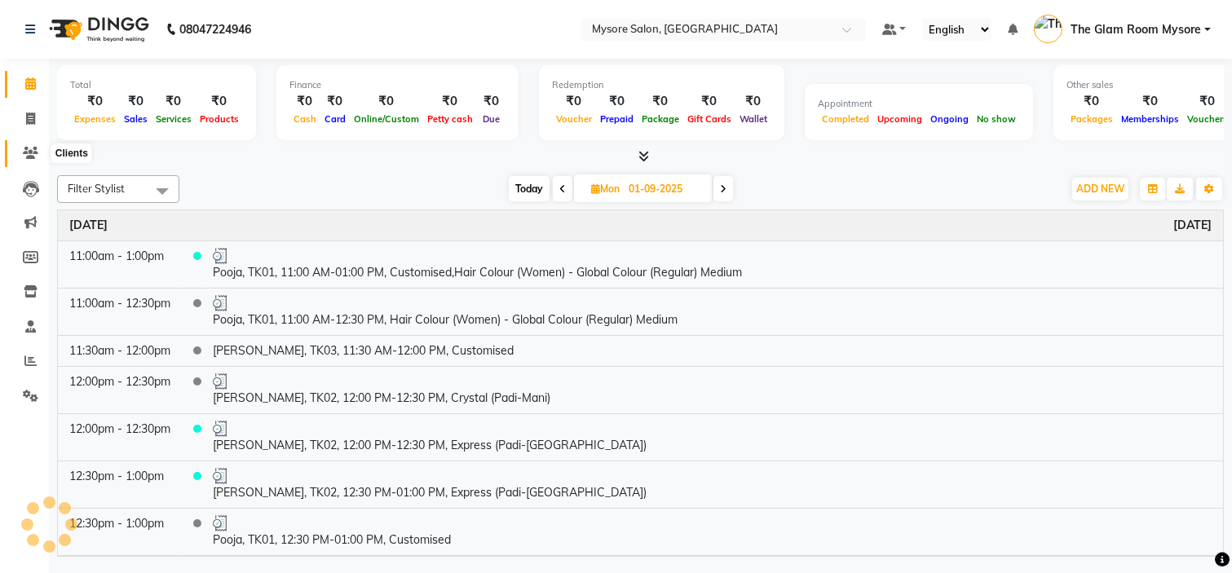
click at [33, 155] on icon at bounding box center [30, 153] width 15 height 12
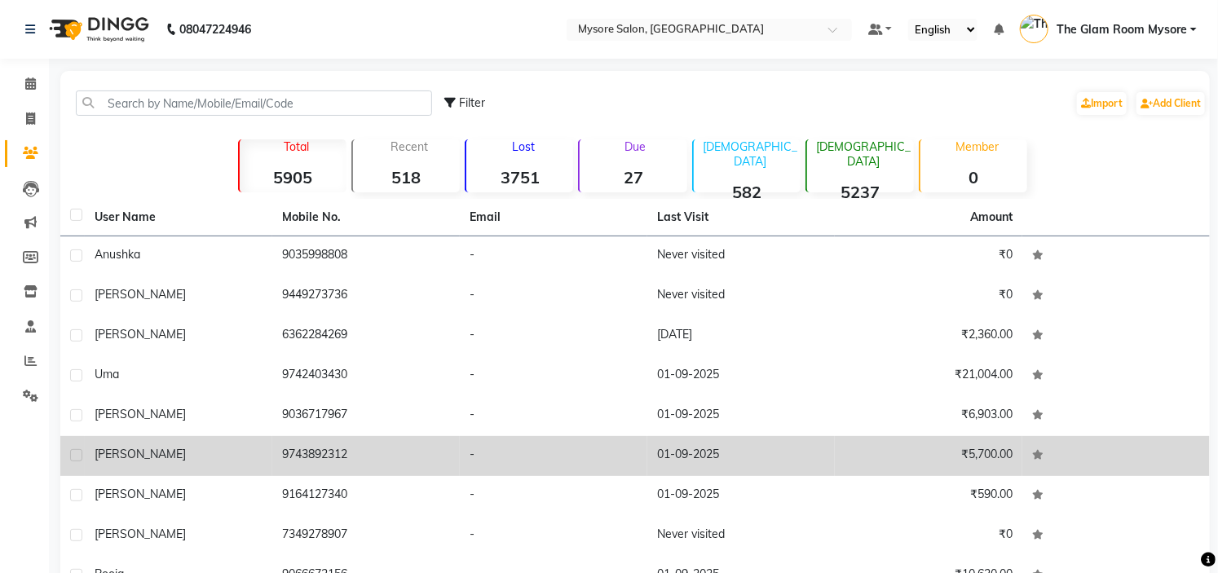
click at [518, 452] on td "-" at bounding box center [553, 456] width 187 height 40
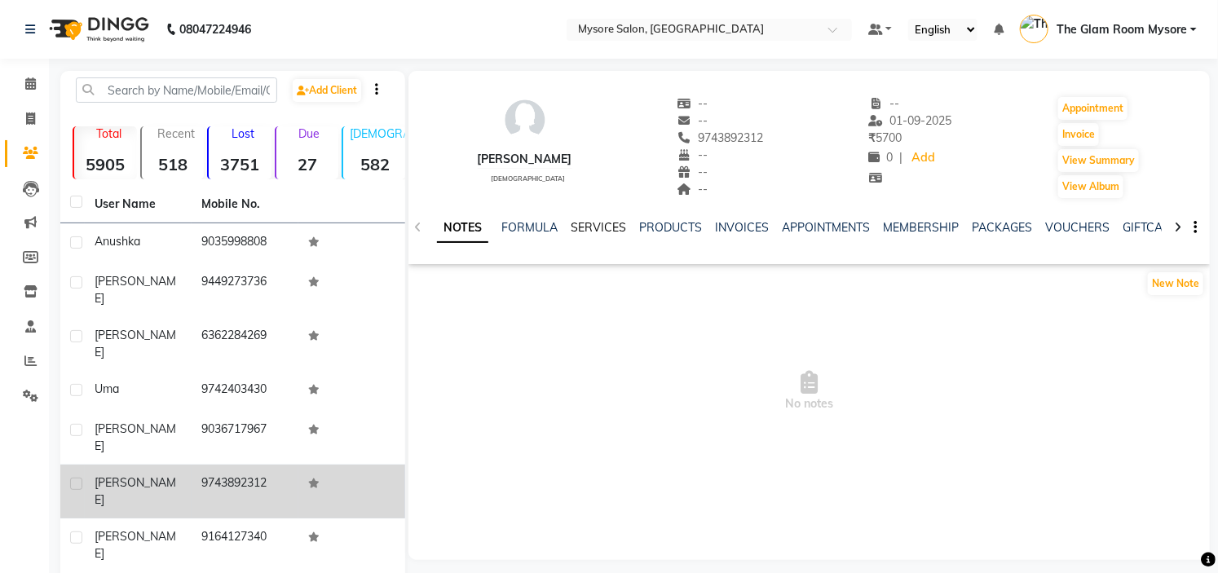
click at [605, 228] on link "SERVICES" at bounding box center [598, 227] width 55 height 15
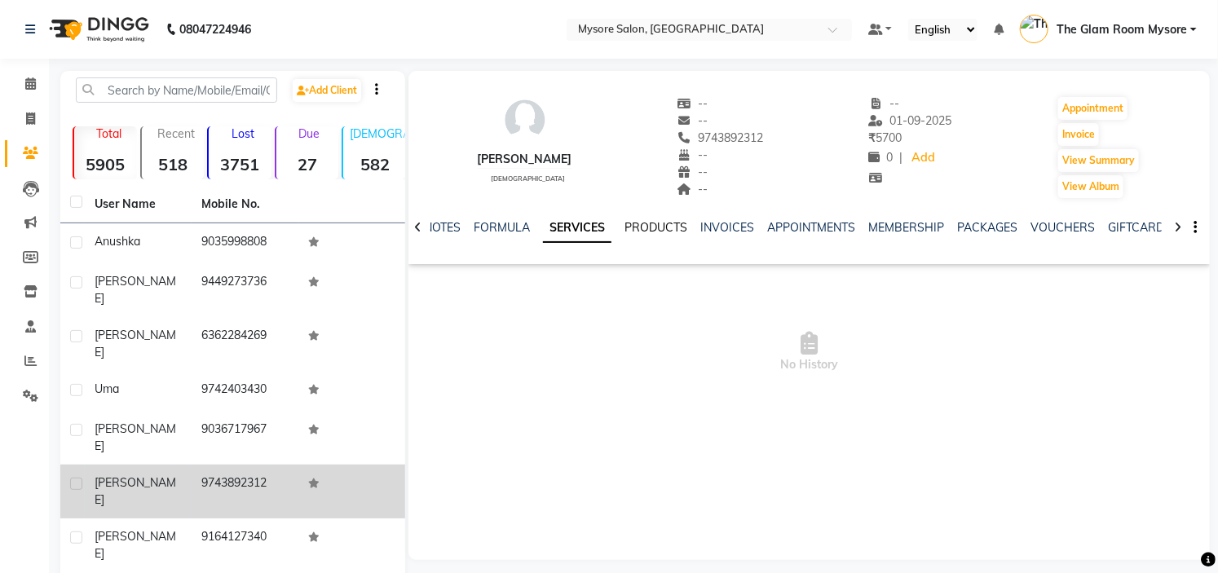
click at [665, 232] on link "PRODUCTS" at bounding box center [655, 227] width 63 height 15
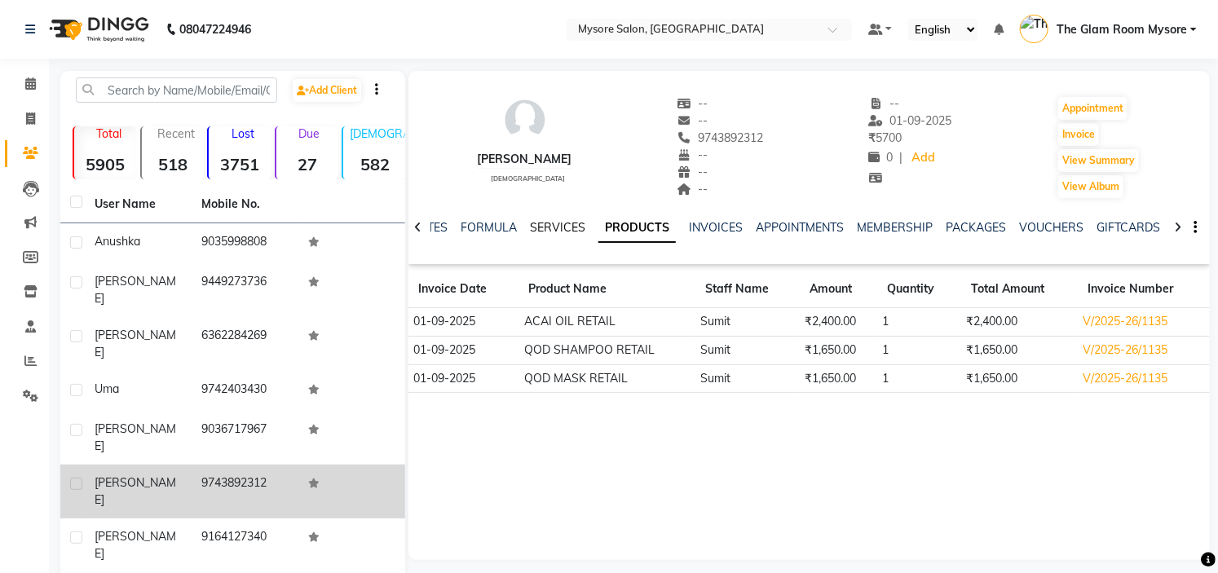
click at [565, 225] on link "SERVICES" at bounding box center [557, 227] width 55 height 15
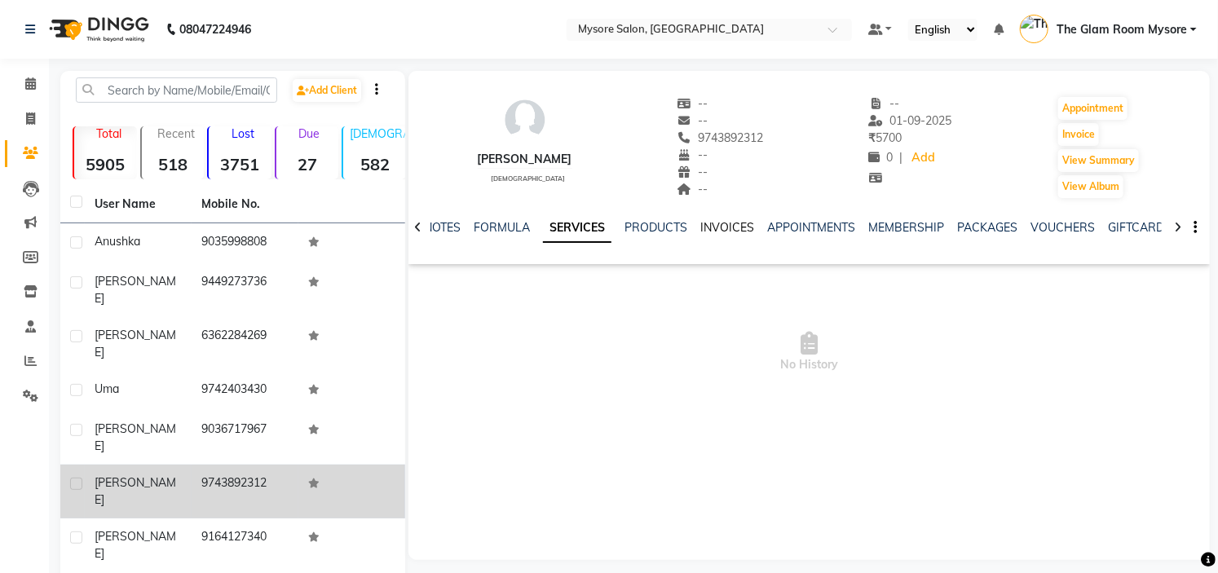
click at [717, 232] on link "INVOICES" at bounding box center [727, 227] width 54 height 15
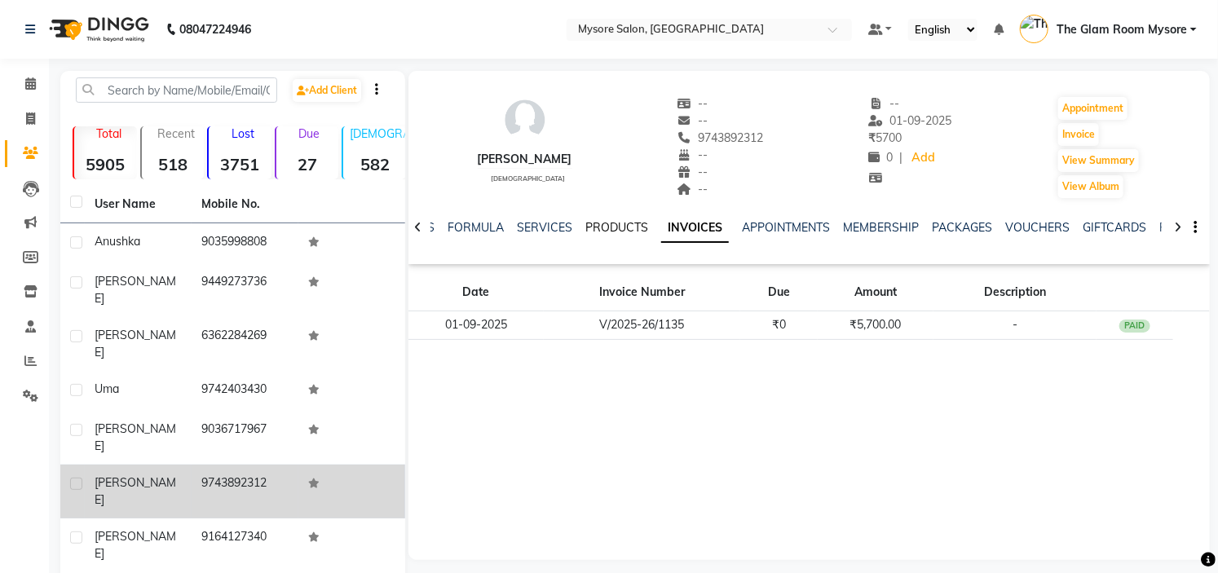
click at [620, 222] on link "PRODUCTS" at bounding box center [616, 227] width 63 height 15
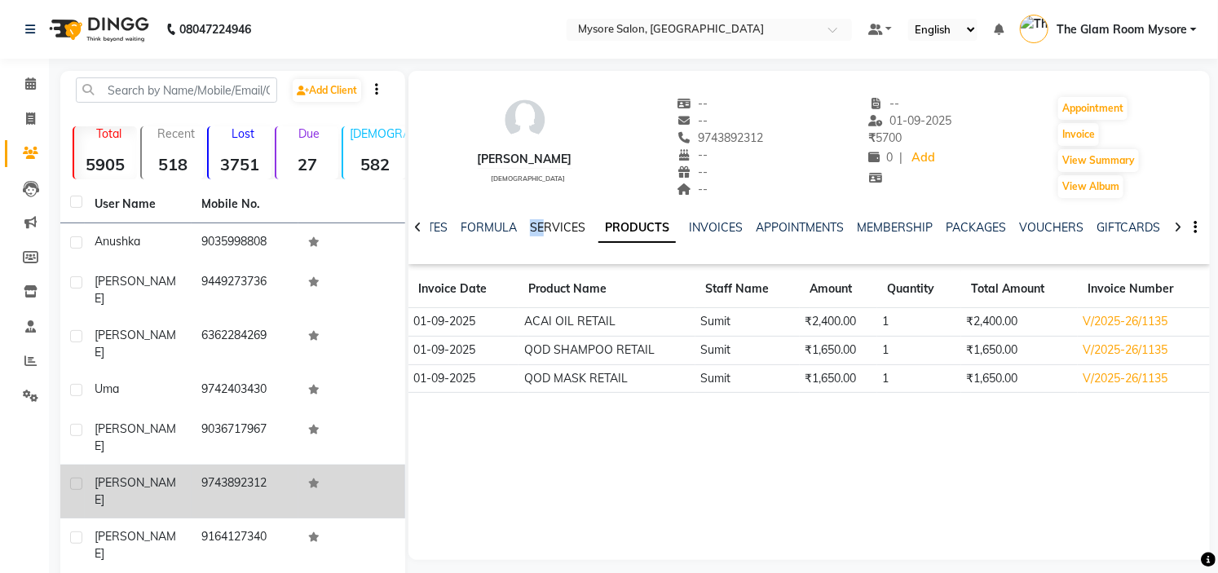
click at [542, 223] on div "NOTES FORMULA SERVICES PRODUCTS INVOICES APPOINTMENTS MEMBERSHIP PACKAGES VOUCH…" at bounding box center [808, 228] width 801 height 56
click at [542, 223] on link "SERVICES" at bounding box center [557, 227] width 55 height 15
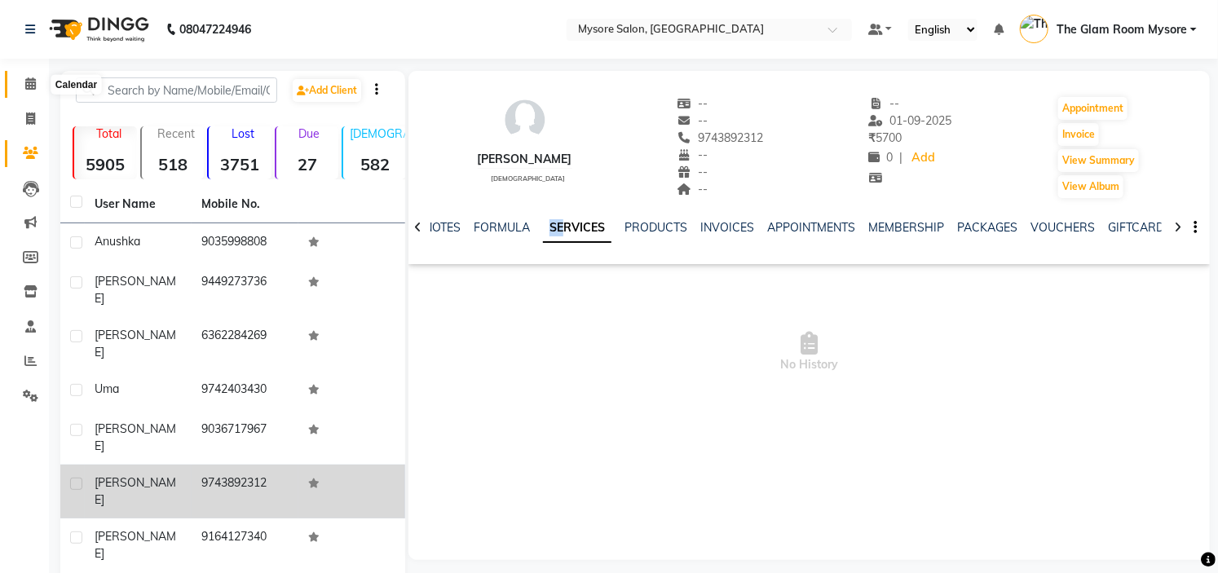
click at [36, 77] on span at bounding box center [30, 84] width 29 height 19
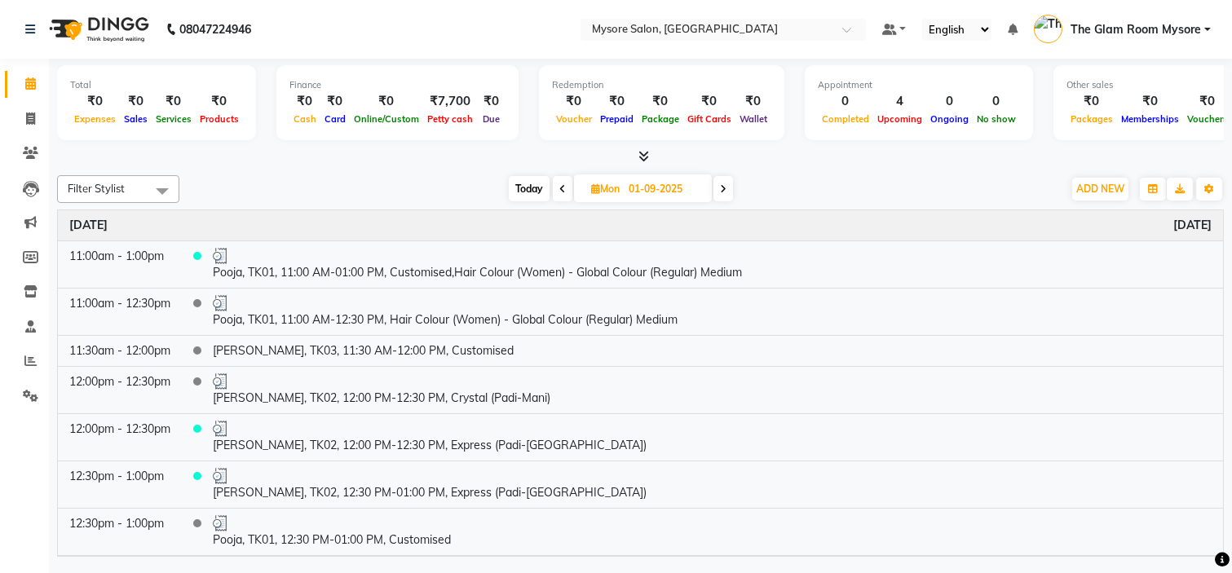
click at [519, 176] on span "Today" at bounding box center [529, 188] width 41 height 25
type input "02-09-2025"
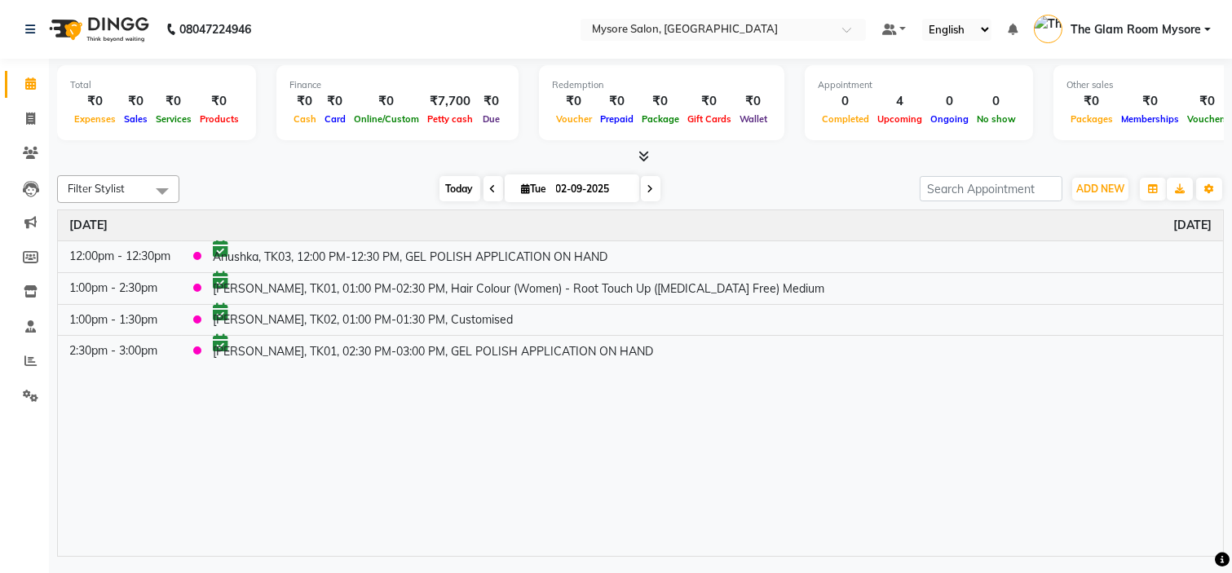
click at [455, 183] on span "Today" at bounding box center [459, 188] width 41 height 25
click at [443, 188] on span "Today" at bounding box center [459, 188] width 41 height 25
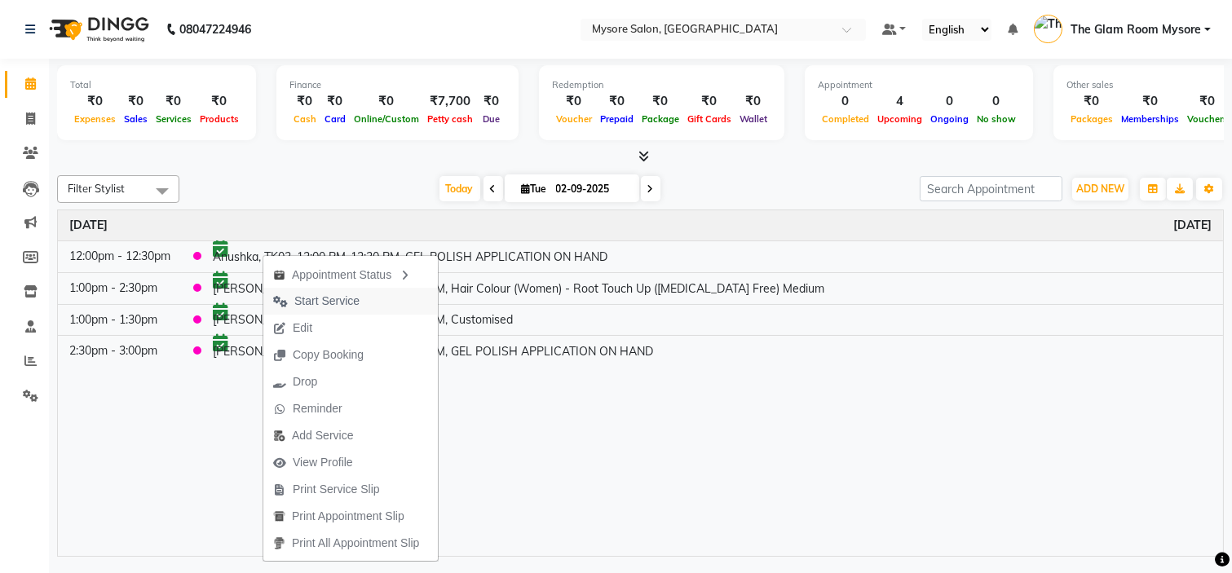
click at [328, 302] on span "Start Service" at bounding box center [326, 301] width 65 height 17
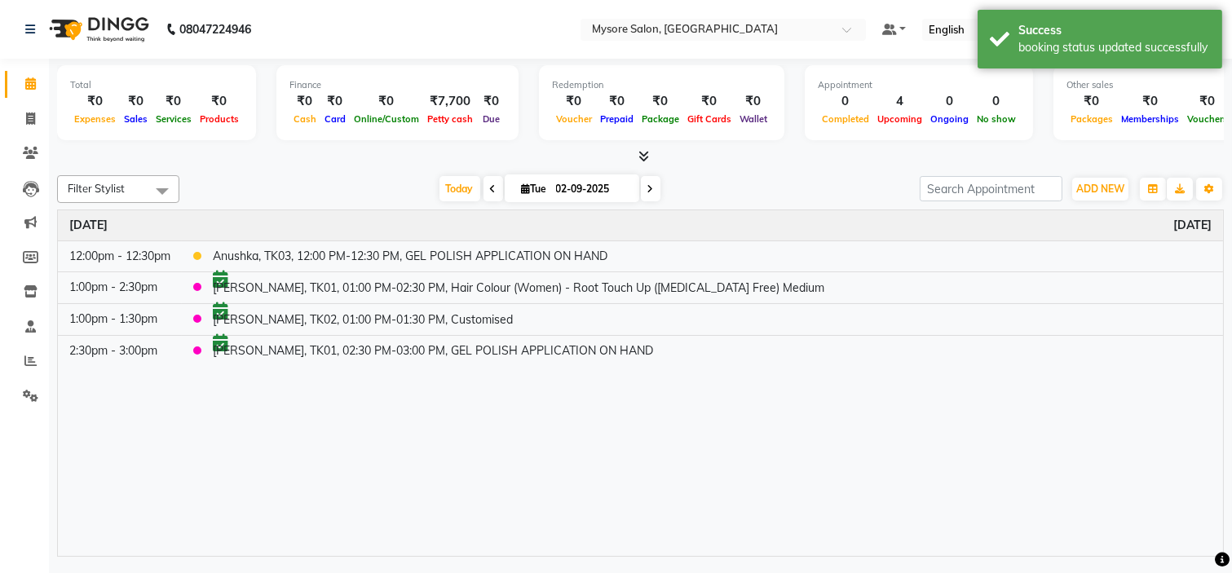
click at [323, 165] on div at bounding box center [640, 156] width 1167 height 17
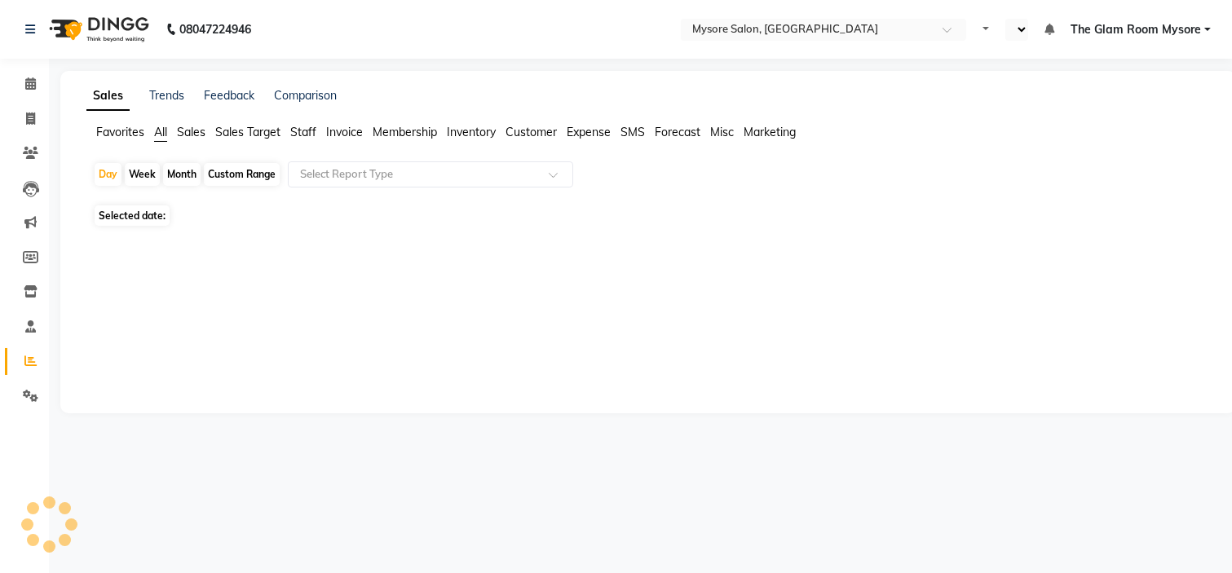
select select "en"
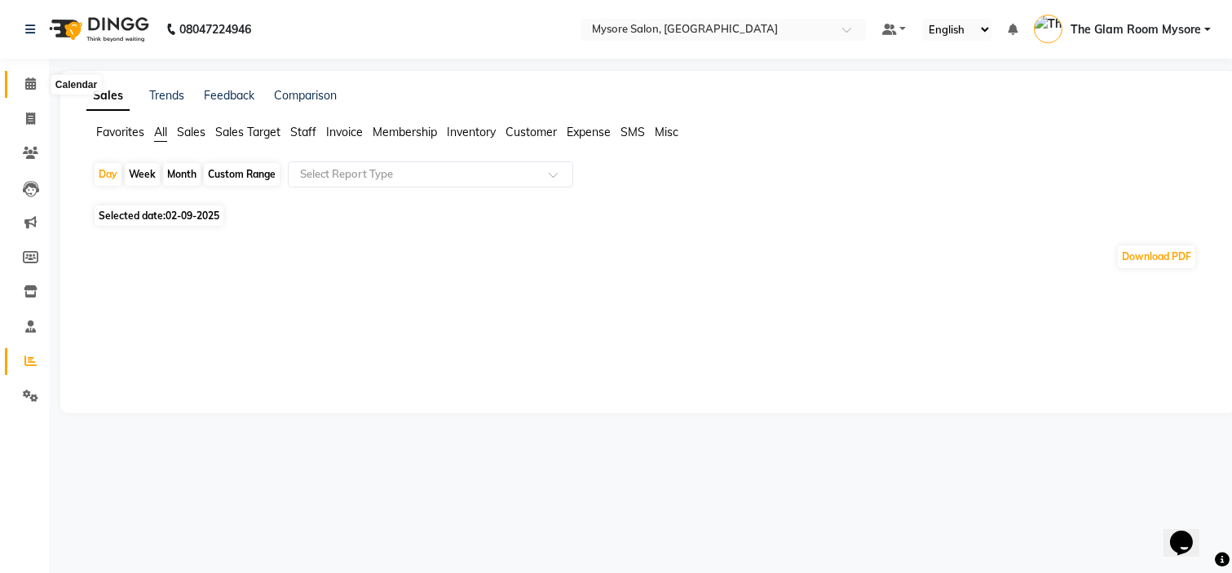
click at [35, 90] on span at bounding box center [30, 84] width 29 height 19
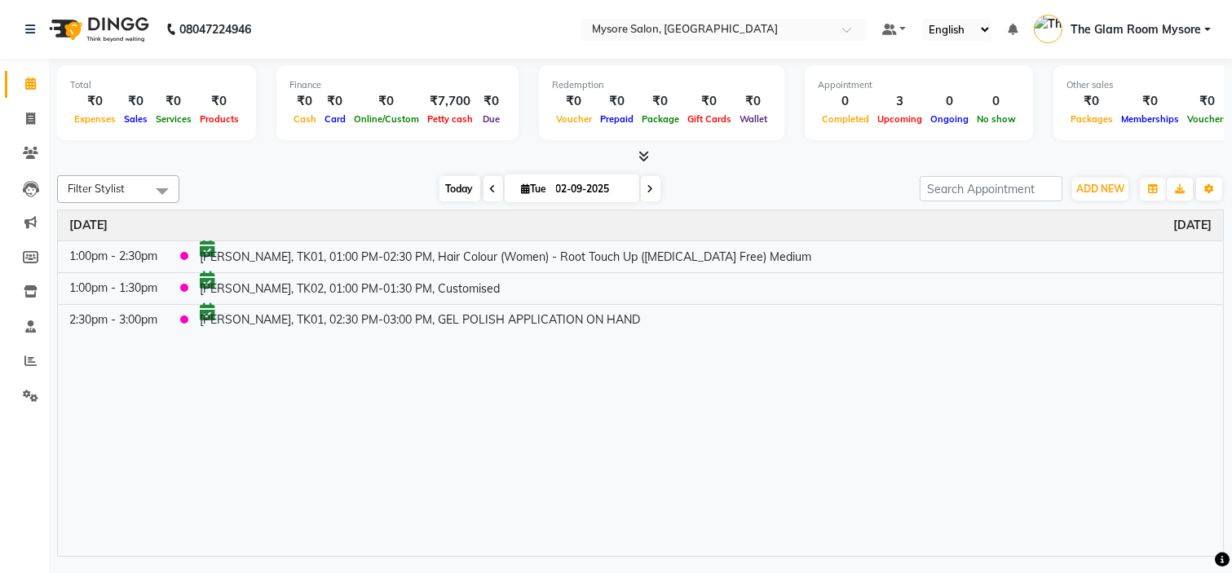
click at [439, 192] on span "Today" at bounding box center [459, 188] width 41 height 25
click at [445, 186] on span "Today" at bounding box center [459, 188] width 41 height 25
click at [1087, 189] on span "ADD NEW" at bounding box center [1100, 189] width 48 height 12
click at [1061, 218] on button "Add Appointment" at bounding box center [1063, 219] width 129 height 21
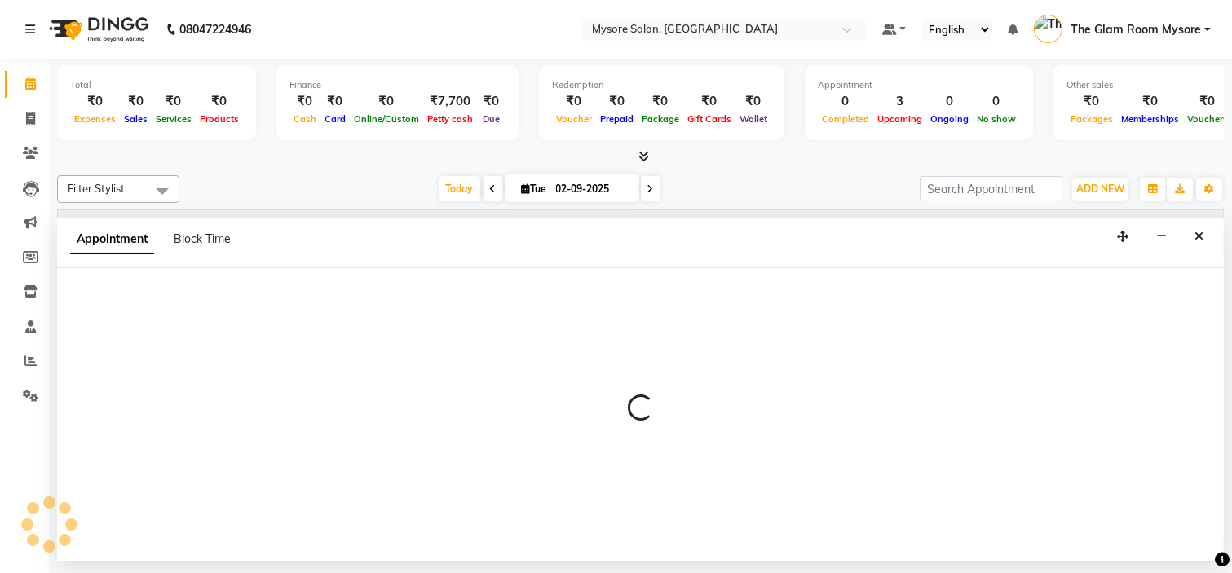
select select "540"
select select "tentative"
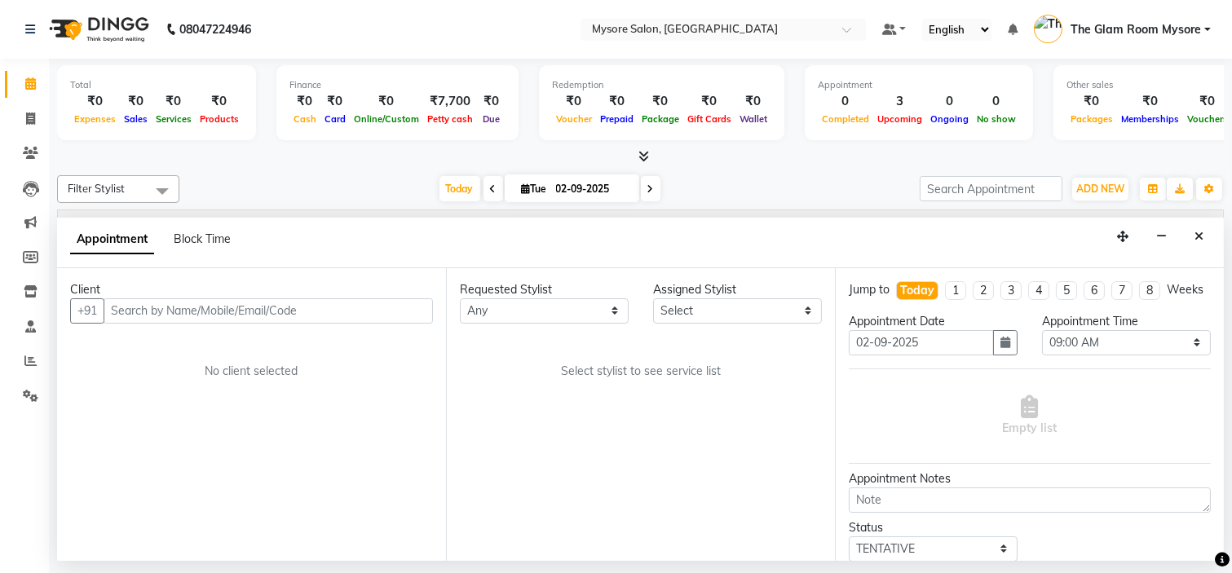
click at [166, 311] on input "text" at bounding box center [268, 310] width 329 height 25
click at [143, 307] on input "text" at bounding box center [268, 310] width 329 height 25
type input "9035998808"
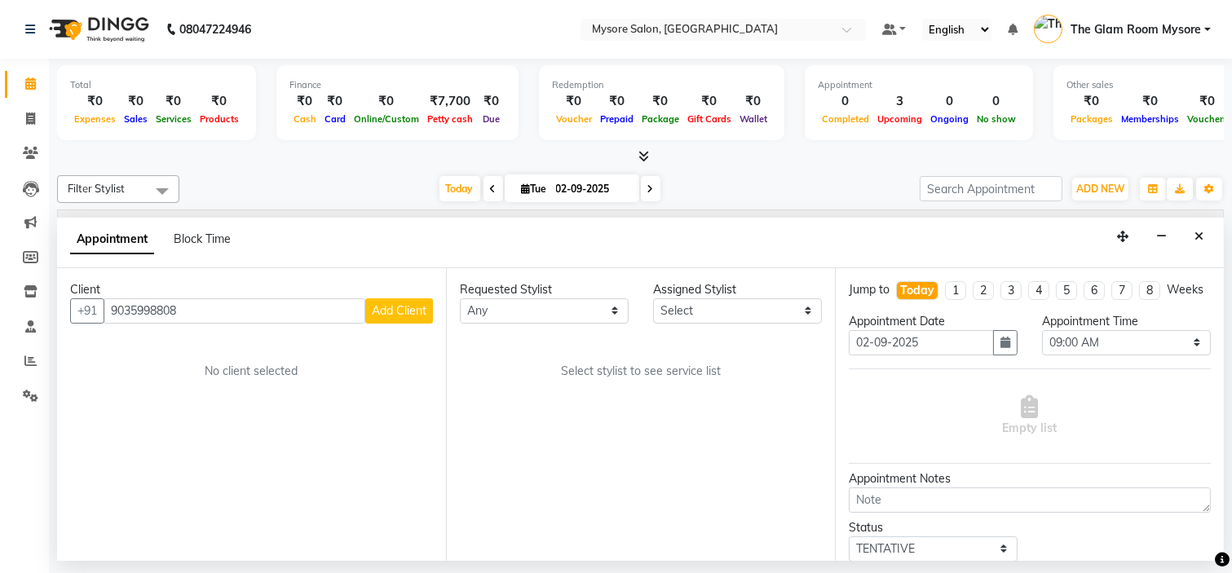
click at [382, 313] on span "Add Client" at bounding box center [399, 310] width 55 height 15
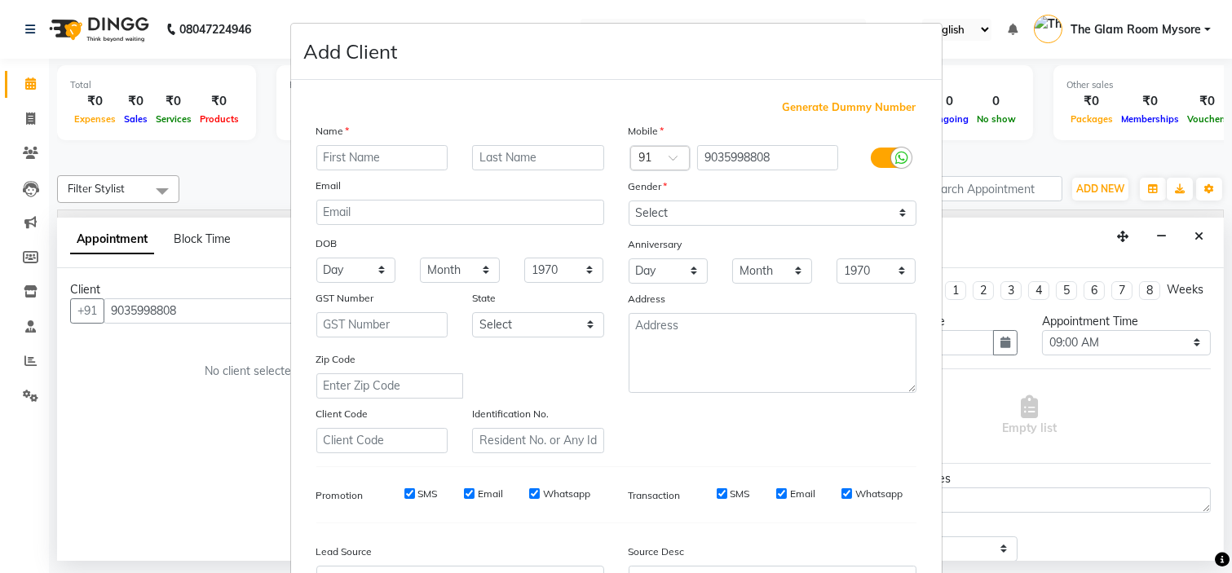
click at [363, 155] on input "text" at bounding box center [382, 157] width 132 height 25
type input "Anushka"
click at [656, 210] on select "Select Male Female Other Prefer Not To Say" at bounding box center [773, 213] width 288 height 25
select select "female"
click at [629, 201] on select "Select Male Female Other Prefer Not To Say" at bounding box center [773, 213] width 288 height 25
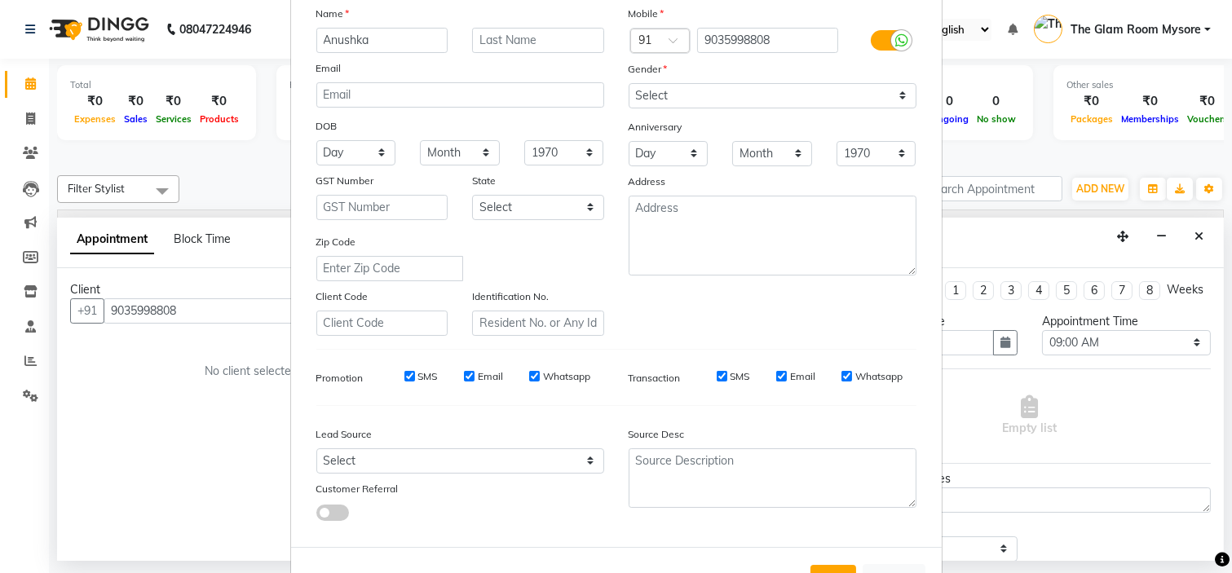
scroll to position [180, 0]
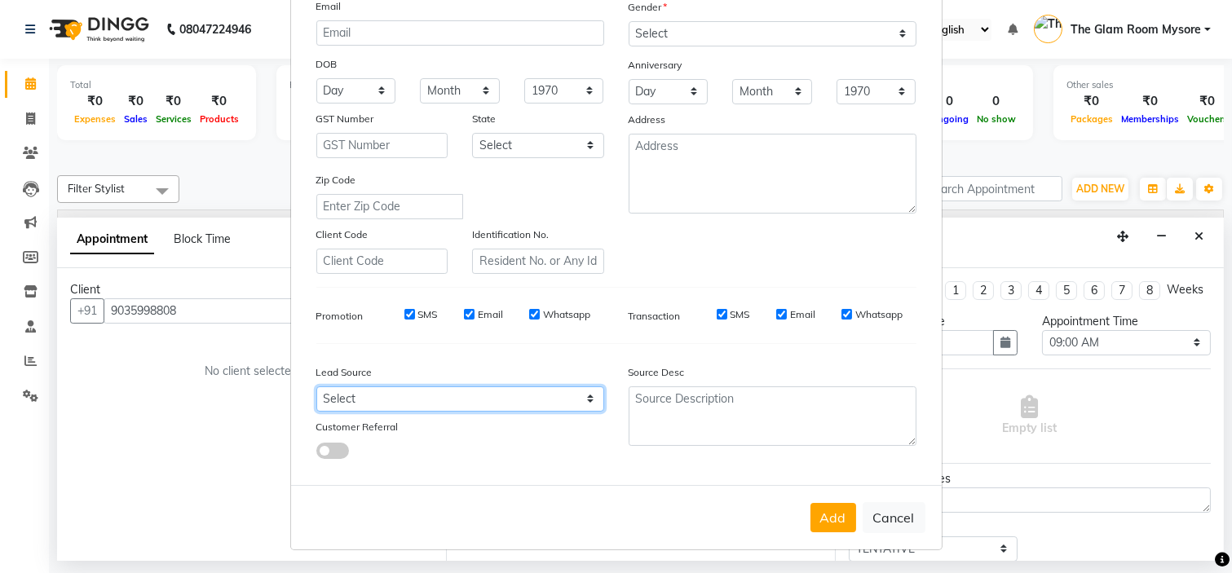
click at [473, 394] on select "Select Walk-in Referral Internet Friend Word of Mouth Advertisement Facebook Ju…" at bounding box center [460, 398] width 288 height 25
select select "40676"
click at [316, 386] on select "Select Walk-in Referral Internet Friend Word of Mouth Advertisement Facebook Ju…" at bounding box center [460, 398] width 288 height 25
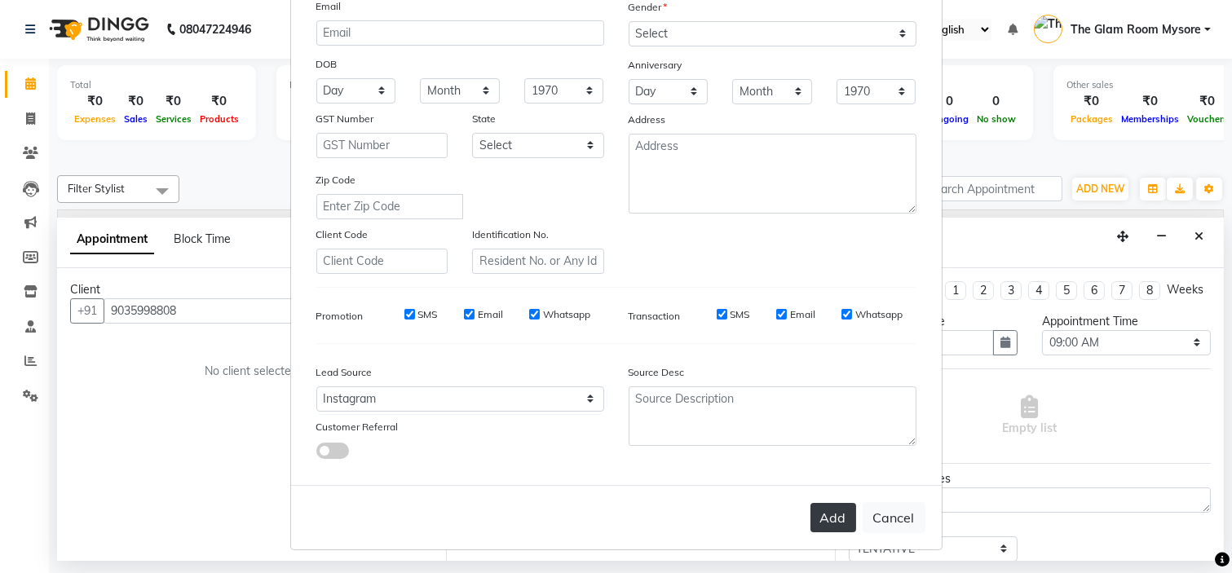
click at [829, 503] on button "Add" at bounding box center [833, 517] width 46 height 29
select select
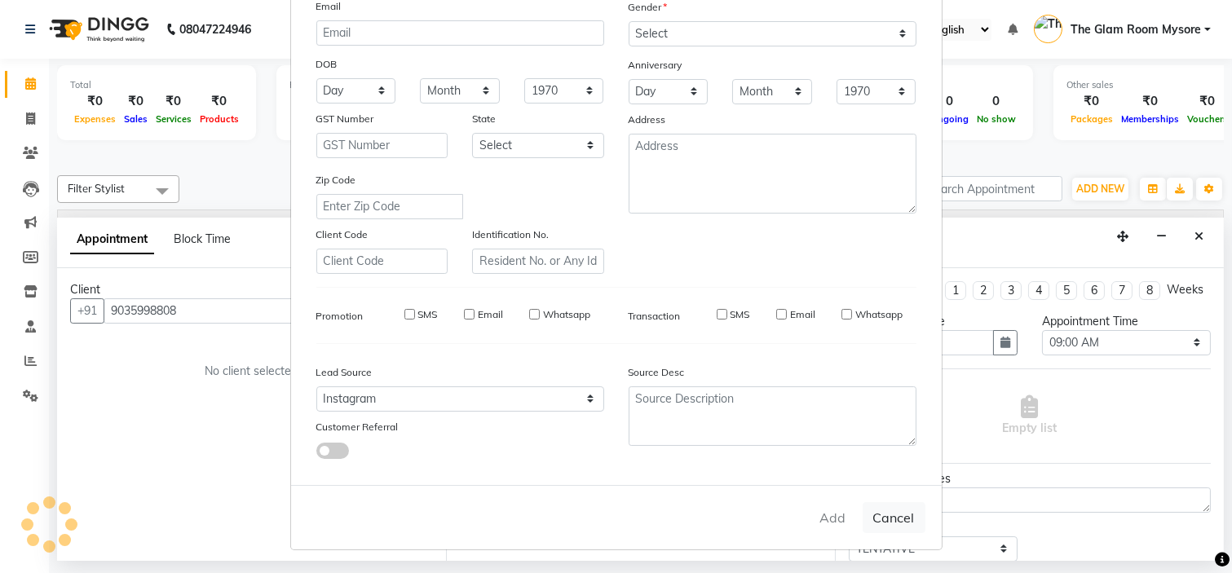
select select
checkbox input "false"
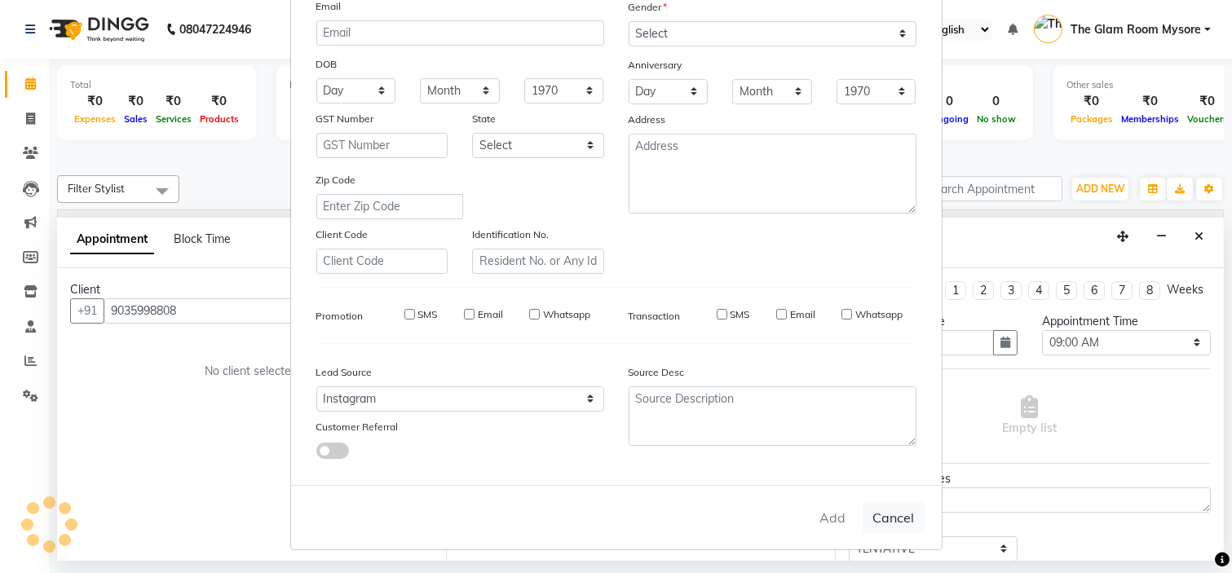
checkbox input "false"
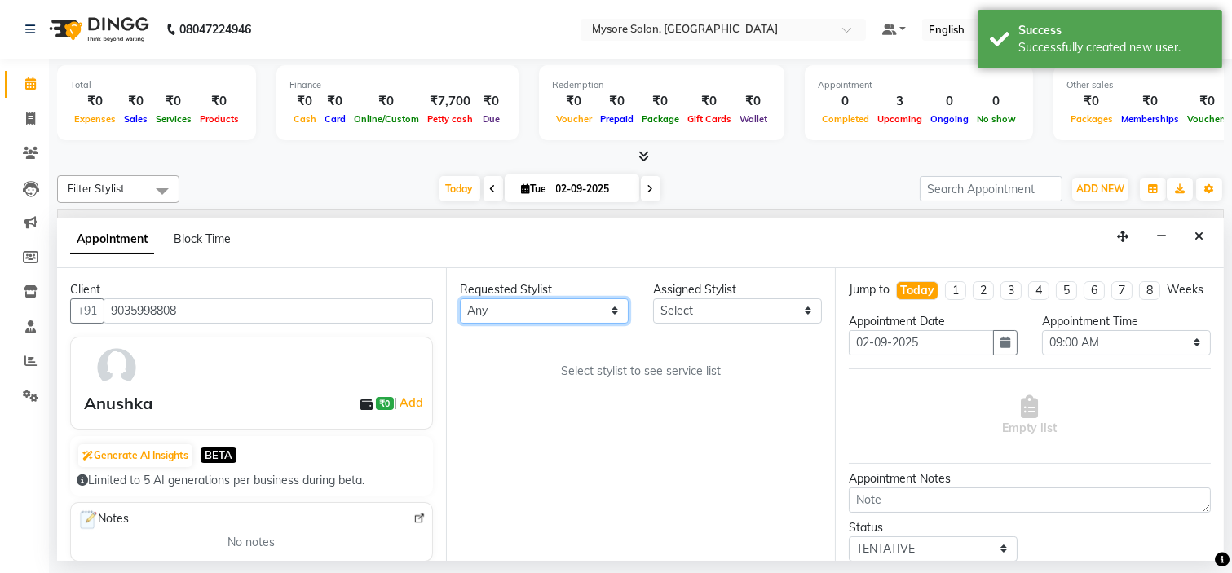
click at [583, 307] on select "Any Anilg Ankita Arpitha Arti Ashwini Ayaan DR. Apurva Fatma Jayshree Lakshmi P…" at bounding box center [544, 310] width 169 height 25
select select "67070"
click at [460, 298] on select "Any Anilg Ankita Arpitha Arti Ashwini Ayaan DR. Apurva Fatma Jayshree Lakshmi P…" at bounding box center [544, 310] width 169 height 25
select select "67070"
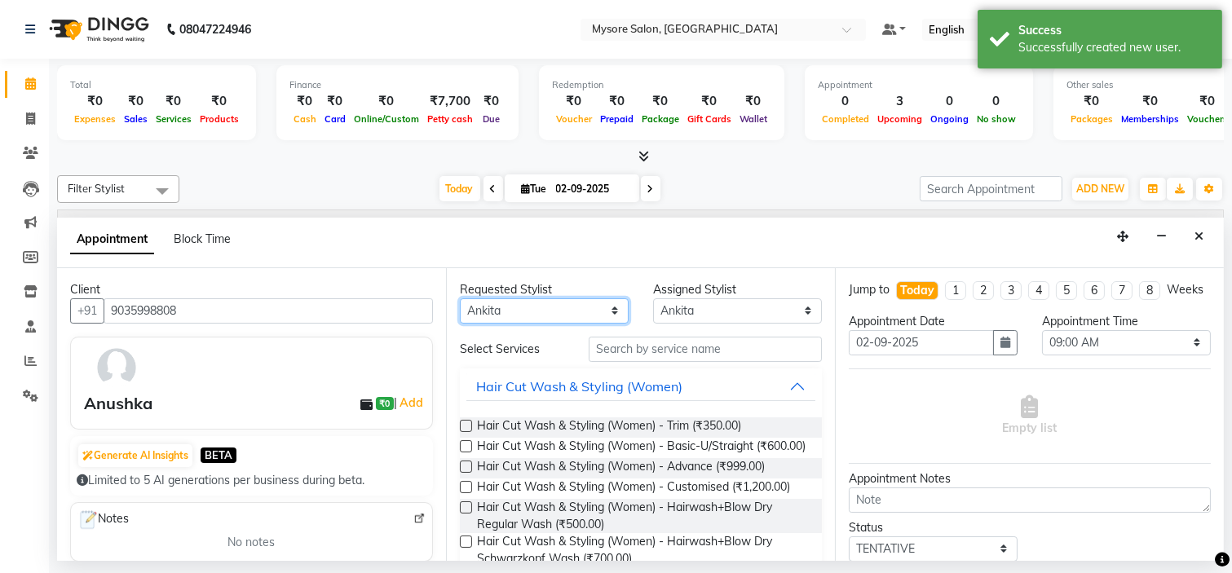
click at [558, 299] on select "Any Anilg Ankita Arpitha Arti Ashwini Ayaan DR. Apurva Fatma Jayshree Lakshmi P…" at bounding box center [544, 310] width 169 height 25
select select "89044"
click at [460, 298] on select "Any Anilg Ankita Arpitha Arti Ashwini Ayaan DR. Apurva Fatma Jayshree Lakshmi P…" at bounding box center [544, 310] width 169 height 25
select select "89044"
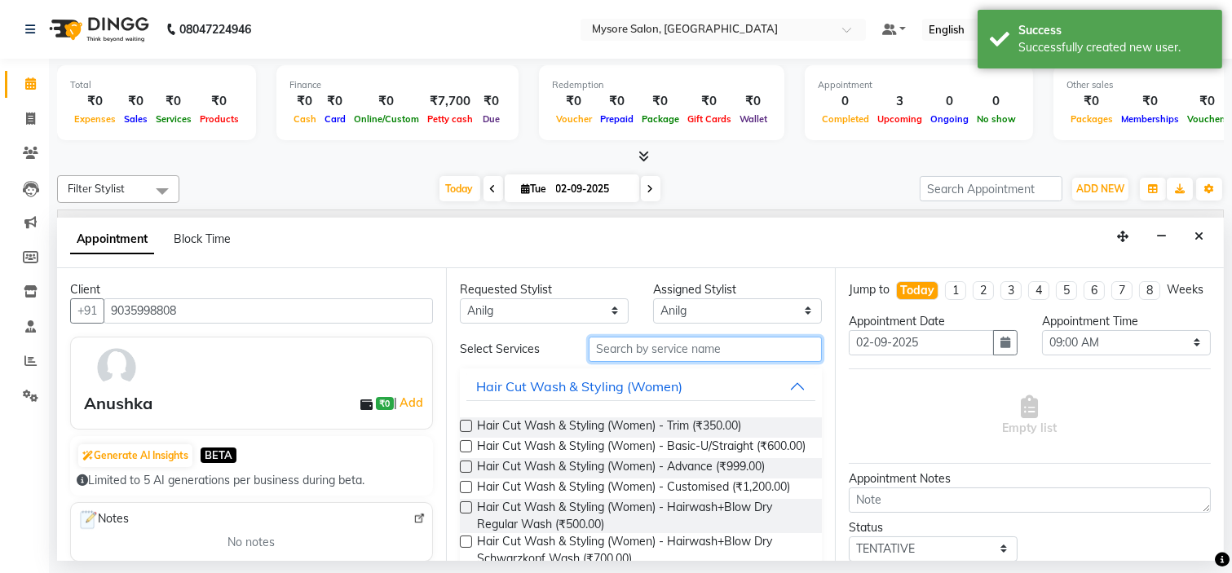
click at [690, 345] on input "text" at bounding box center [705, 349] width 233 height 25
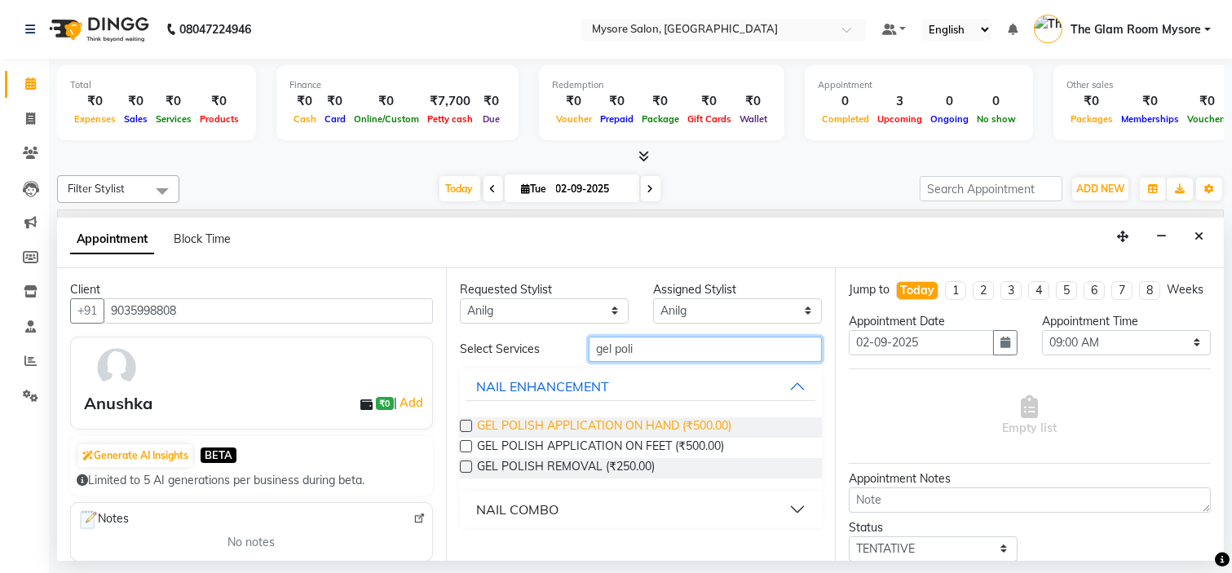
type input "gel poli"
click at [674, 422] on span "GEL POLISH APPLICATION ON HAND (₹500.00)" at bounding box center [604, 427] width 254 height 20
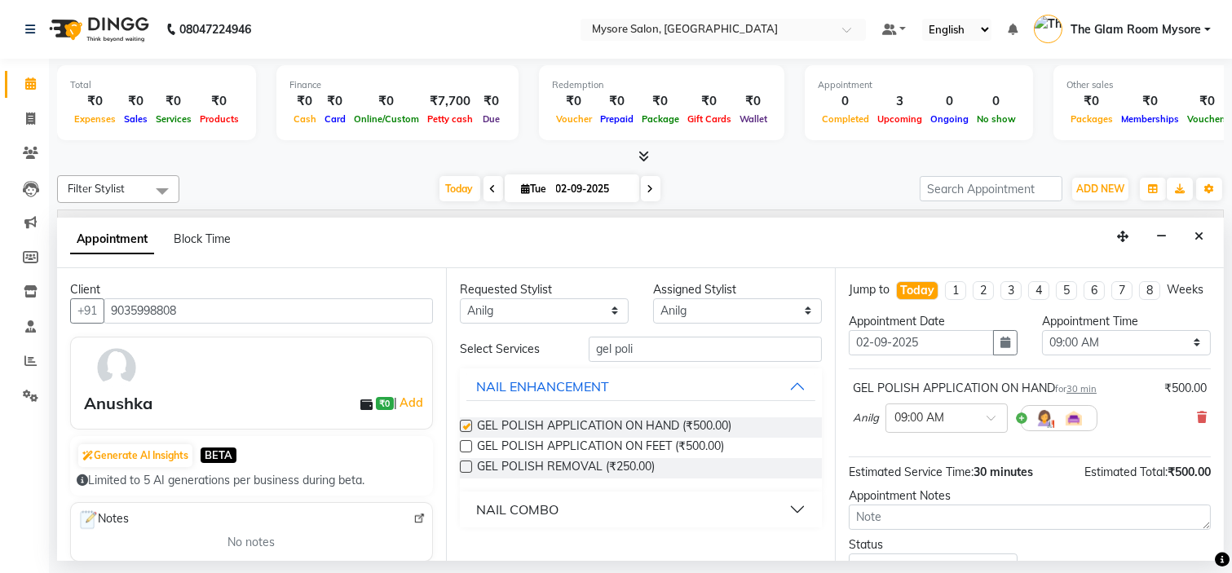
checkbox input "false"
click at [1099, 355] on select "Select 09:00 AM 09:15 AM 09:30 AM 09:45 AM 10:00 AM 10:15 AM 10:30 AM 10:45 AM …" at bounding box center [1126, 342] width 169 height 25
select select "720"
click at [1042, 344] on select "Select 09:00 AM 09:15 AM 09:30 AM 09:45 AM 10:00 AM 10:15 AM 10:30 AM 10:45 AM …" at bounding box center [1126, 342] width 169 height 25
click at [1209, 509] on div "Appointment Notes" at bounding box center [1029, 508] width 386 height 42
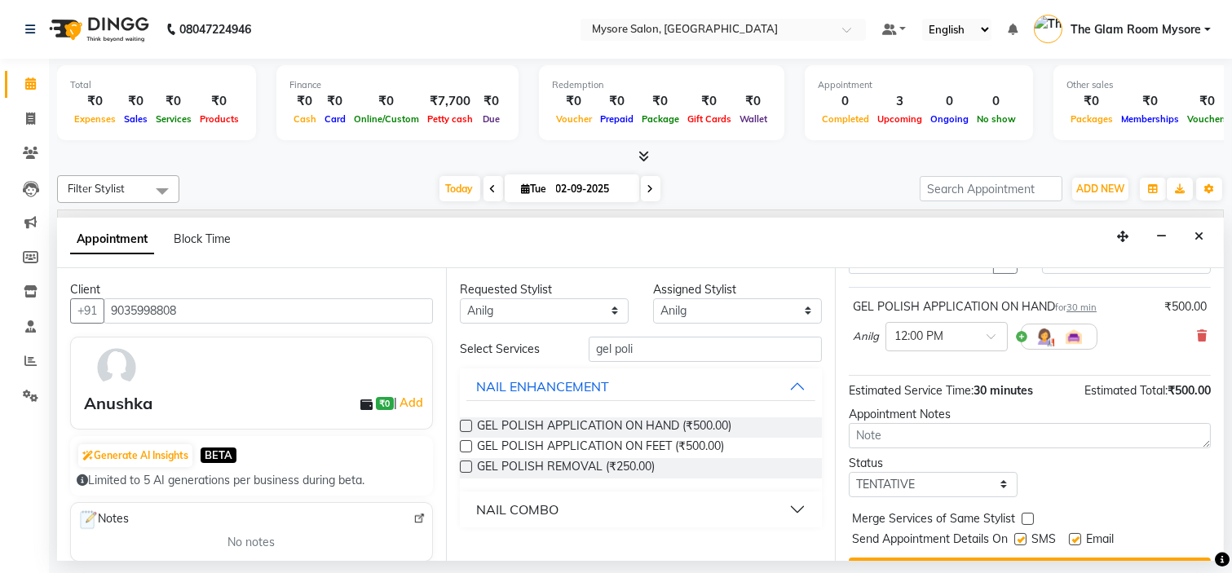
scroll to position [135, 0]
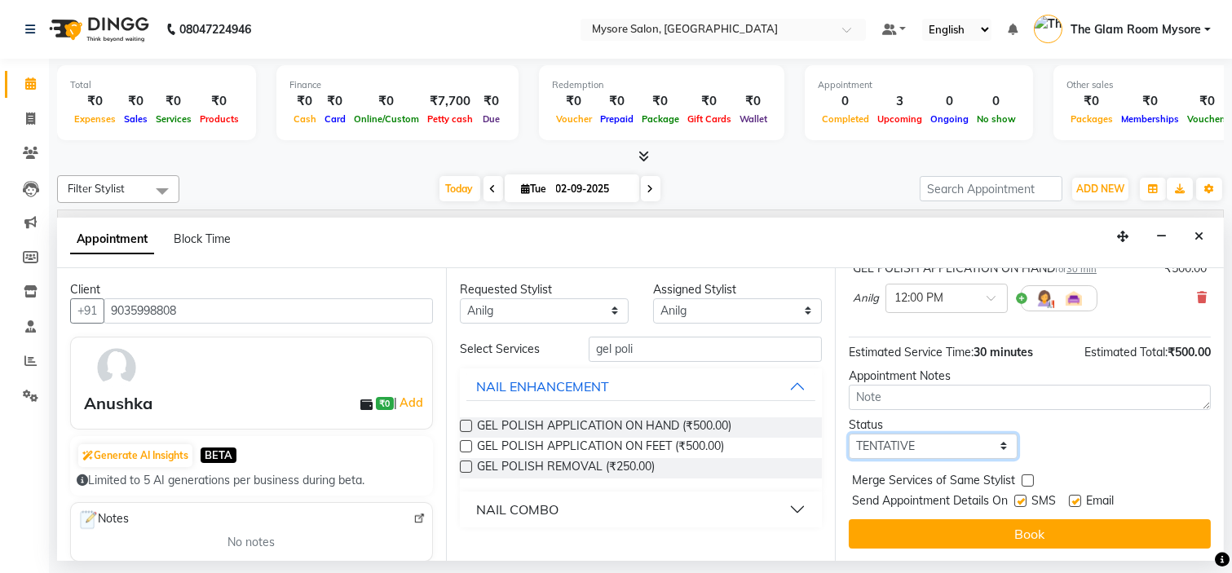
click at [977, 444] on select "Select TENTATIVE CONFIRM CHECK-IN UPCOMING" at bounding box center [933, 446] width 169 height 25
select select "confirm booking"
click at [849, 434] on select "Select TENTATIVE CONFIRM CHECK-IN UPCOMING" at bounding box center [933, 446] width 169 height 25
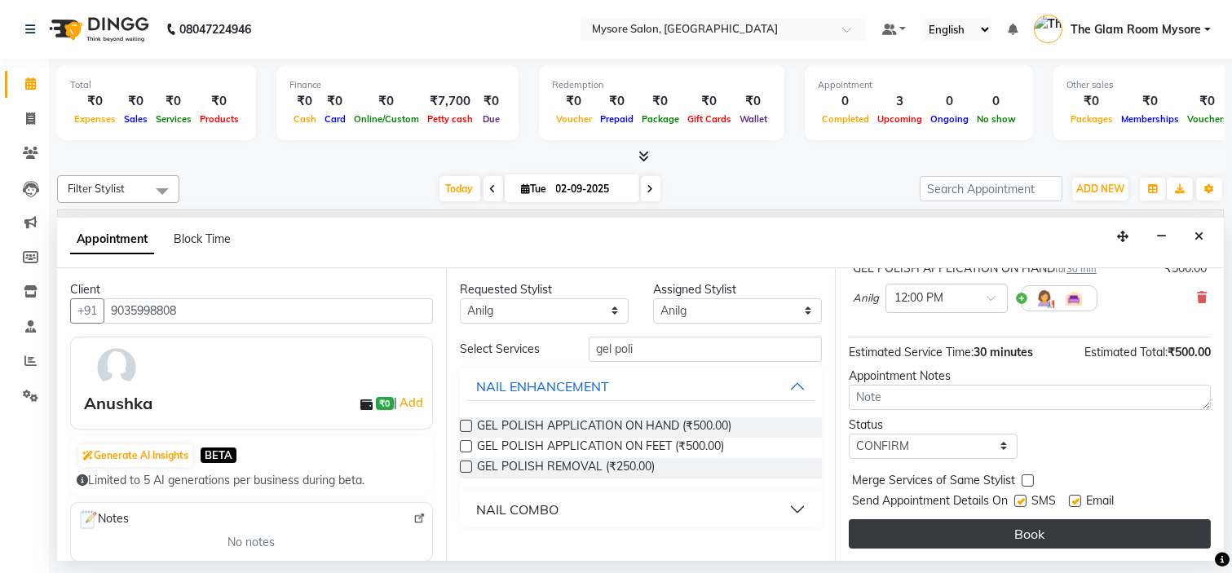
click at [962, 525] on button "Book" at bounding box center [1030, 533] width 362 height 29
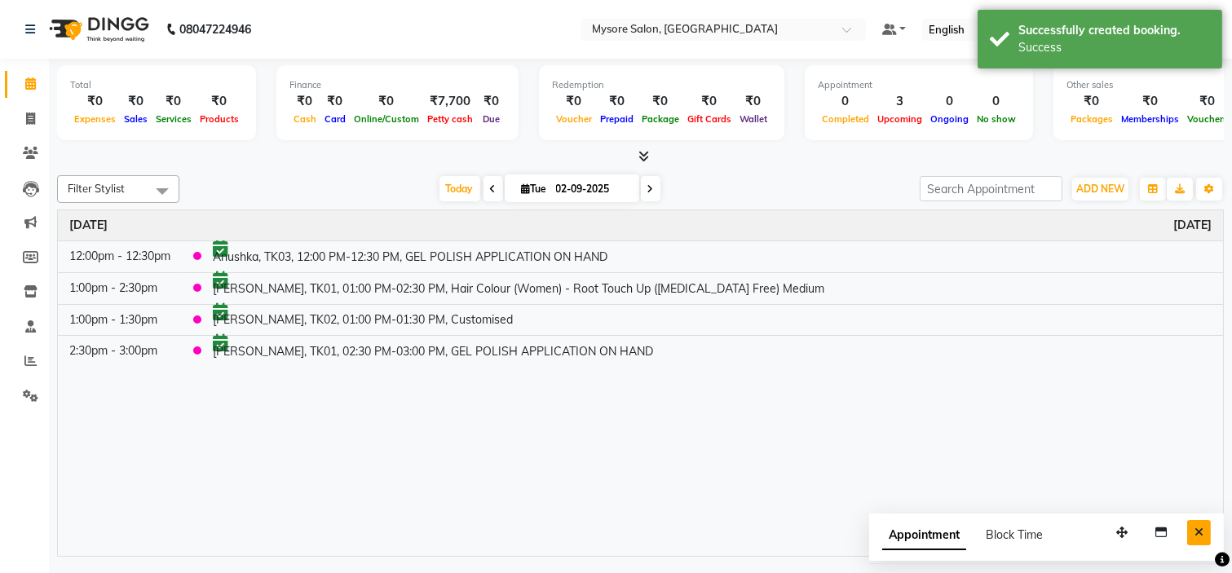
click at [1187, 536] on button "Close" at bounding box center [1199, 532] width 24 height 25
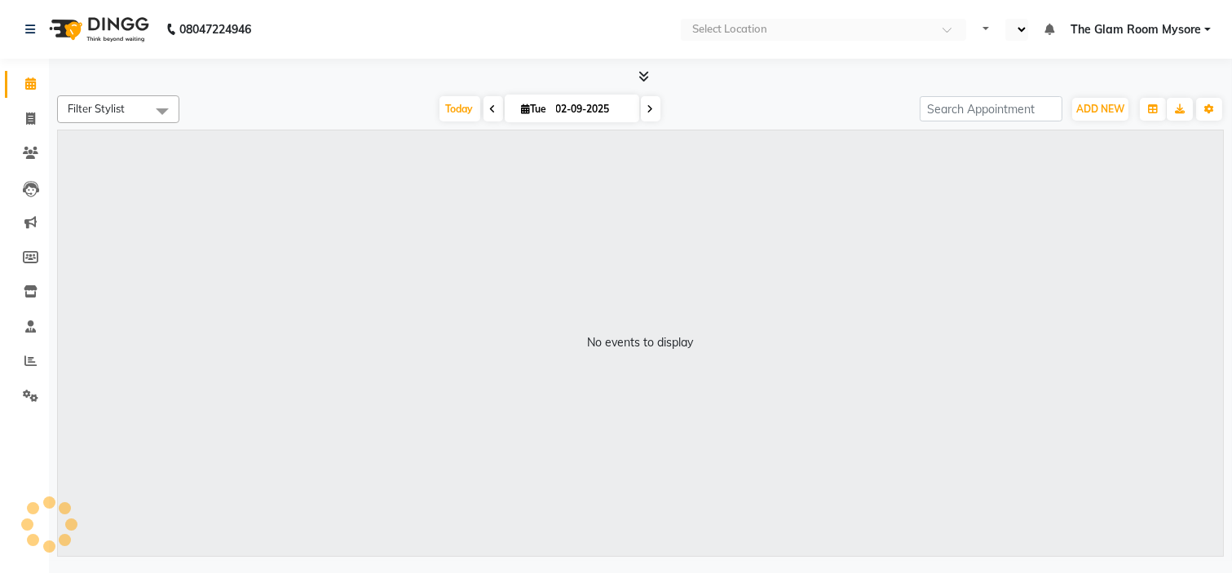
select select "en"
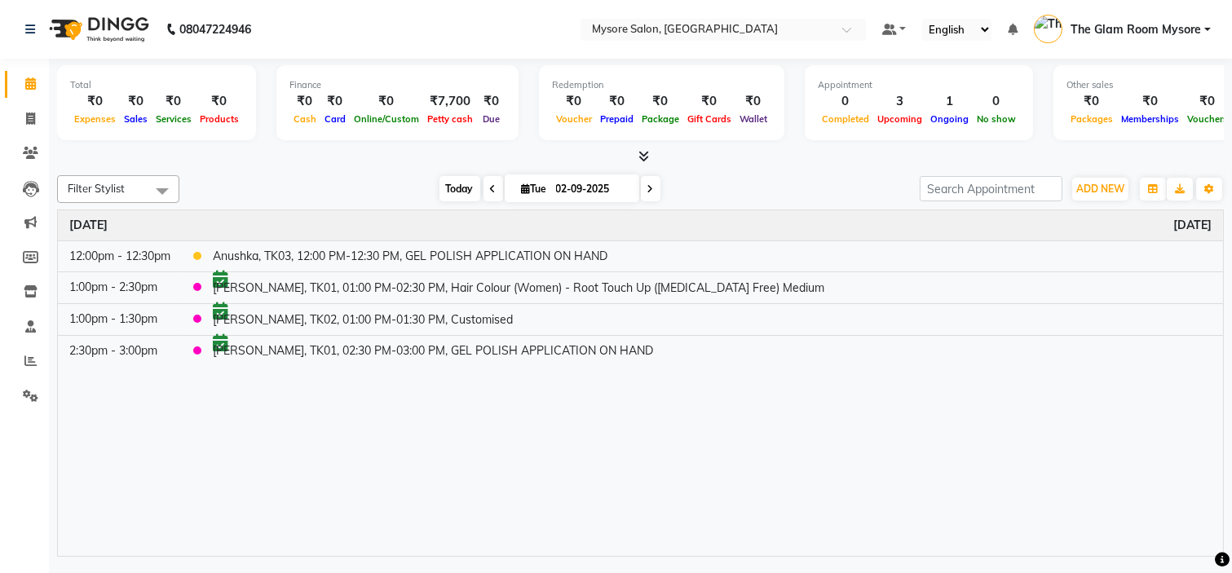
click at [447, 183] on span "Today" at bounding box center [459, 188] width 41 height 25
click at [353, 183] on div "Today Tue 02-09-2025" at bounding box center [549, 189] width 724 height 24
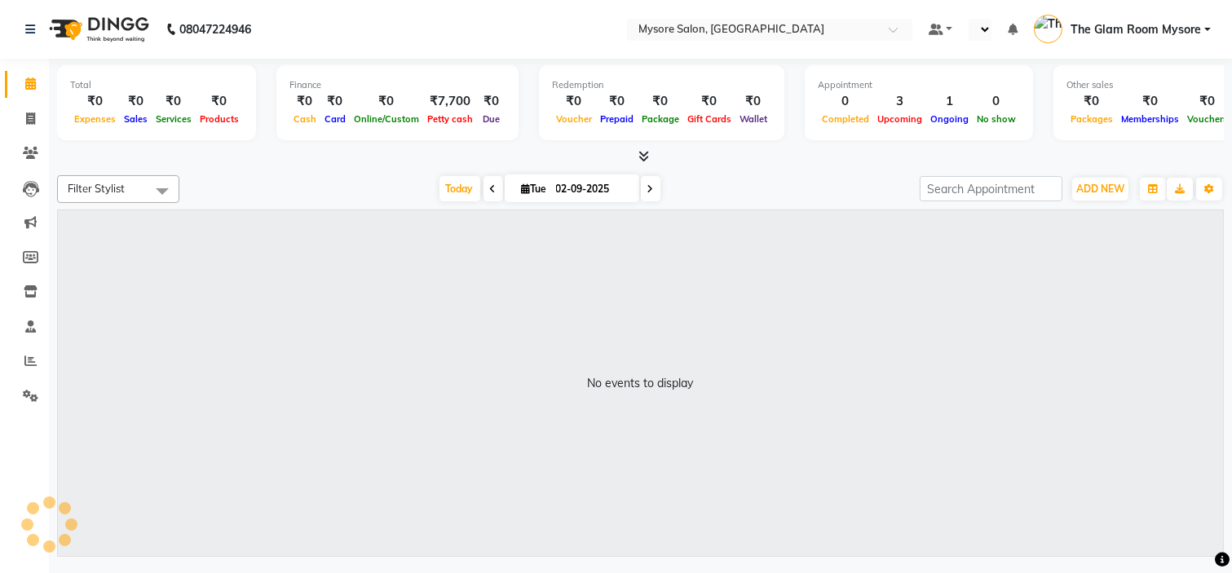
select select "en"
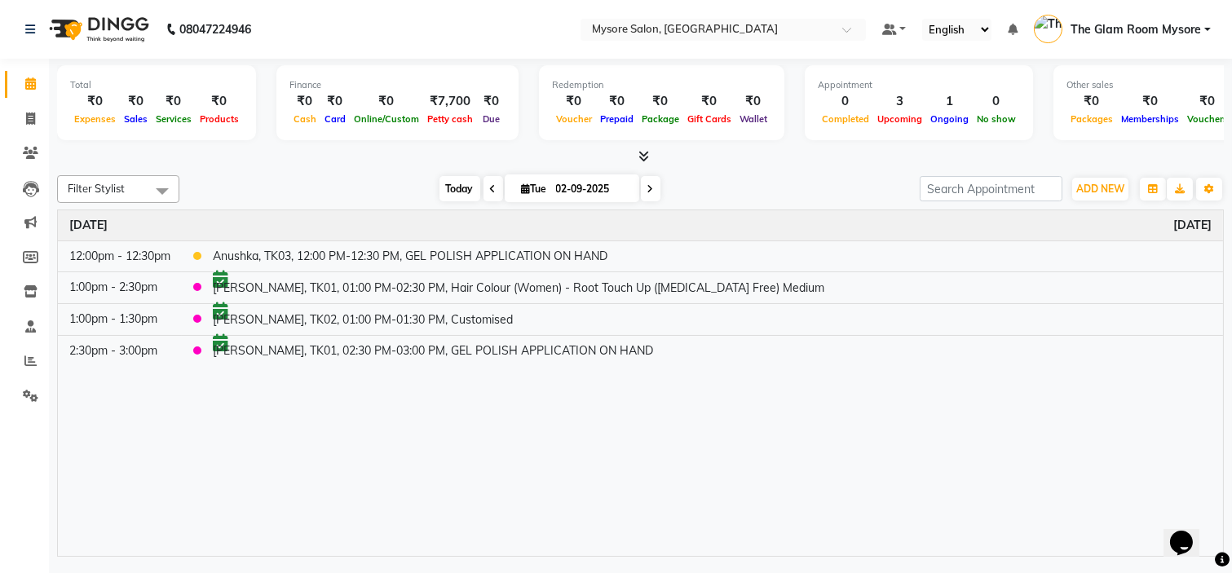
click at [454, 186] on span "Today" at bounding box center [459, 188] width 41 height 25
click at [343, 181] on div "[DATE] [DATE]" at bounding box center [549, 189] width 724 height 24
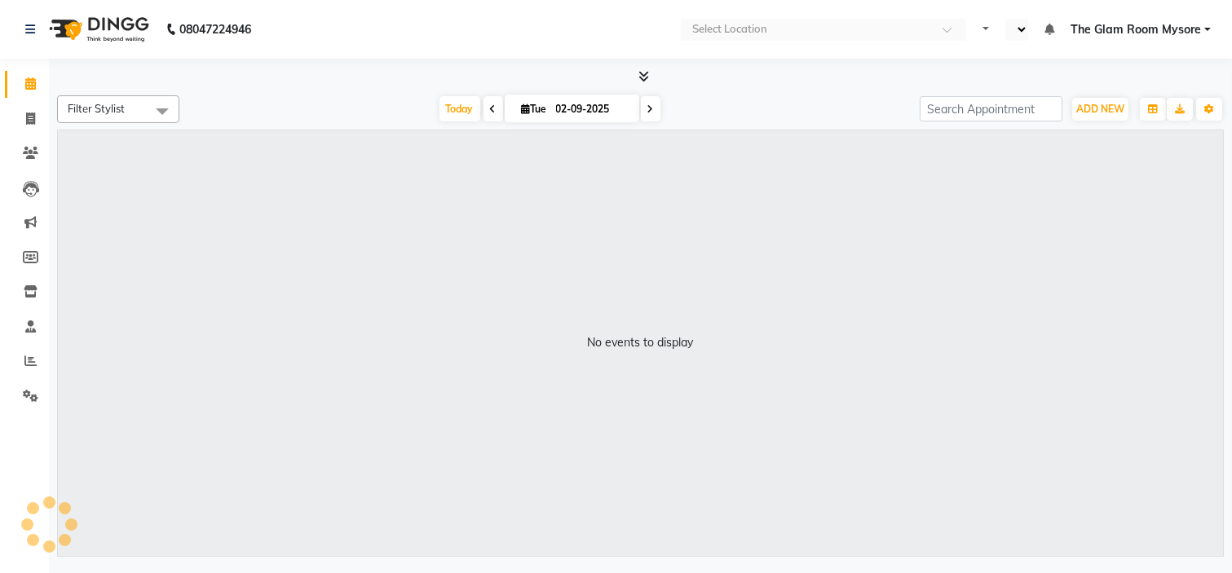
select select "en"
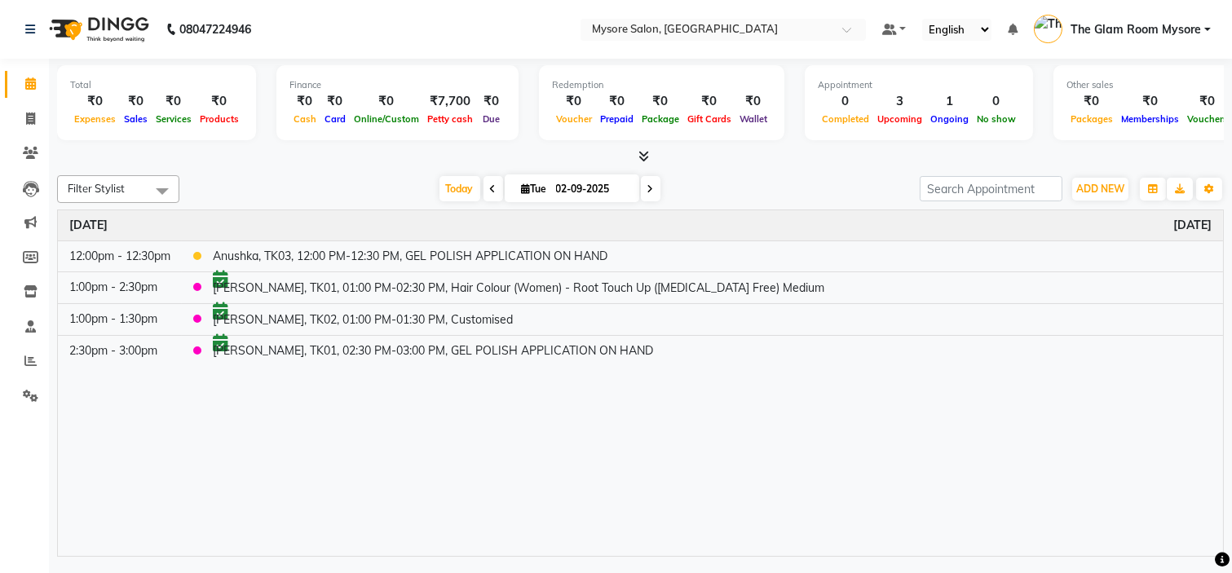
click at [331, 169] on div "Filter Stylist Select All Anilg [PERSON_NAME] [PERSON_NAME] Ashwini Ayaan DR. A…" at bounding box center [640, 363] width 1167 height 388
click at [288, 170] on div "Filter Stylist Select All Anilg [PERSON_NAME] [PERSON_NAME] Ashwini Ayaan DR. A…" at bounding box center [640, 363] width 1167 height 388
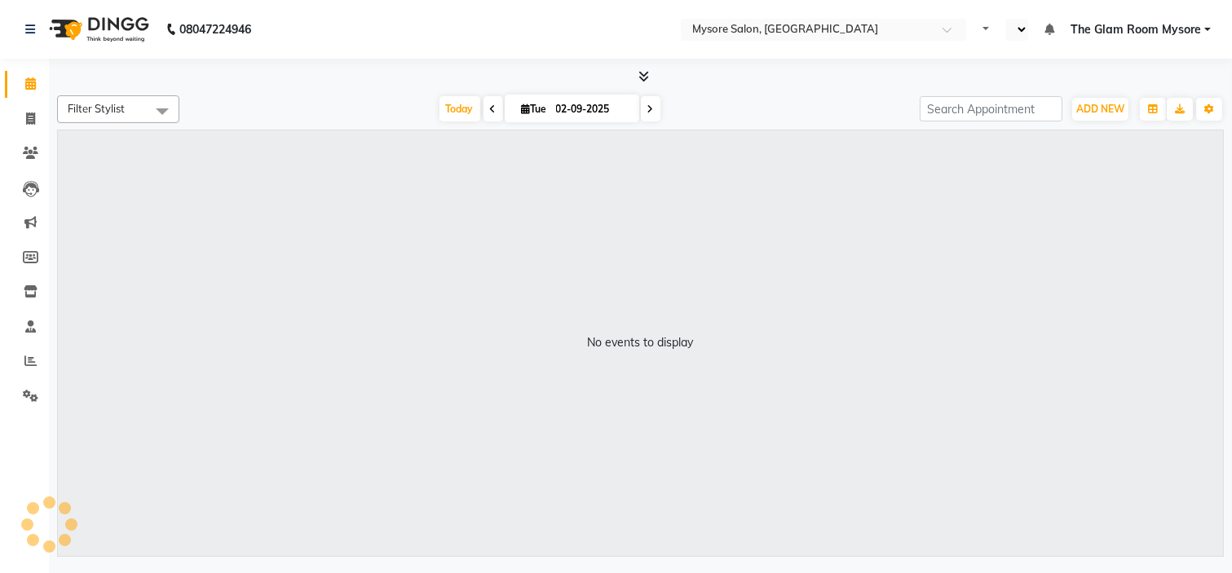
select select "en"
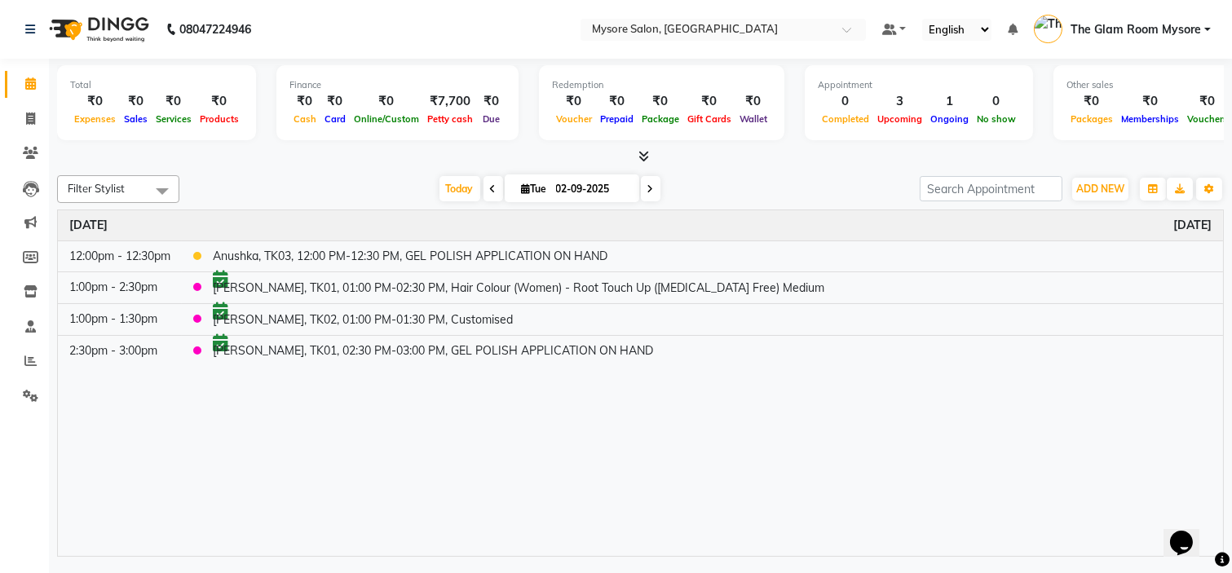
click at [449, 202] on div "Filter Stylist Select All Anilg [PERSON_NAME] [PERSON_NAME] Ashwini Ayaan DR. A…" at bounding box center [640, 363] width 1167 height 388
click at [449, 198] on span "Today" at bounding box center [459, 188] width 41 height 25
click at [448, 194] on span "Today" at bounding box center [459, 188] width 41 height 25
click at [352, 192] on div "Today Tue 02-09-2025" at bounding box center [549, 189] width 724 height 24
click at [322, 192] on div "Today Tue 02-09-2025" at bounding box center [549, 189] width 724 height 24
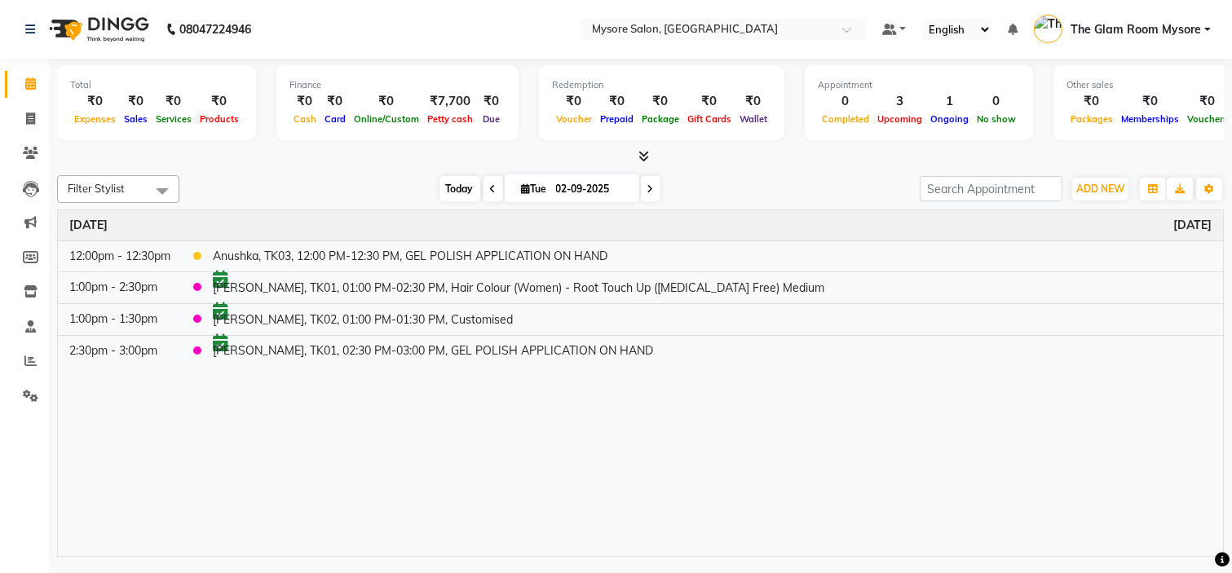
click at [456, 191] on span "Today" at bounding box center [459, 188] width 41 height 25
click at [460, 183] on span "Today" at bounding box center [459, 188] width 41 height 25
click at [451, 199] on span "Today" at bounding box center [459, 188] width 41 height 25
click at [364, 177] on div "[DATE] [DATE]" at bounding box center [549, 189] width 724 height 24
click at [449, 188] on span "Today" at bounding box center [459, 188] width 41 height 25
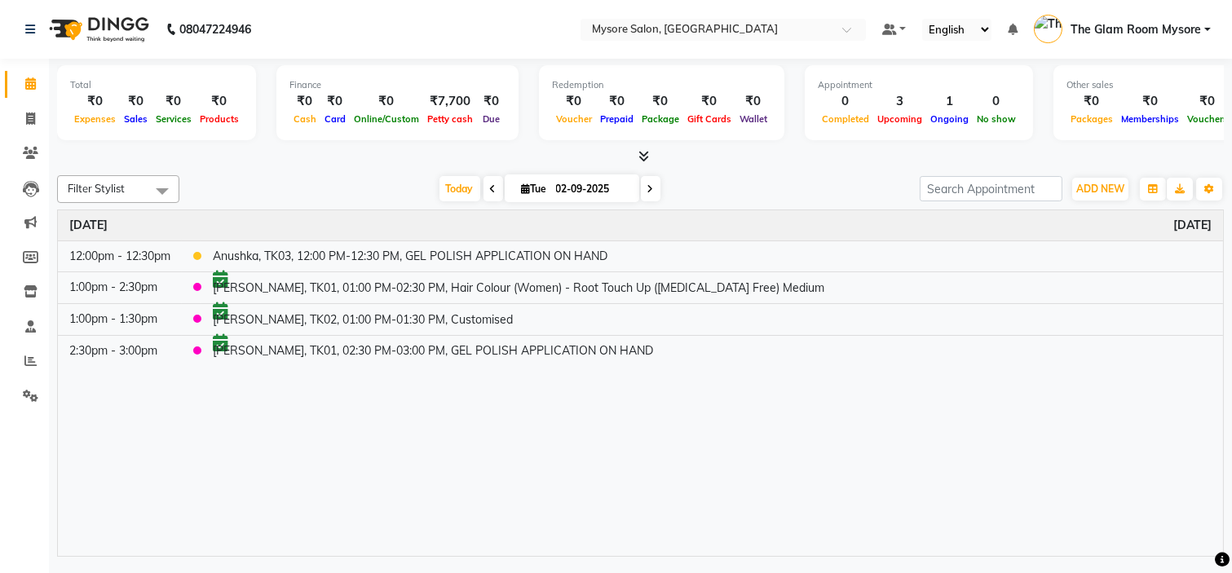
click at [348, 158] on div at bounding box center [640, 156] width 1167 height 17
click at [363, 177] on div "[DATE] [DATE]" at bounding box center [549, 189] width 724 height 24
click at [455, 190] on span "Today" at bounding box center [459, 188] width 41 height 25
click at [442, 184] on span "Today" at bounding box center [459, 188] width 41 height 25
click at [454, 177] on span "Today" at bounding box center [459, 188] width 41 height 25
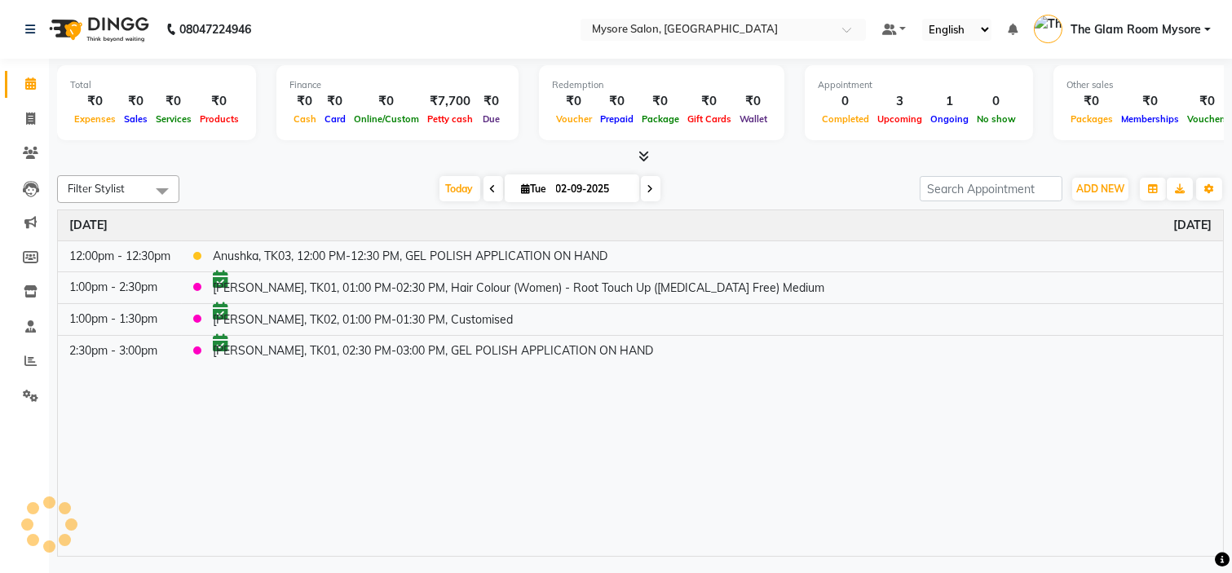
click at [483, 185] on span at bounding box center [493, 188] width 20 height 25
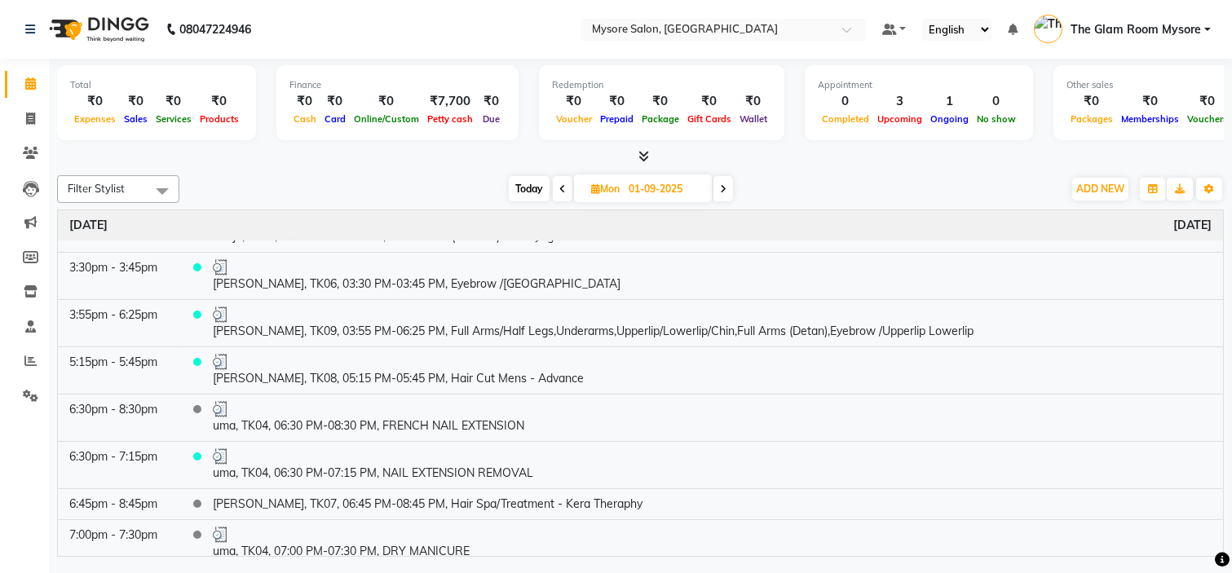
scroll to position [408, 0]
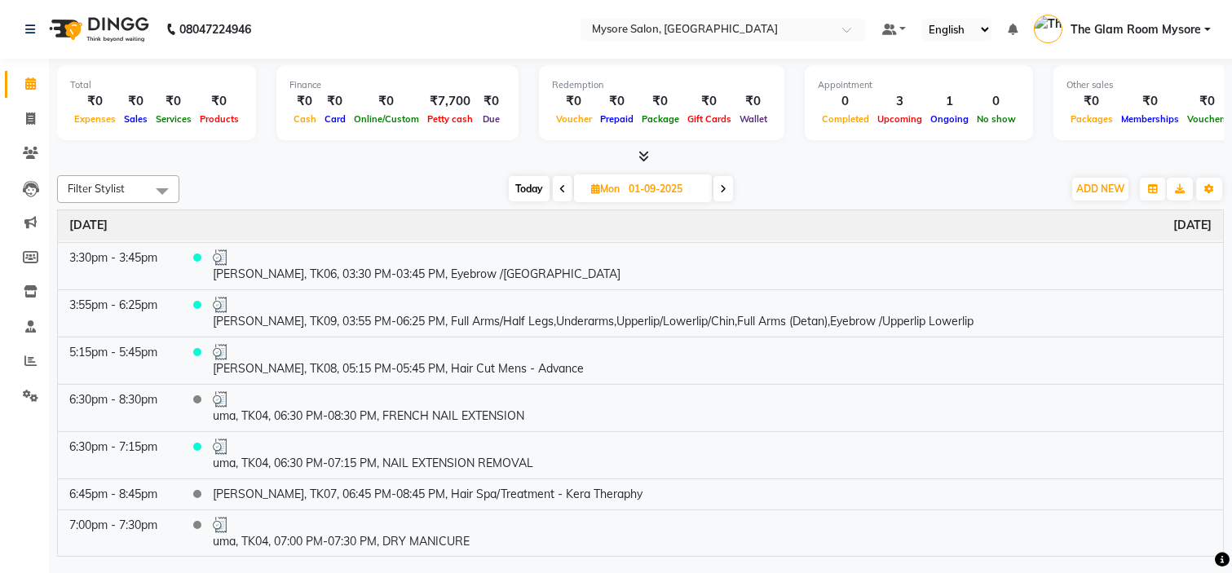
click at [869, 182] on div "Today Mon 01-09-2025" at bounding box center [620, 189] width 867 height 24
click at [523, 192] on span "Today" at bounding box center [529, 188] width 41 height 25
type input "02-09-2025"
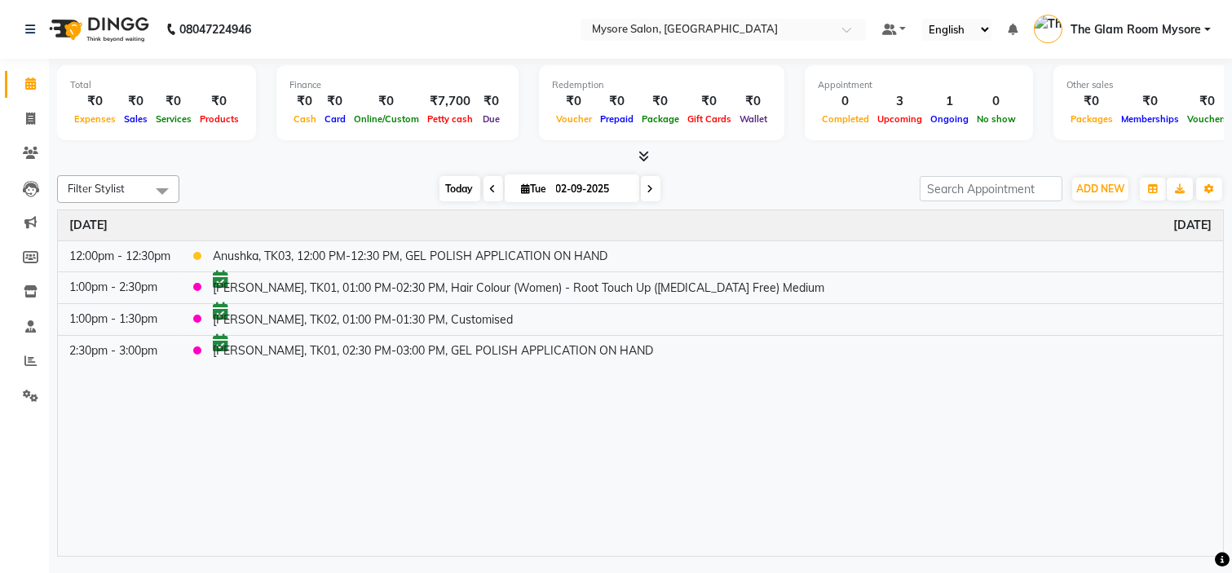
scroll to position [0, 0]
click at [451, 186] on span "Today" at bounding box center [459, 188] width 41 height 25
click at [433, 495] on div "Time Event Tuesday September 2, 2025 12:00pm - 12:30pm Anushka, TK03, 12:00 PM-…" at bounding box center [640, 383] width 1165 height 346
click at [443, 194] on span "Today" at bounding box center [459, 188] width 41 height 25
click at [445, 189] on span "Today" at bounding box center [459, 188] width 41 height 25
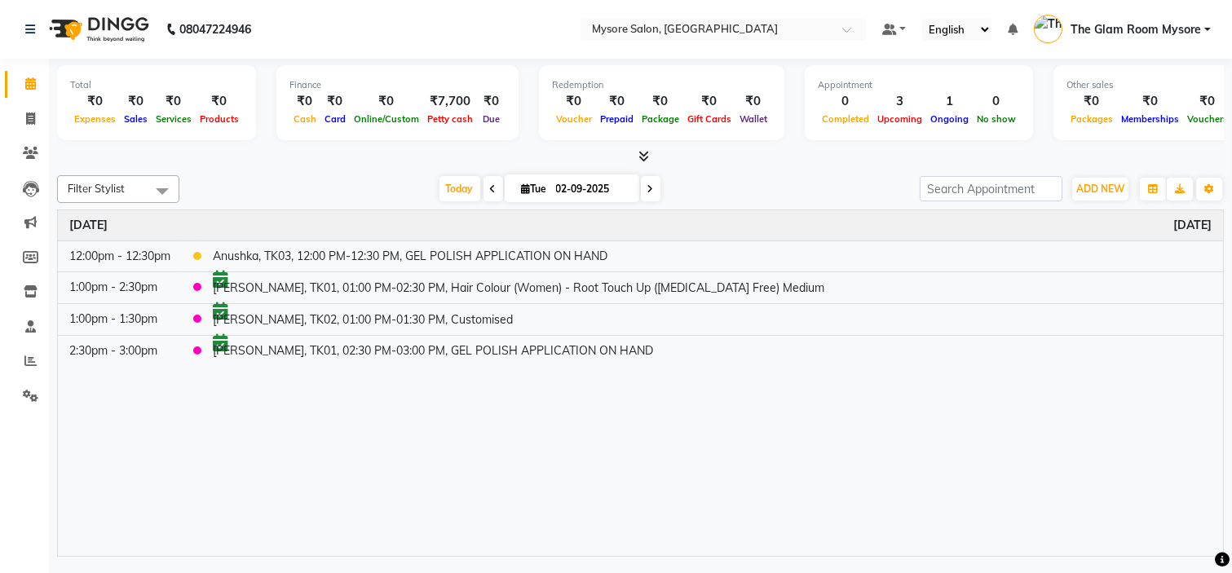
click at [359, 182] on div "Today Tue 02-09-2025" at bounding box center [549, 189] width 724 height 24
click at [330, 177] on div "Today Tue 02-09-2025" at bounding box center [549, 189] width 724 height 24
click at [446, 185] on span "Today" at bounding box center [459, 188] width 41 height 25
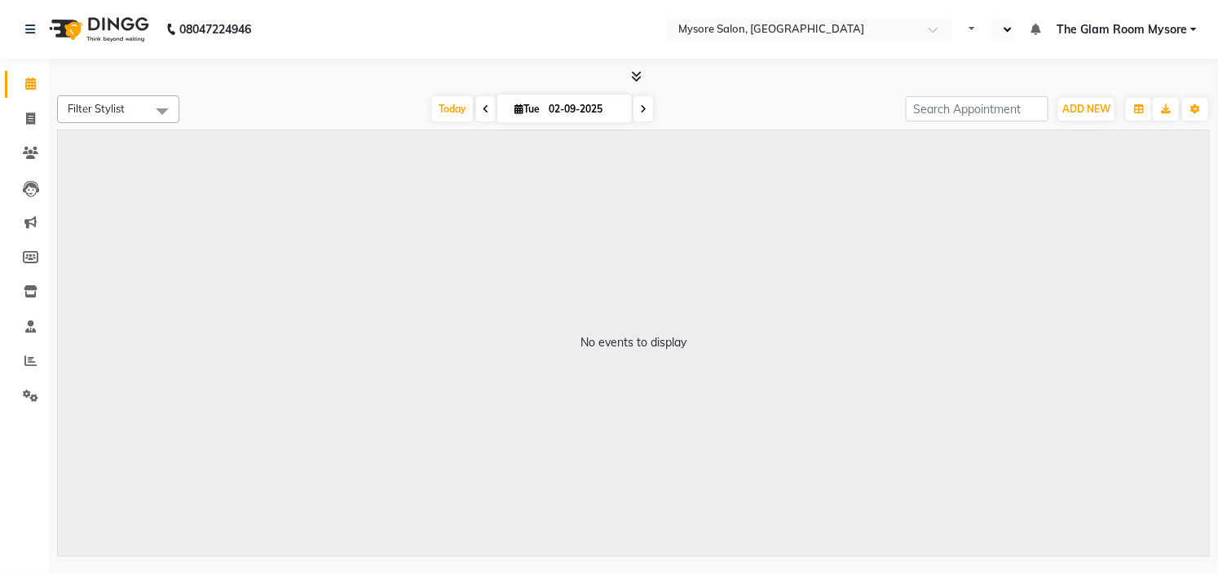
select select "en"
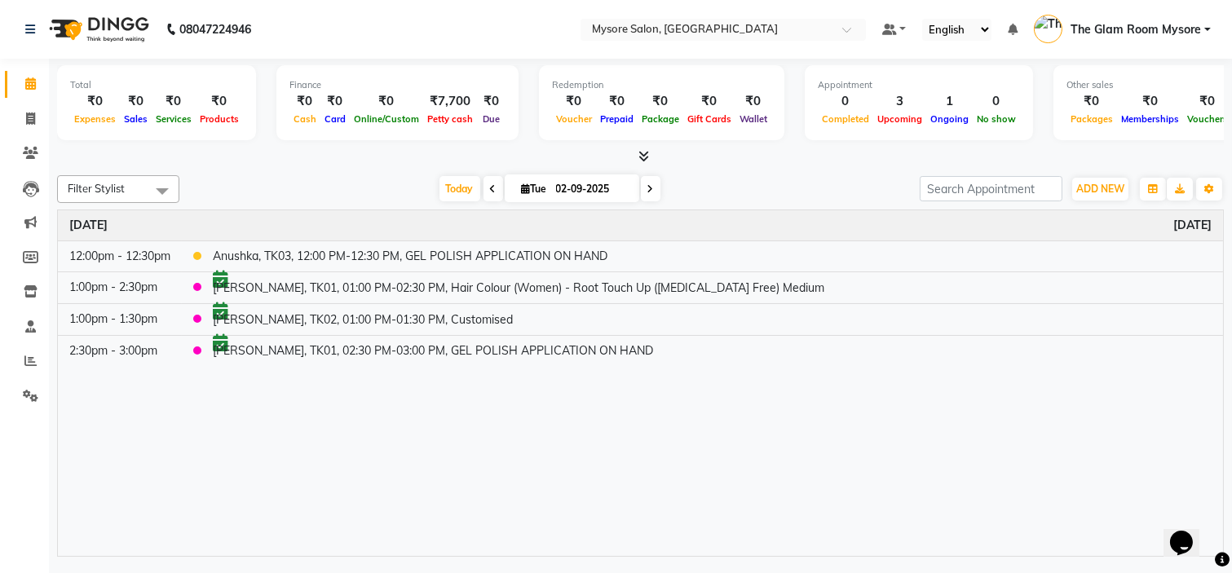
click at [446, 185] on span "Today" at bounding box center [459, 188] width 41 height 25
click at [448, 178] on span "Today" at bounding box center [459, 188] width 41 height 25
click at [442, 187] on span "Today" at bounding box center [459, 188] width 41 height 25
click at [334, 177] on div "[DATE] [DATE]" at bounding box center [549, 189] width 724 height 24
click at [449, 178] on span "Today" at bounding box center [459, 188] width 41 height 25
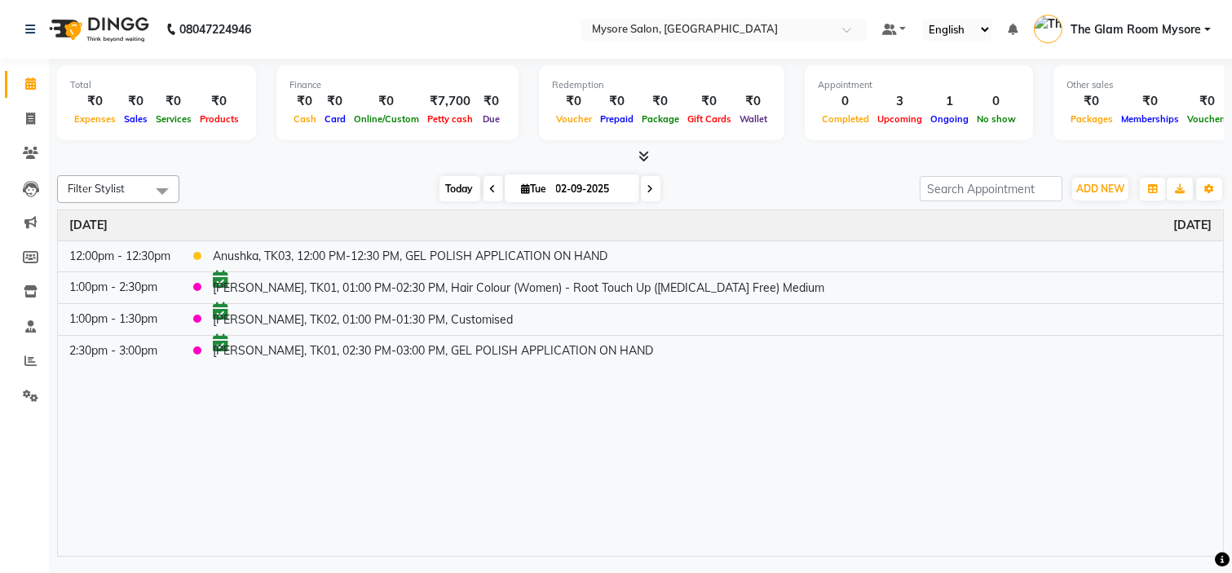
click at [449, 179] on span "Today" at bounding box center [459, 188] width 41 height 25
click at [449, 188] on span "Today" at bounding box center [459, 188] width 41 height 25
click at [364, 178] on div "[DATE] [DATE]" at bounding box center [549, 189] width 724 height 24
click at [450, 185] on span "Today" at bounding box center [459, 188] width 41 height 25
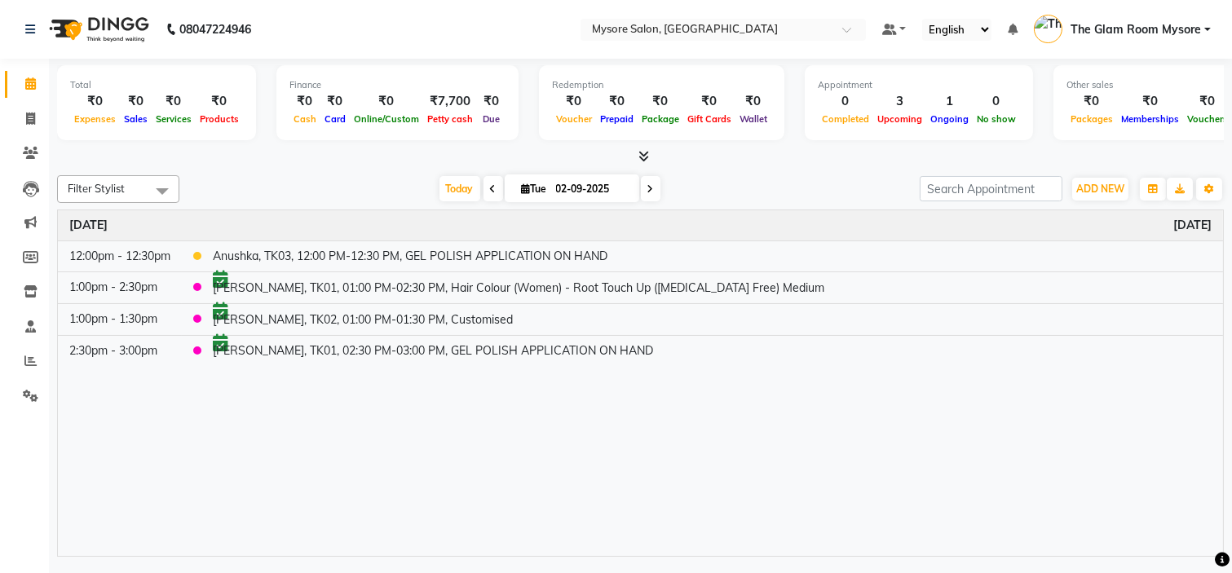
click at [450, 185] on span "Today" at bounding box center [459, 188] width 41 height 25
click at [450, 188] on span "Today" at bounding box center [459, 188] width 41 height 25
click at [393, 188] on div "Today Tue 02-09-2025" at bounding box center [549, 189] width 724 height 24
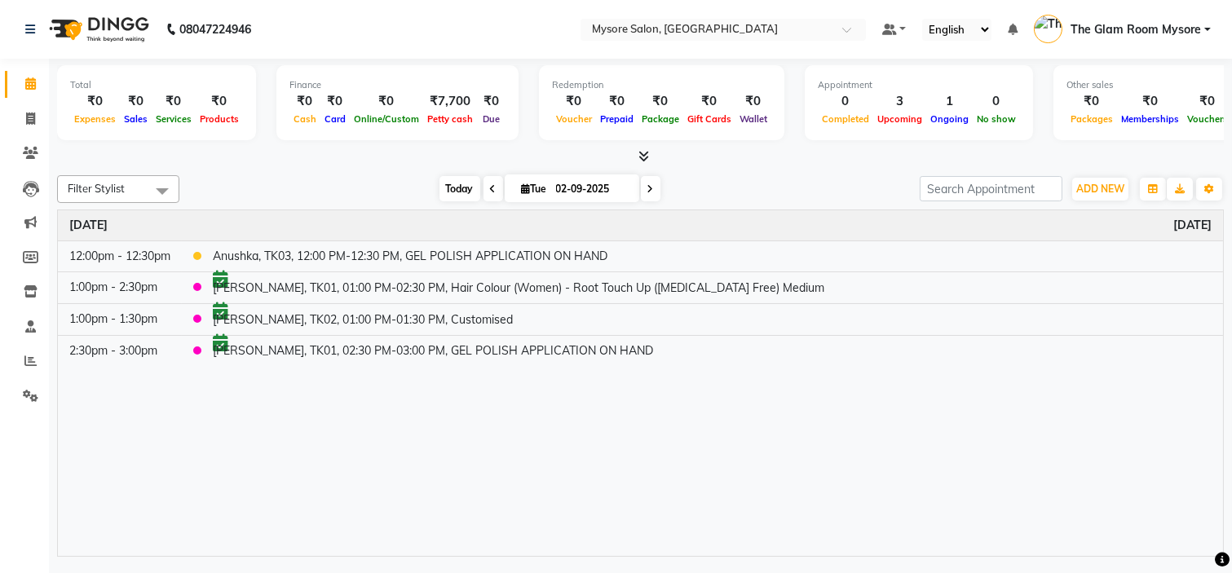
click at [452, 192] on span "Today" at bounding box center [459, 188] width 41 height 25
click at [454, 192] on span "Today" at bounding box center [459, 188] width 41 height 25
click at [441, 189] on span "Today" at bounding box center [459, 188] width 41 height 25
click at [442, 189] on span "Today" at bounding box center [459, 188] width 41 height 25
click at [444, 189] on span "Today" at bounding box center [459, 188] width 41 height 25
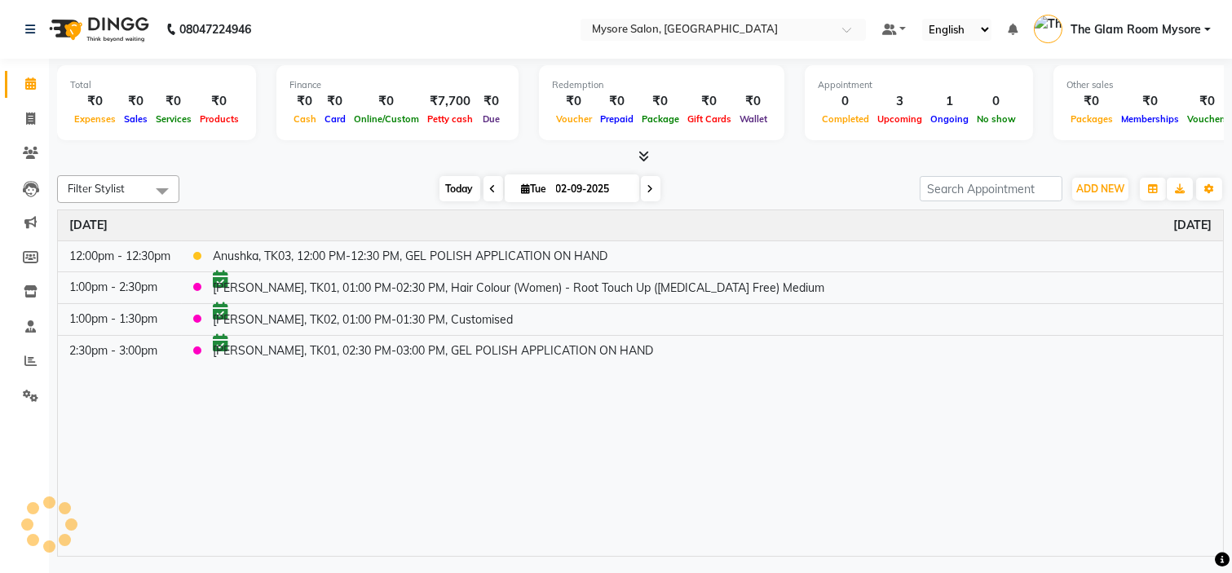
click at [444, 189] on span "Today" at bounding box center [459, 188] width 41 height 25
click at [1109, 29] on span "The Glam Room Mysore" at bounding box center [1135, 29] width 130 height 17
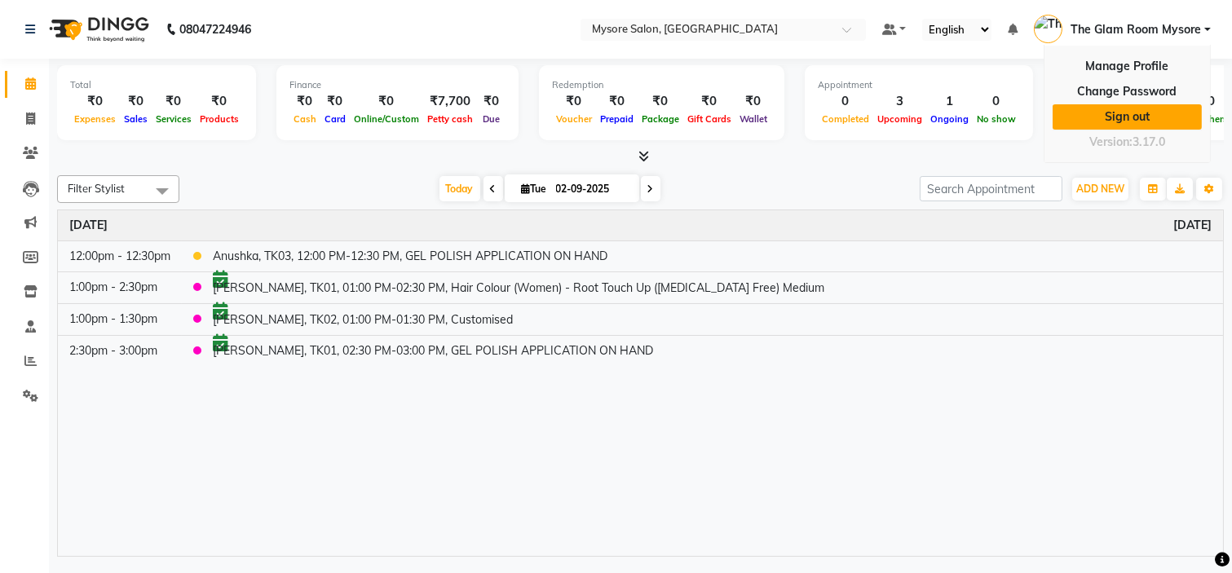
click at [1097, 115] on link "Sign out" at bounding box center [1126, 116] width 149 height 25
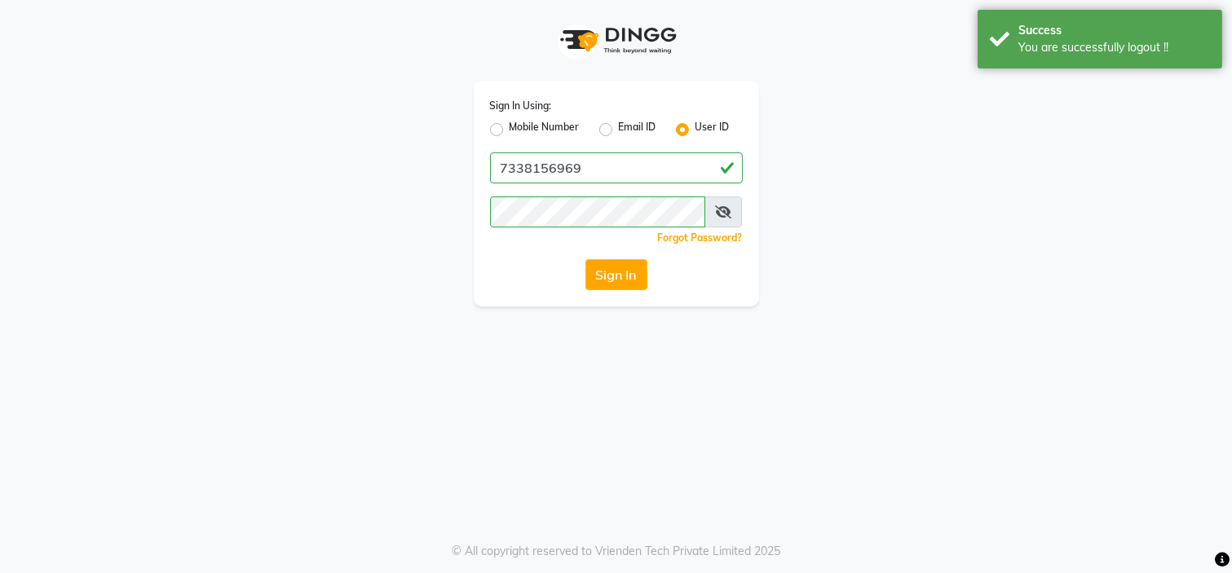
click at [509, 124] on label "Mobile Number" at bounding box center [544, 130] width 70 height 20
click at [509, 124] on input "Mobile Number" at bounding box center [514, 125] width 11 height 11
radio input "true"
radio input "false"
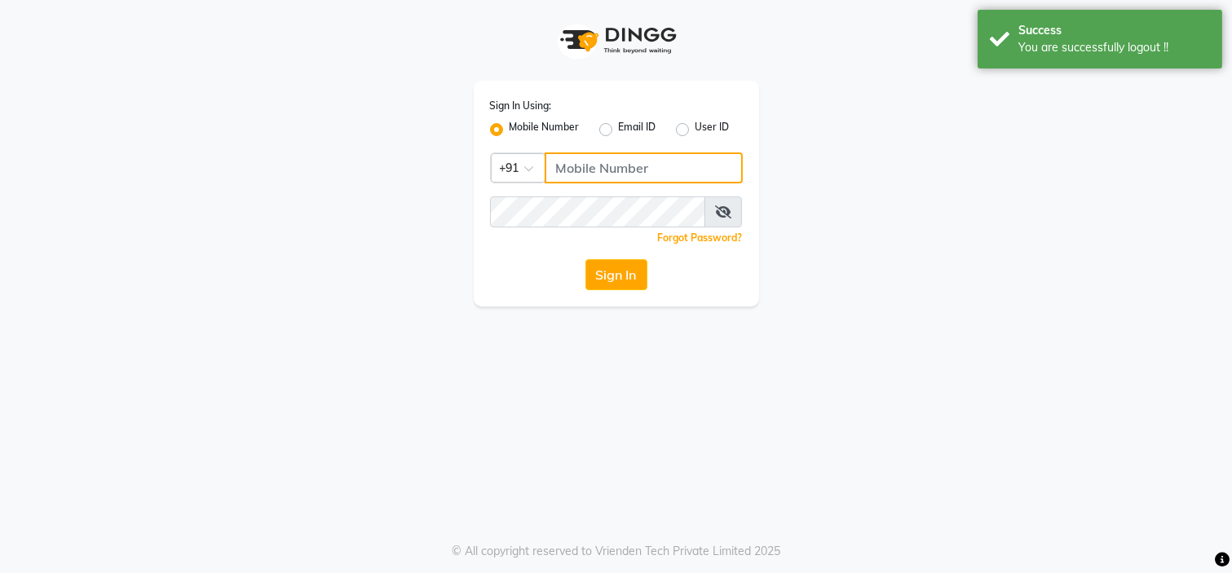
click at [568, 165] on input "Username" at bounding box center [644, 167] width 198 height 31
type input "9620417915"
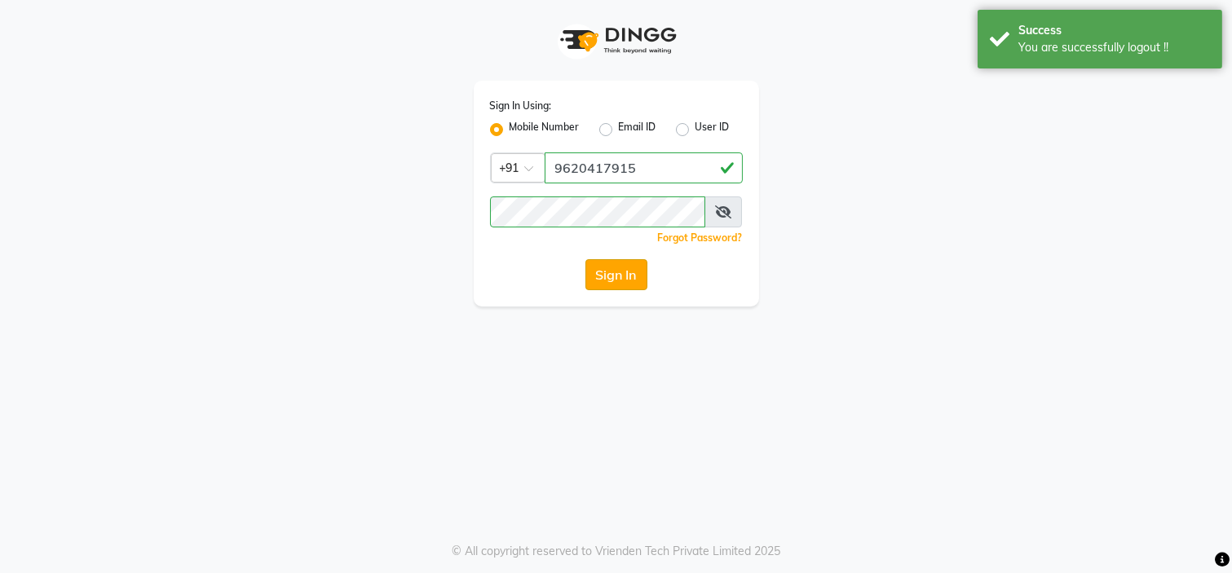
click at [624, 280] on button "Sign In" at bounding box center [616, 274] width 62 height 31
